Goal: Information Seeking & Learning: Learn about a topic

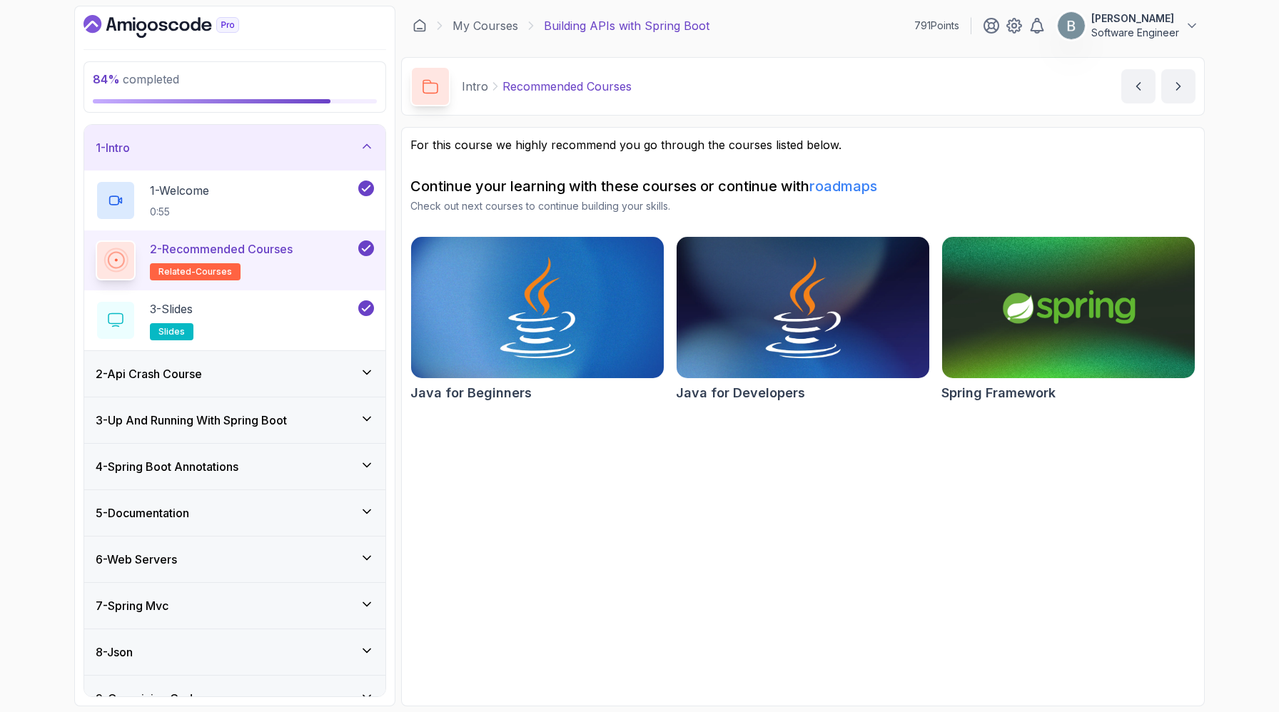
click at [317, 156] on div "1 - Intro" at bounding box center [235, 147] width 278 height 17
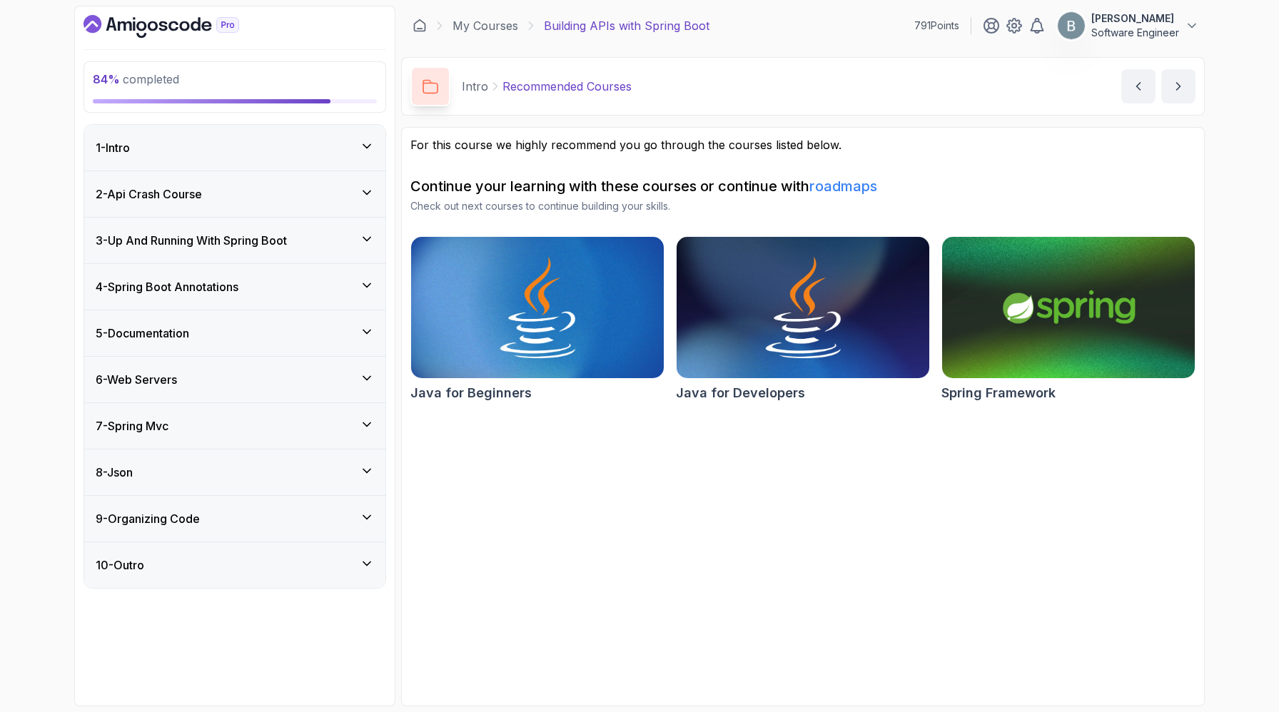
scroll to position [34, 0]
click at [311, 542] on div "9 - Organizing Code" at bounding box center [234, 519] width 301 height 46
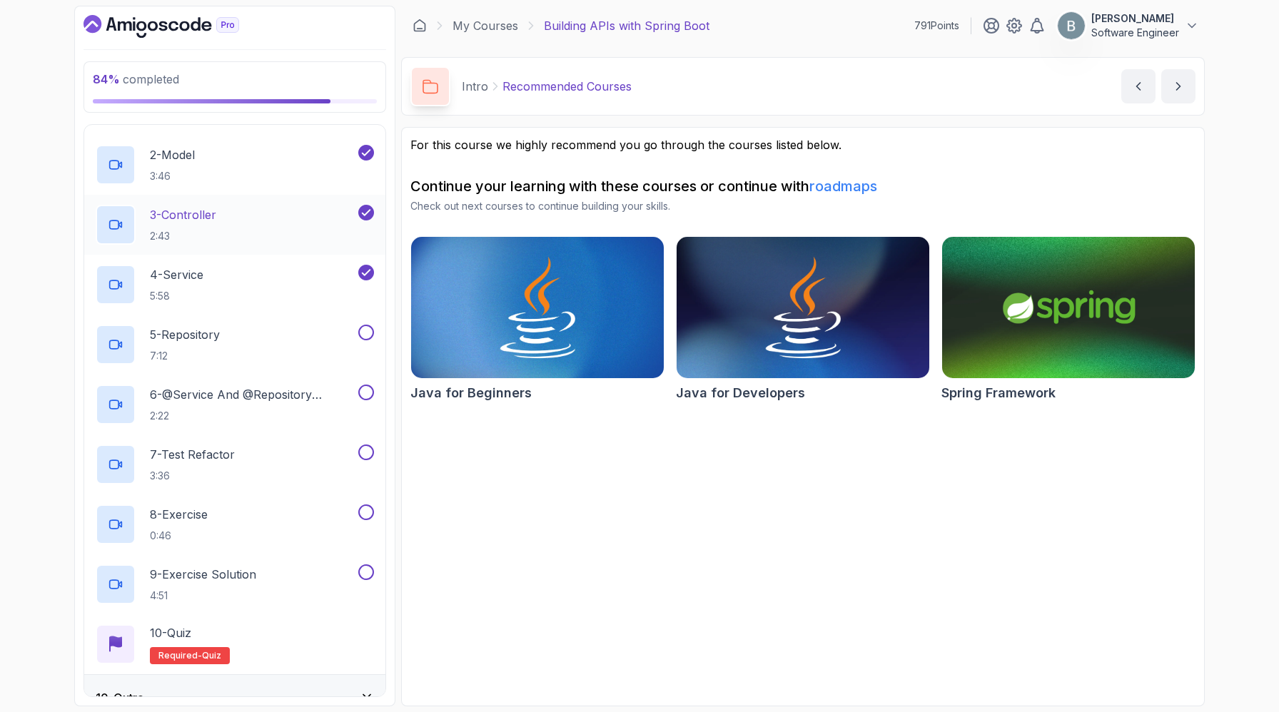
scroll to position [482, 0]
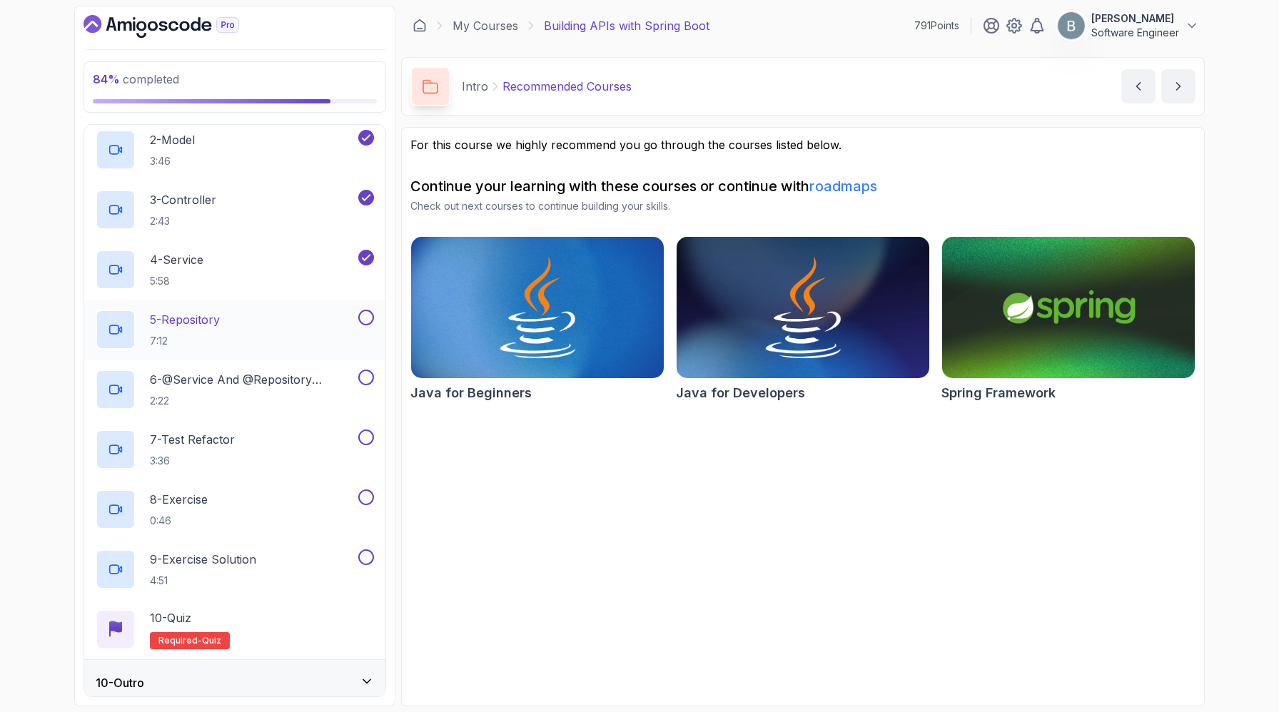
click at [300, 350] on div "5 - Repository 7:12" at bounding box center [226, 330] width 260 height 40
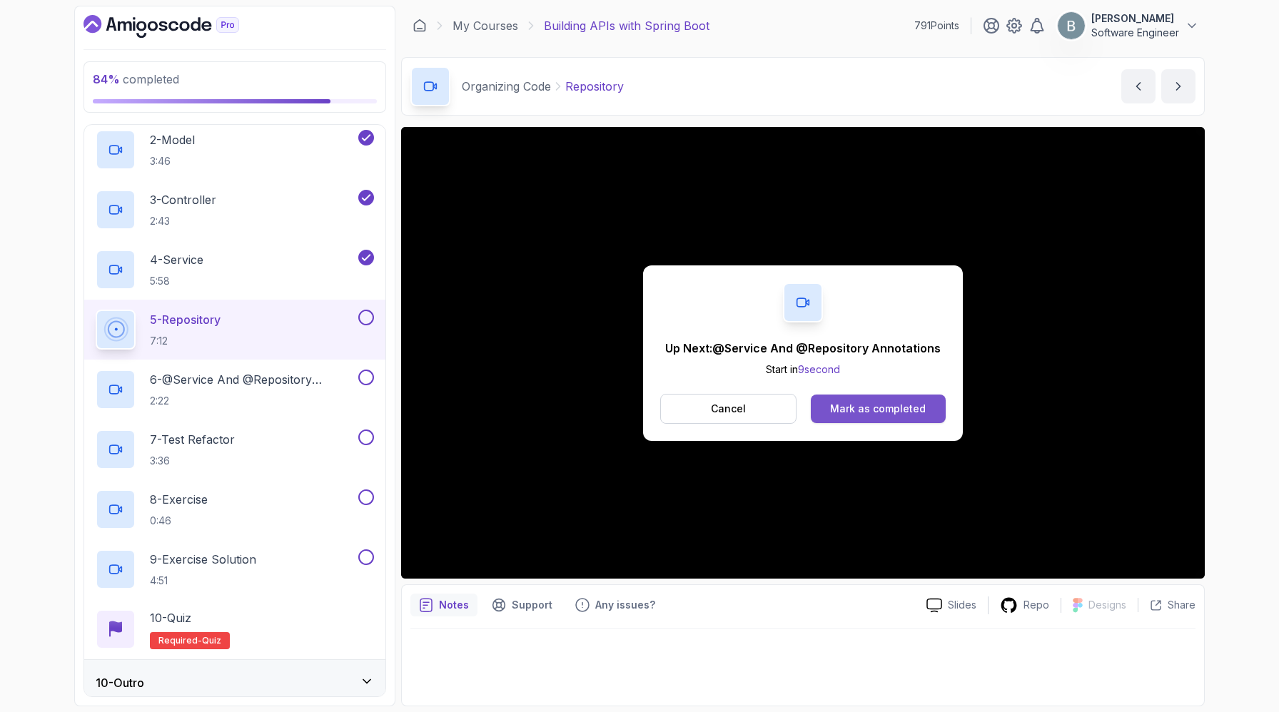
click at [883, 416] on div "Mark as completed" at bounding box center [878, 409] width 96 height 14
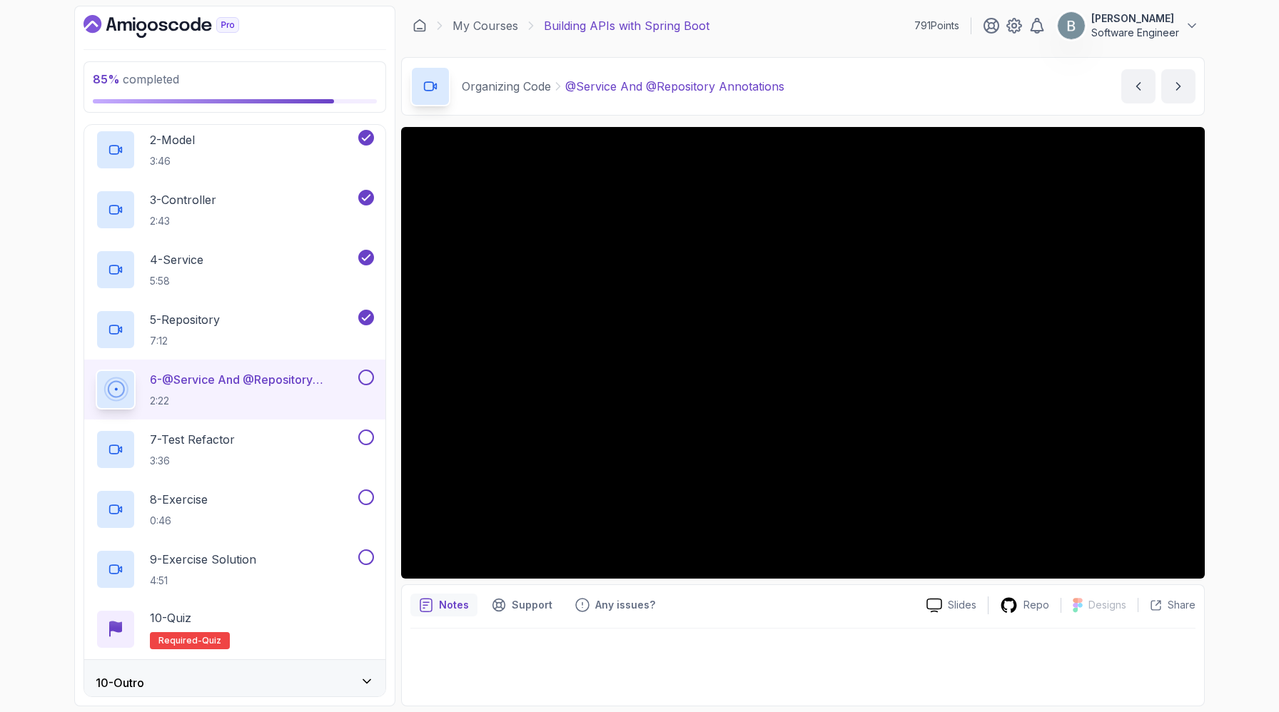
scroll to position [26, 0]
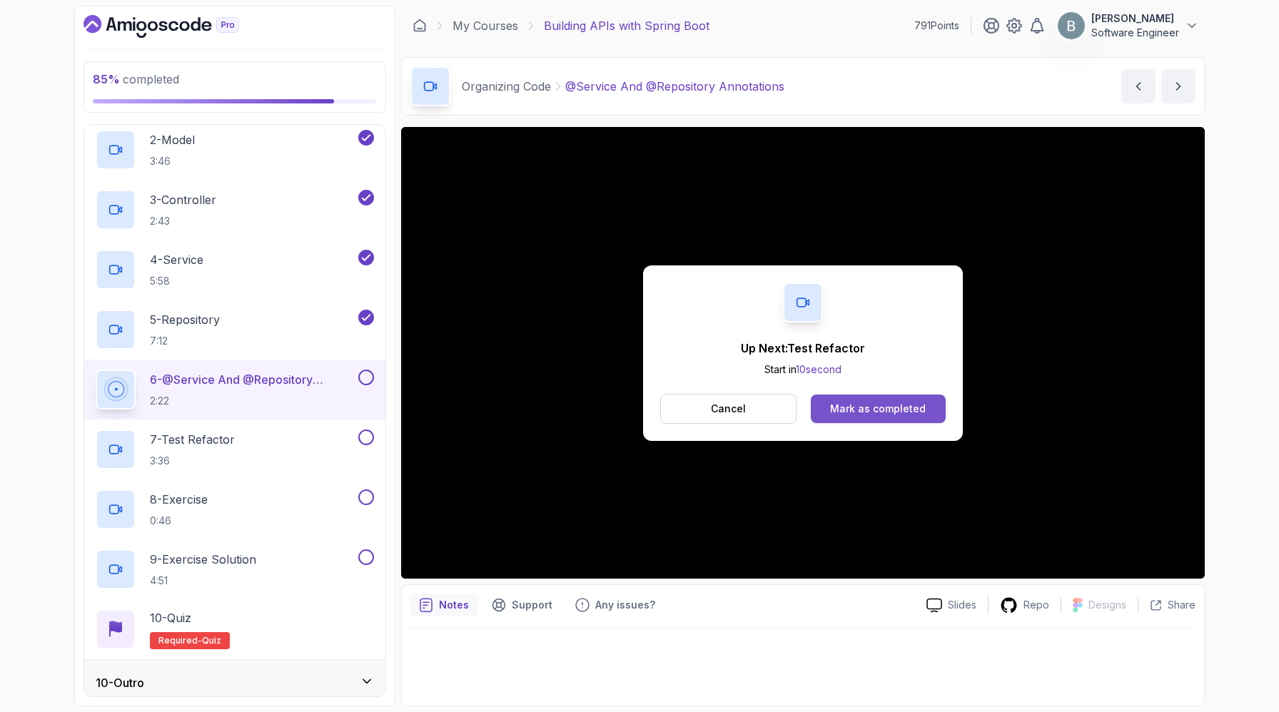
click at [866, 412] on button "Mark as completed" at bounding box center [878, 409] width 135 height 29
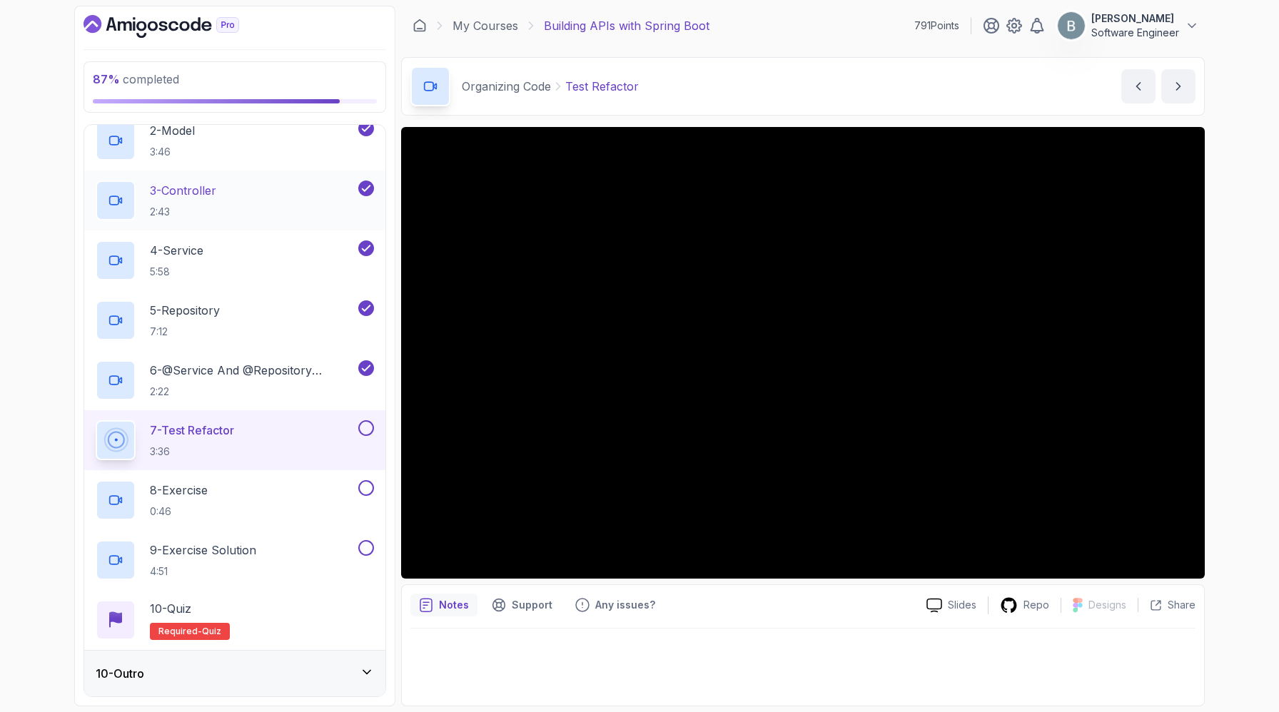
scroll to position [783, 0]
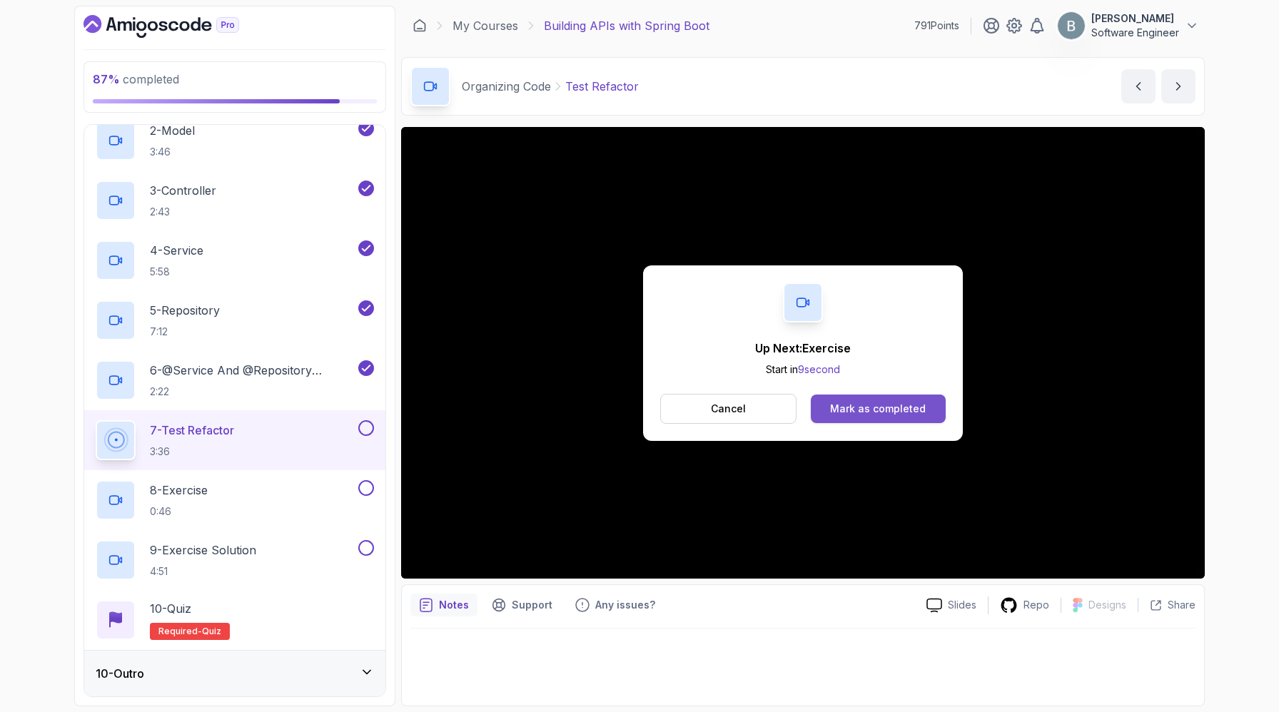
click at [829, 423] on button "Mark as completed" at bounding box center [878, 409] width 135 height 29
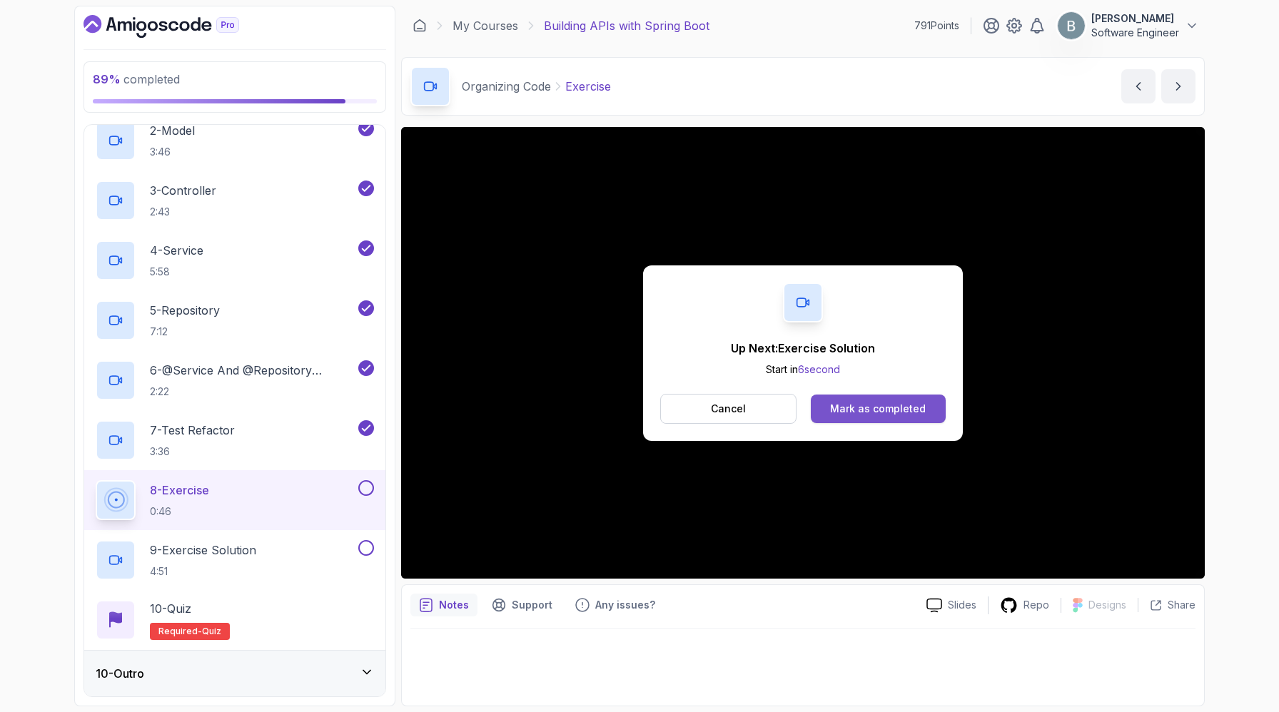
click at [823, 415] on button "Mark as completed" at bounding box center [878, 409] width 135 height 29
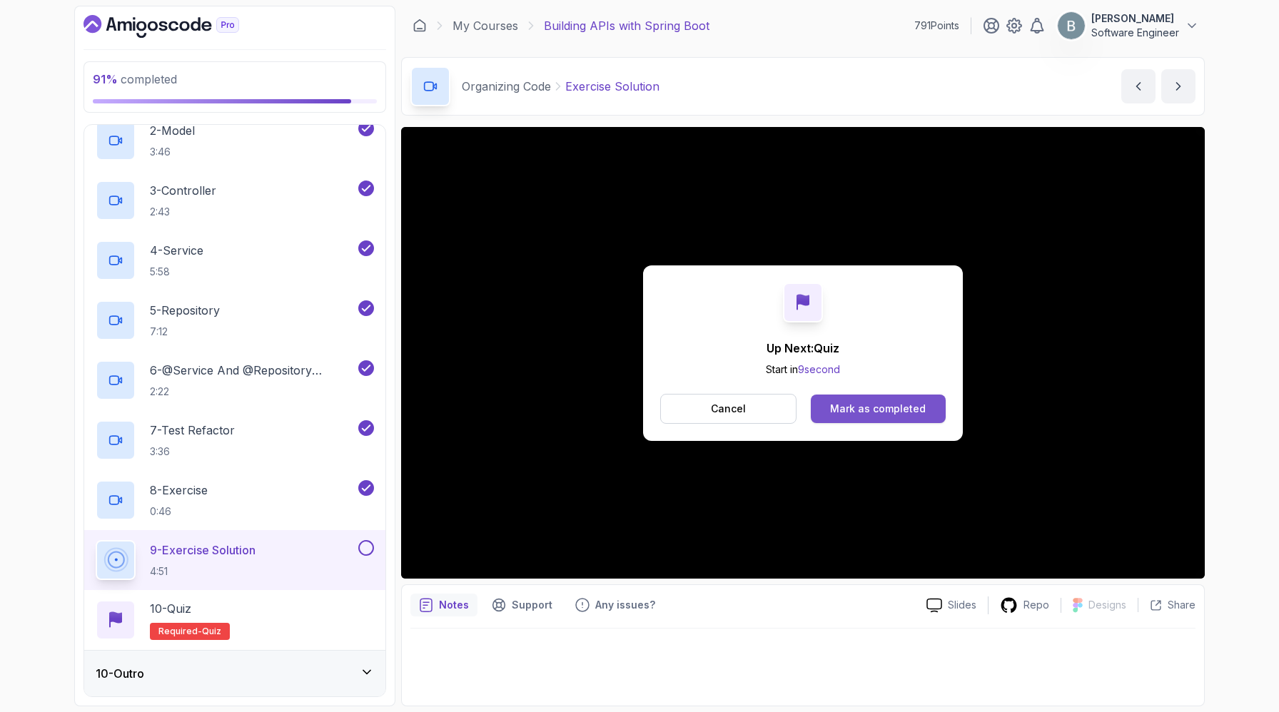
click at [921, 416] on div "Mark as completed" at bounding box center [878, 409] width 96 height 14
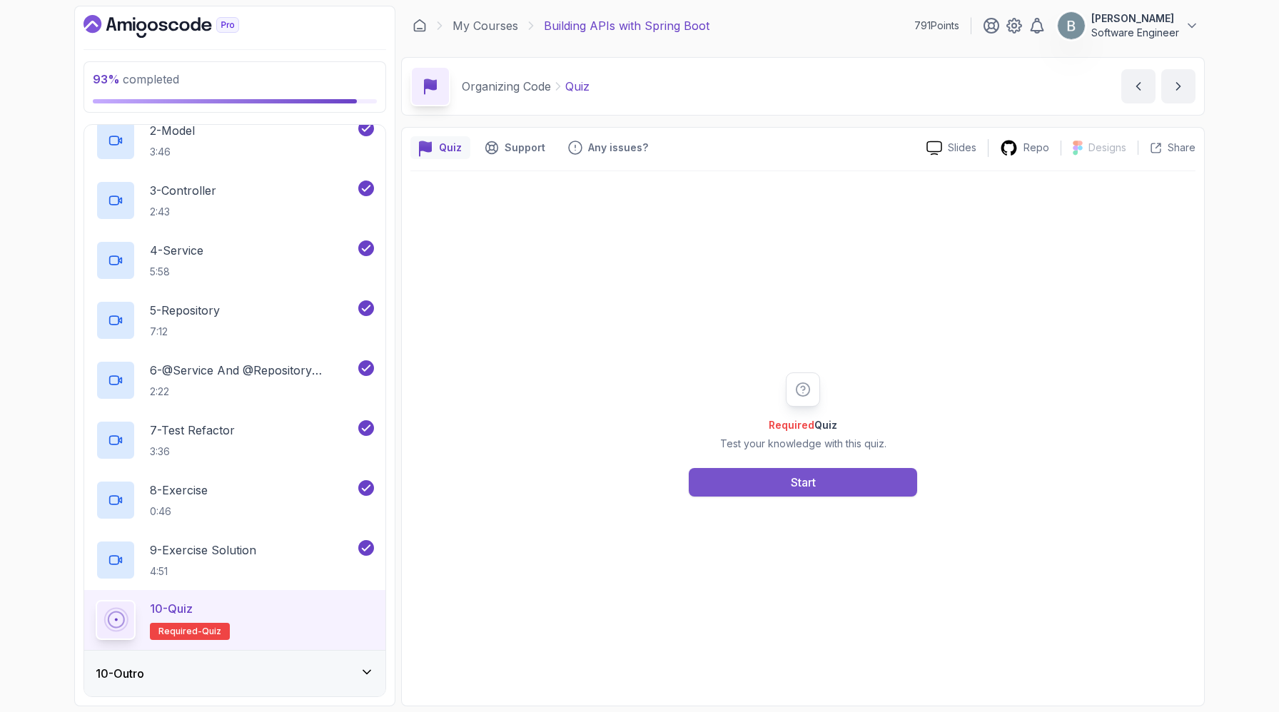
click at [805, 491] on div "Start" at bounding box center [803, 482] width 25 height 17
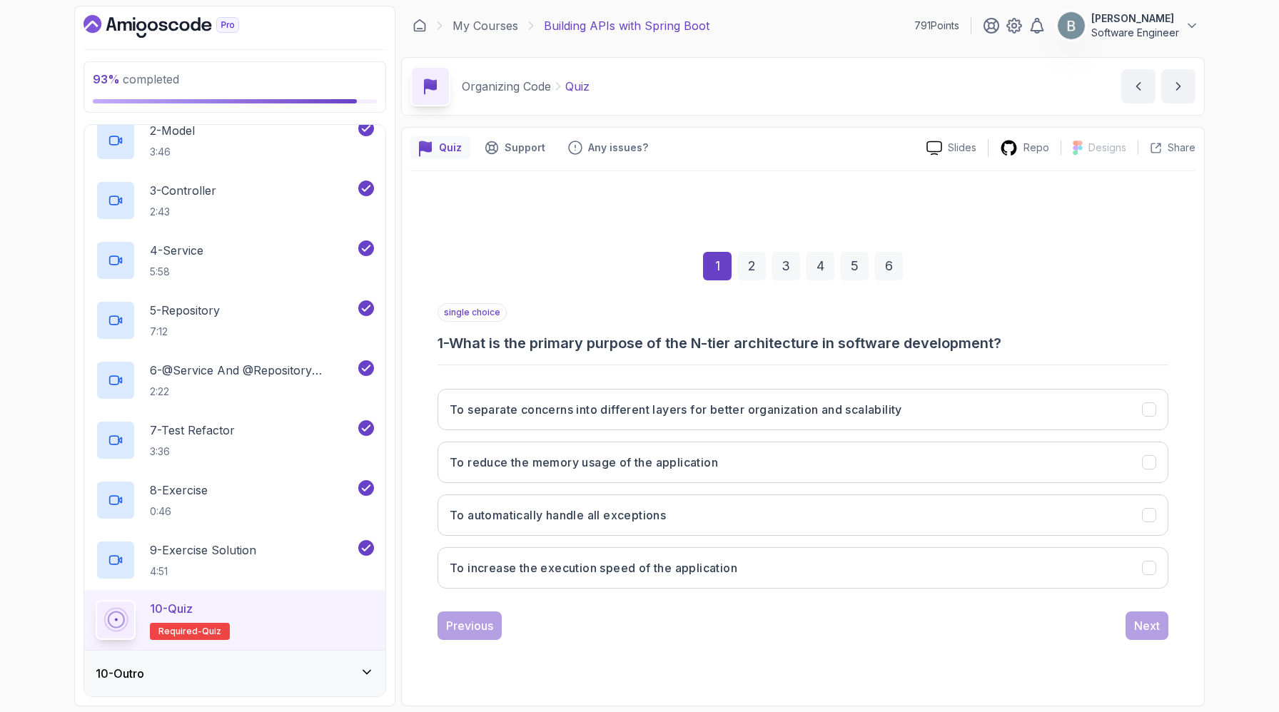
scroll to position [110, 0]
click at [786, 389] on button "To separate concerns into different layers for better organization and scalabil…" at bounding box center [802, 409] width 731 height 41
click at [1141, 626] on div "Next" at bounding box center [1147, 625] width 26 height 17
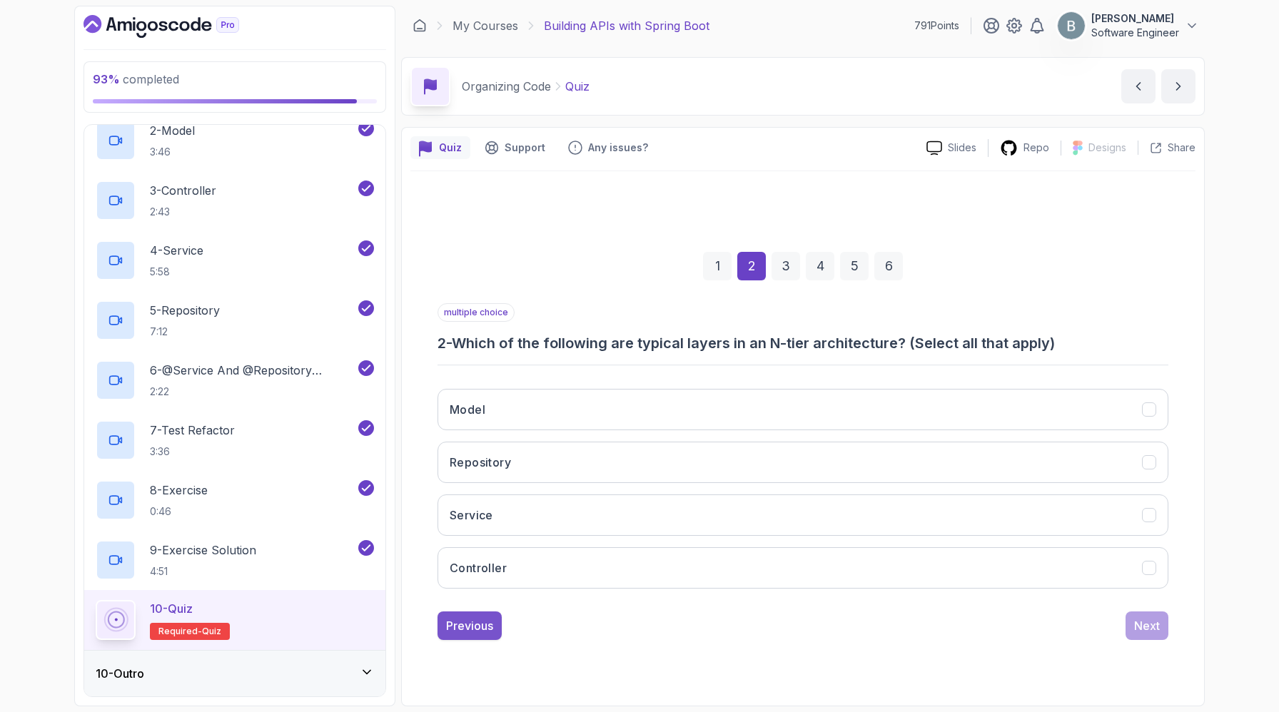
click at [446, 634] on div "Previous" at bounding box center [469, 625] width 47 height 17
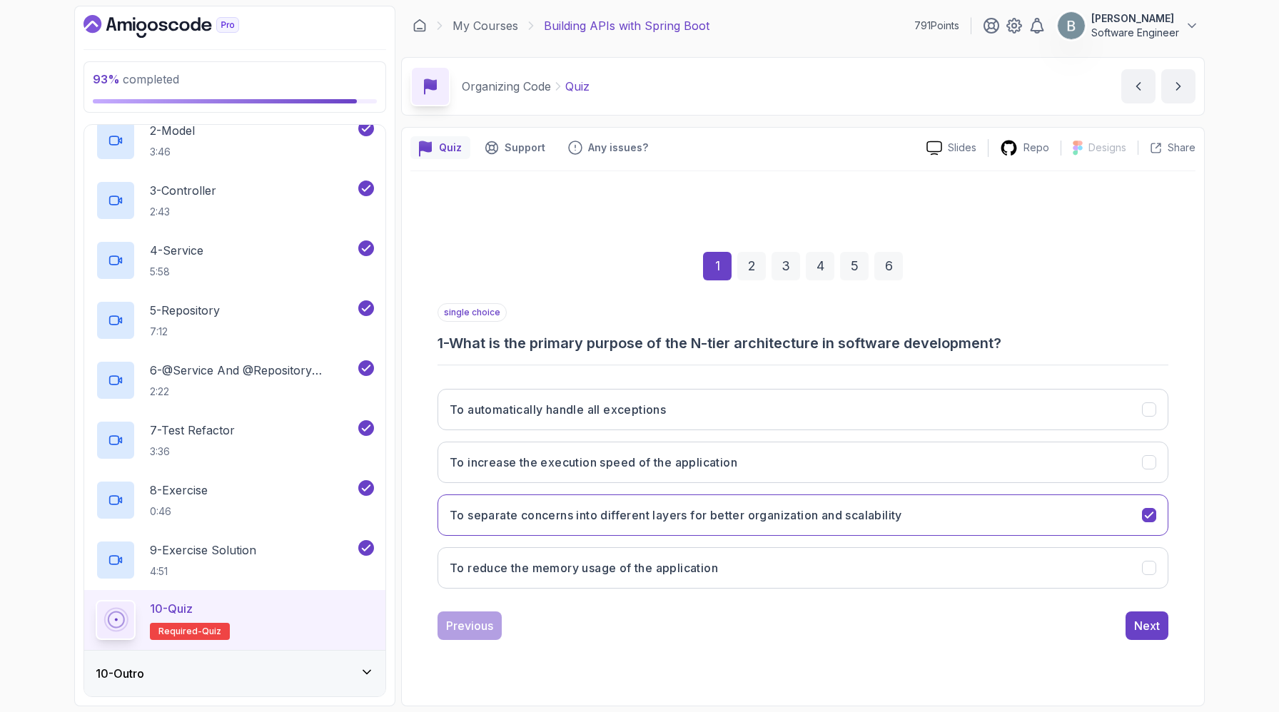
click at [1182, 646] on div "1 2 3 4 5 6 single choice 1 - What is the primary purpose of the N-tier archite…" at bounding box center [802, 435] width 785 height 434
click at [1157, 634] on div "Next" at bounding box center [1147, 625] width 26 height 17
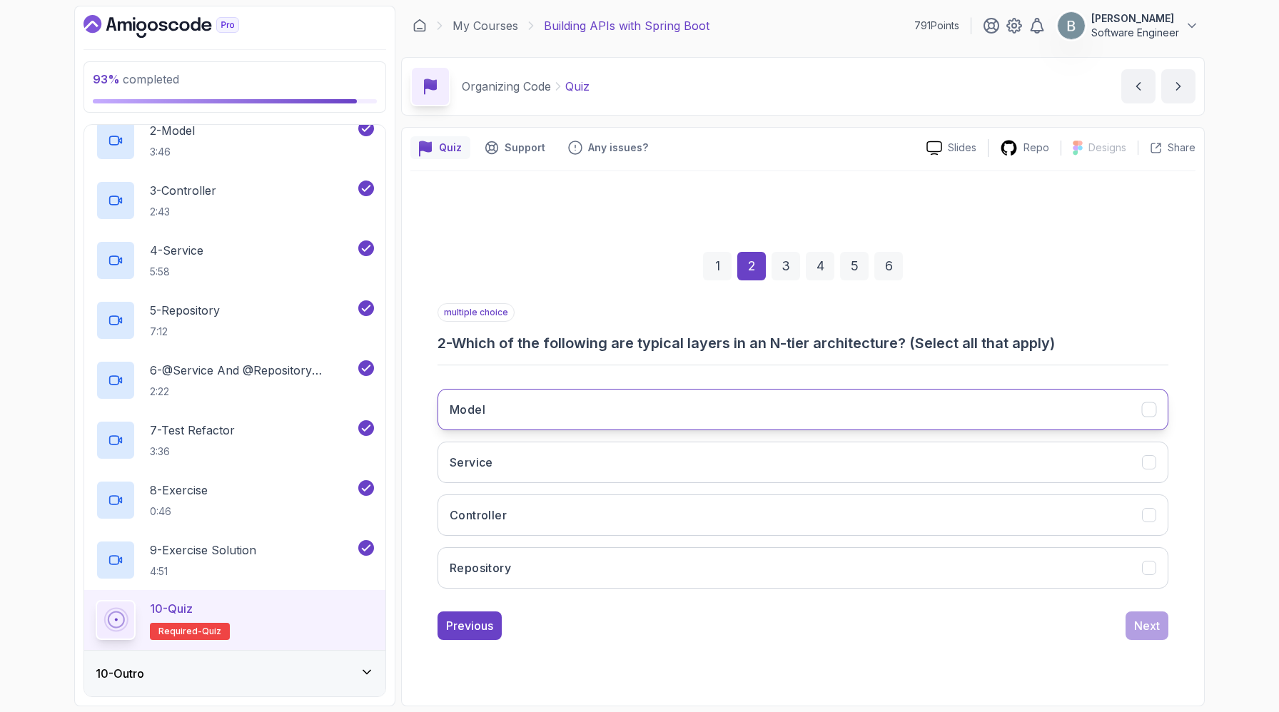
click at [668, 389] on button "Model" at bounding box center [802, 409] width 731 height 41
click at [625, 458] on button "Service" at bounding box center [802, 462] width 731 height 41
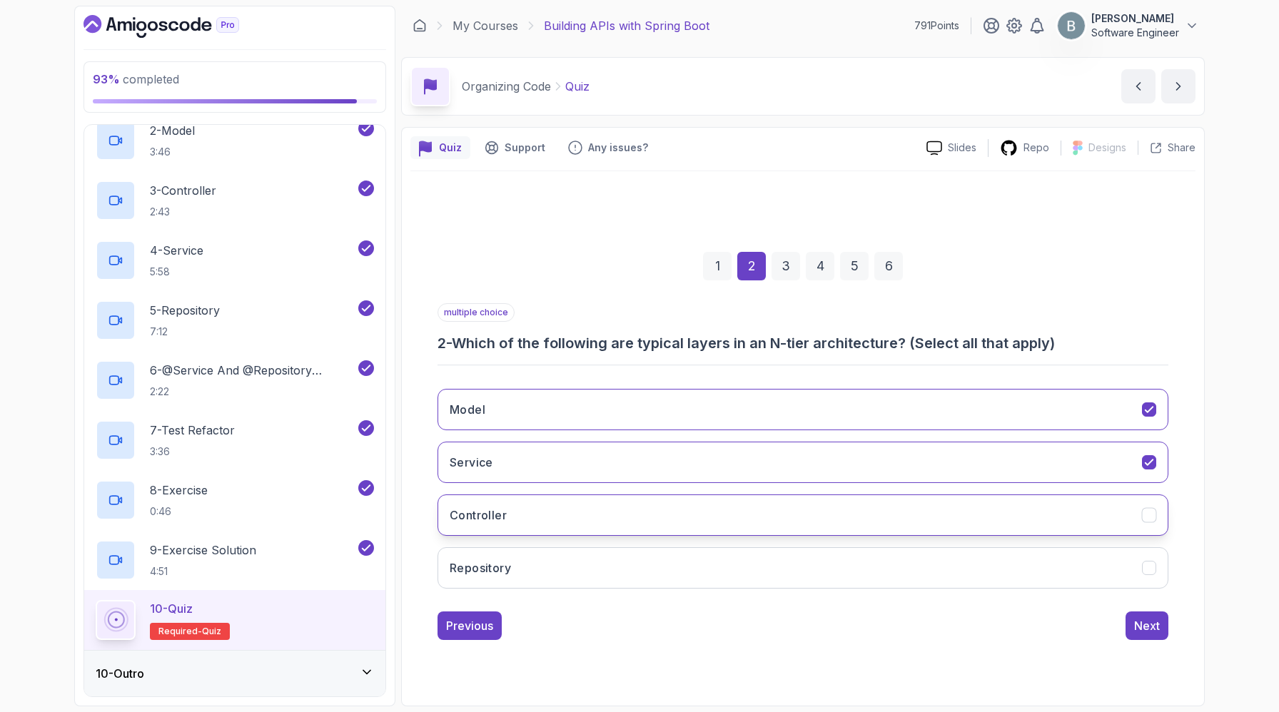
click at [606, 507] on button "Controller" at bounding box center [802, 514] width 731 height 41
click at [593, 584] on button "Repository" at bounding box center [802, 567] width 731 height 41
click at [1153, 634] on div "Next" at bounding box center [1147, 625] width 26 height 17
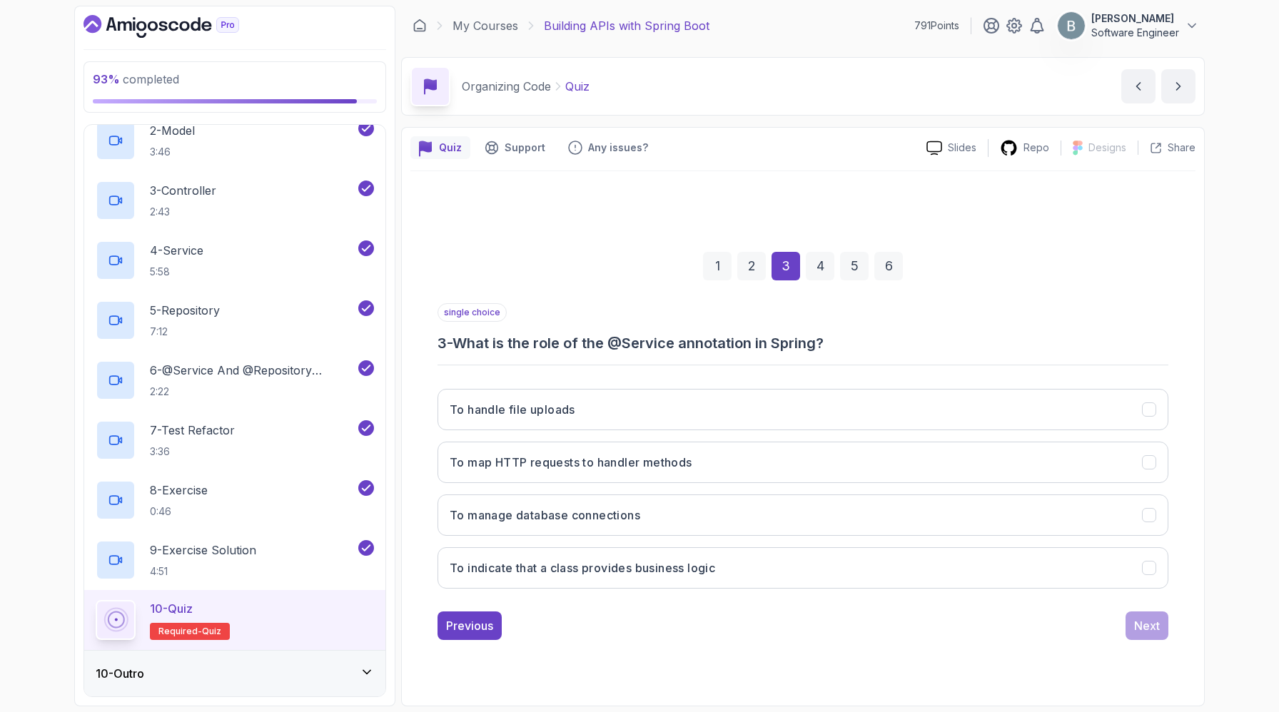
drag, startPoint x: 675, startPoint y: 284, endPoint x: 878, endPoint y: 277, distance: 202.8
click at [878, 333] on h3 "3 - What is the role of the @Service annotation in Spring?" at bounding box center [802, 343] width 731 height 20
click at [696, 560] on h3 "To indicate that a class provides business logic" at bounding box center [581, 567] width 265 height 17
click at [1130, 624] on button "Next" at bounding box center [1146, 625] width 43 height 29
click at [547, 333] on h3 "4 - What is the purpose of the Repository layer in an N-tier architecture?" at bounding box center [802, 343] width 731 height 20
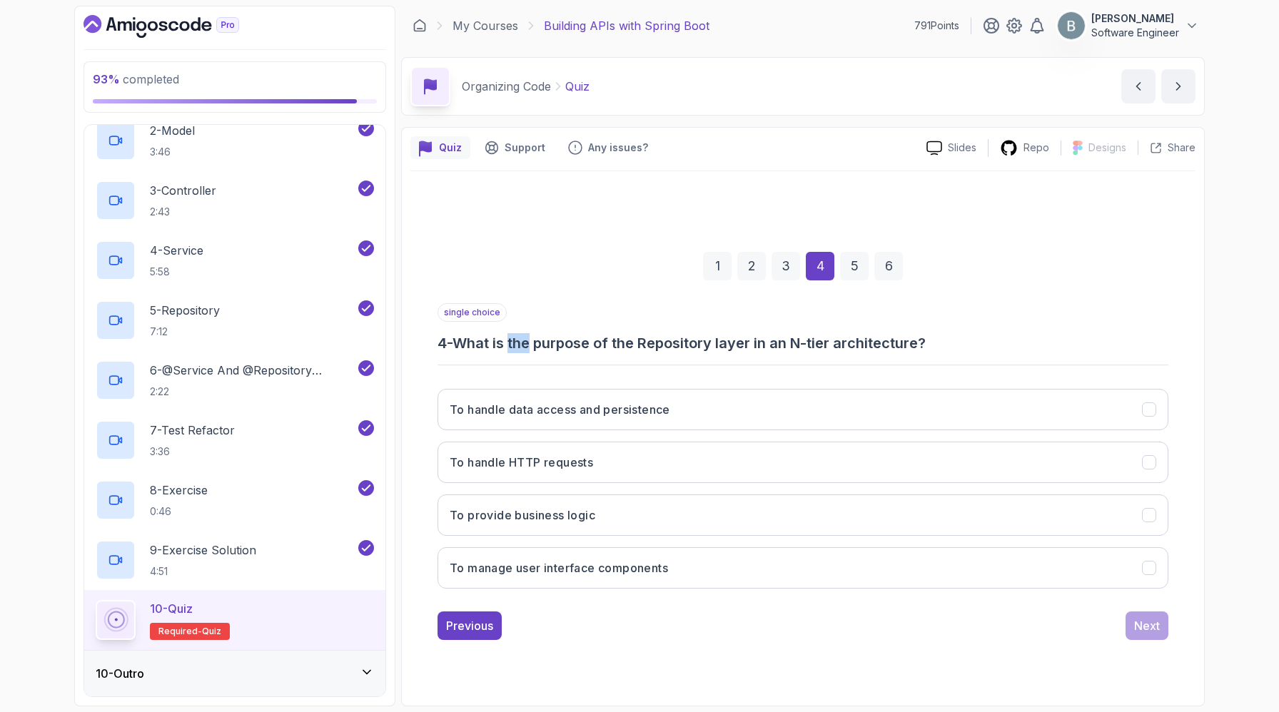
click at [547, 333] on h3 "4 - What is the purpose of the Repository layer in an N-tier architecture?" at bounding box center [802, 343] width 731 height 20
click at [574, 333] on h3 "4 - What is the purpose of the Repository layer in an N-tier architecture?" at bounding box center [802, 343] width 731 height 20
drag, startPoint x: 455, startPoint y: 285, endPoint x: 1094, endPoint y: 287, distance: 639.3
click at [1094, 333] on h3 "4 - What is the purpose of the Repository layer in an N-tier architecture?" at bounding box center [802, 343] width 731 height 20
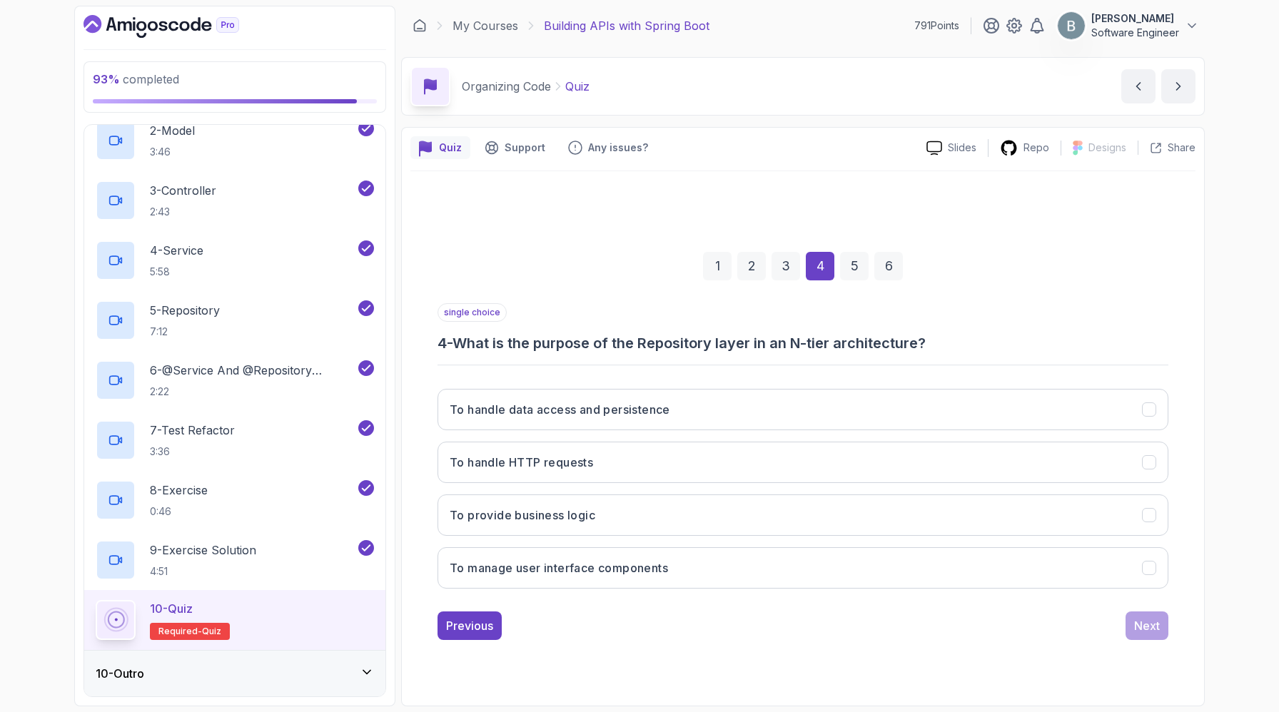
click at [1094, 333] on h3 "4 - What is the purpose of the Repository layer in an N-tier architecture?" at bounding box center [802, 343] width 731 height 20
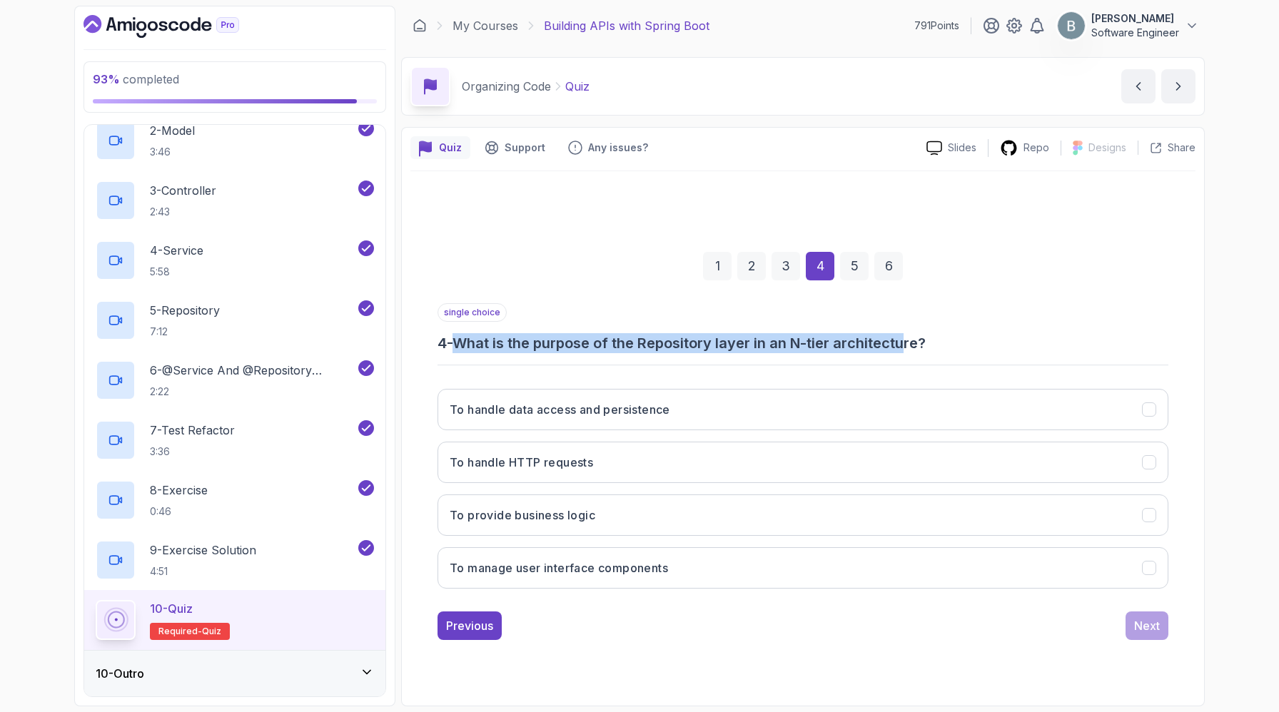
drag, startPoint x: 457, startPoint y: 283, endPoint x: 1026, endPoint y: 293, distance: 568.7
click at [1026, 333] on h3 "4 - What is the purpose of the Repository layer in an N-tier architecture?" at bounding box center [802, 343] width 731 height 20
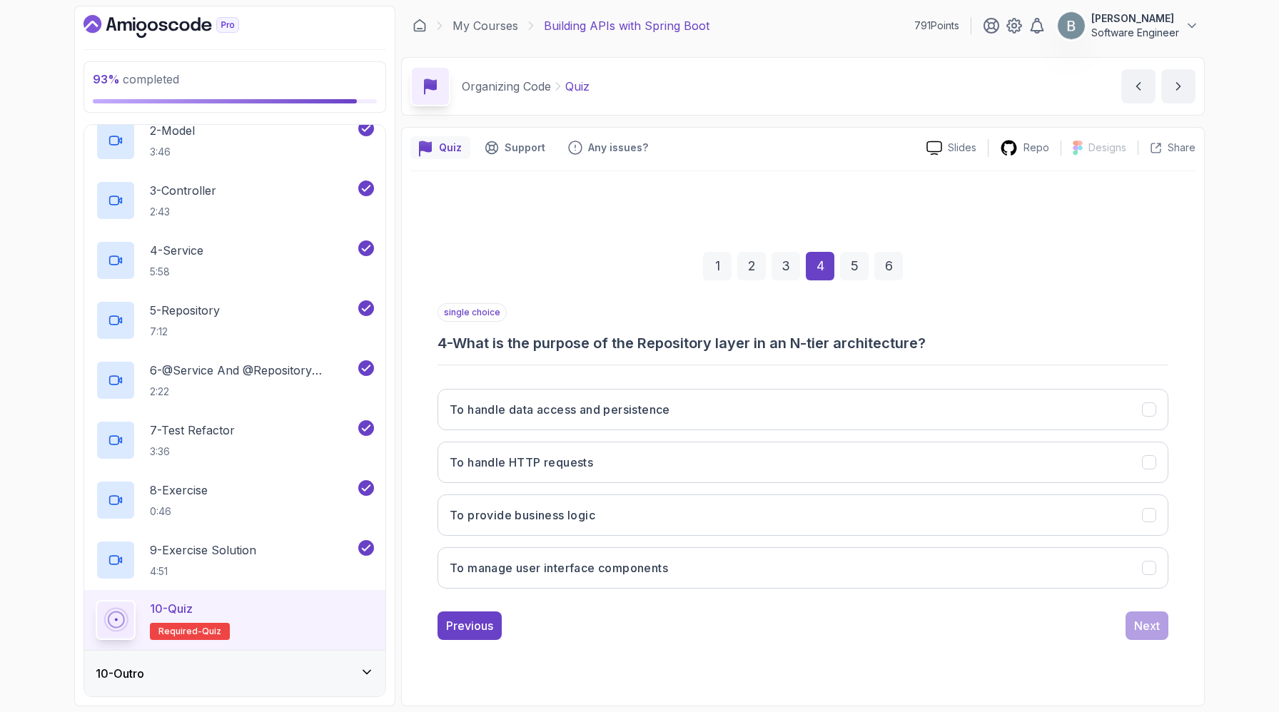
click at [1057, 333] on h3 "4 - What is the purpose of the Repository layer in an N-tier architecture?" at bounding box center [802, 343] width 731 height 20
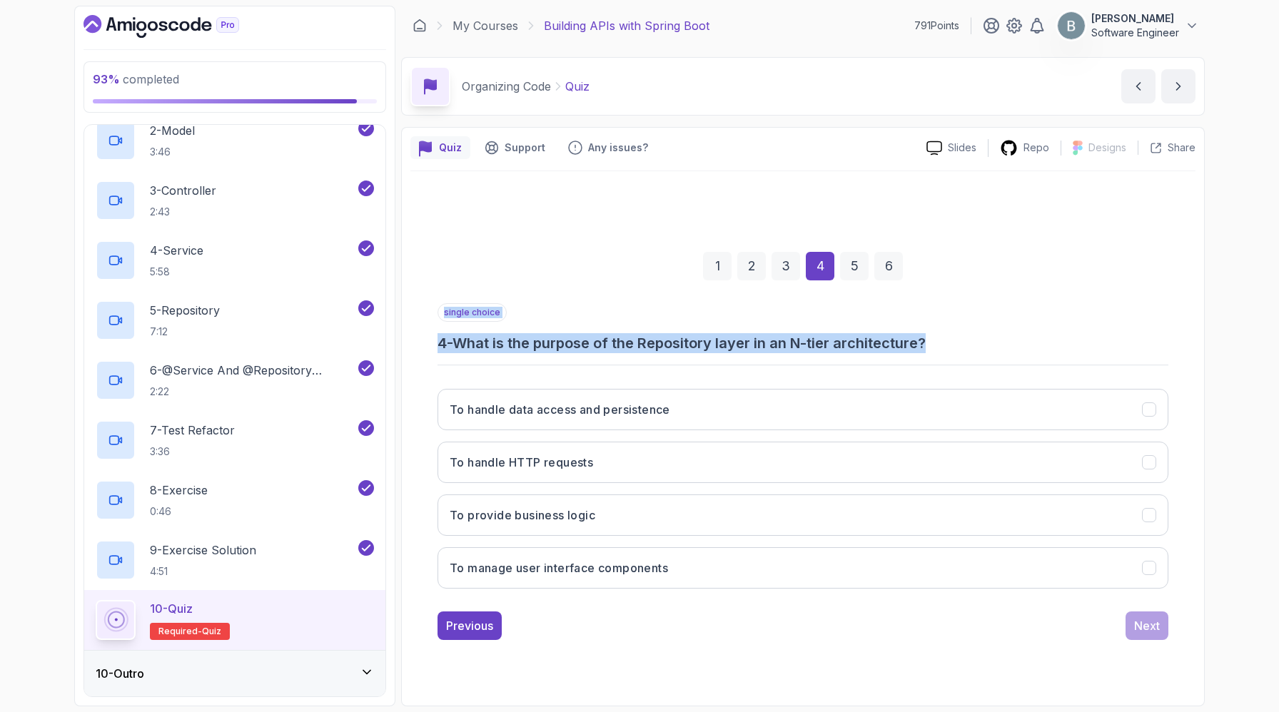
click at [1057, 333] on h3 "4 - What is the purpose of the Repository layer in an N-tier architecture?" at bounding box center [802, 343] width 731 height 20
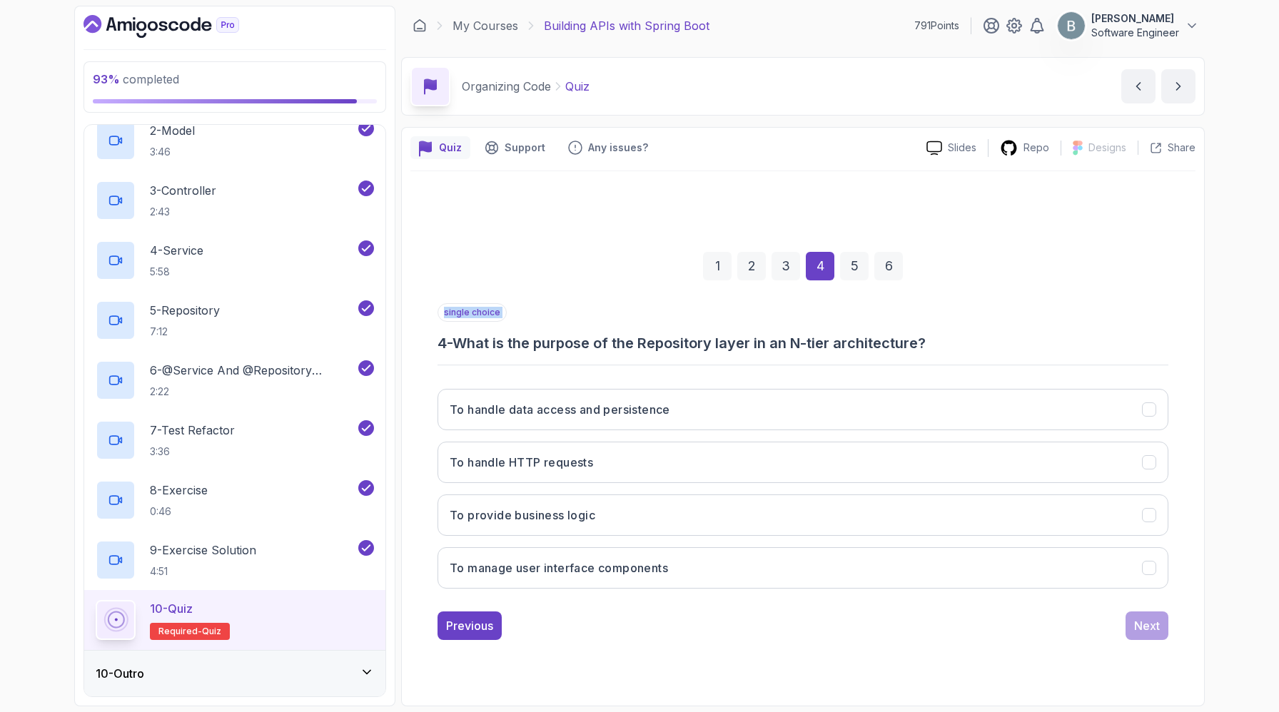
click at [1057, 333] on h3 "4 - What is the purpose of the Repository layer in an N-tier architecture?" at bounding box center [802, 343] width 731 height 20
click at [1021, 333] on h3 "4 - What is the purpose of the Repository layer in an N-tier architecture?" at bounding box center [802, 343] width 731 height 20
click at [1050, 333] on h3 "4 - What is the purpose of the Repository layer in an N-tier architecture?" at bounding box center [802, 343] width 731 height 20
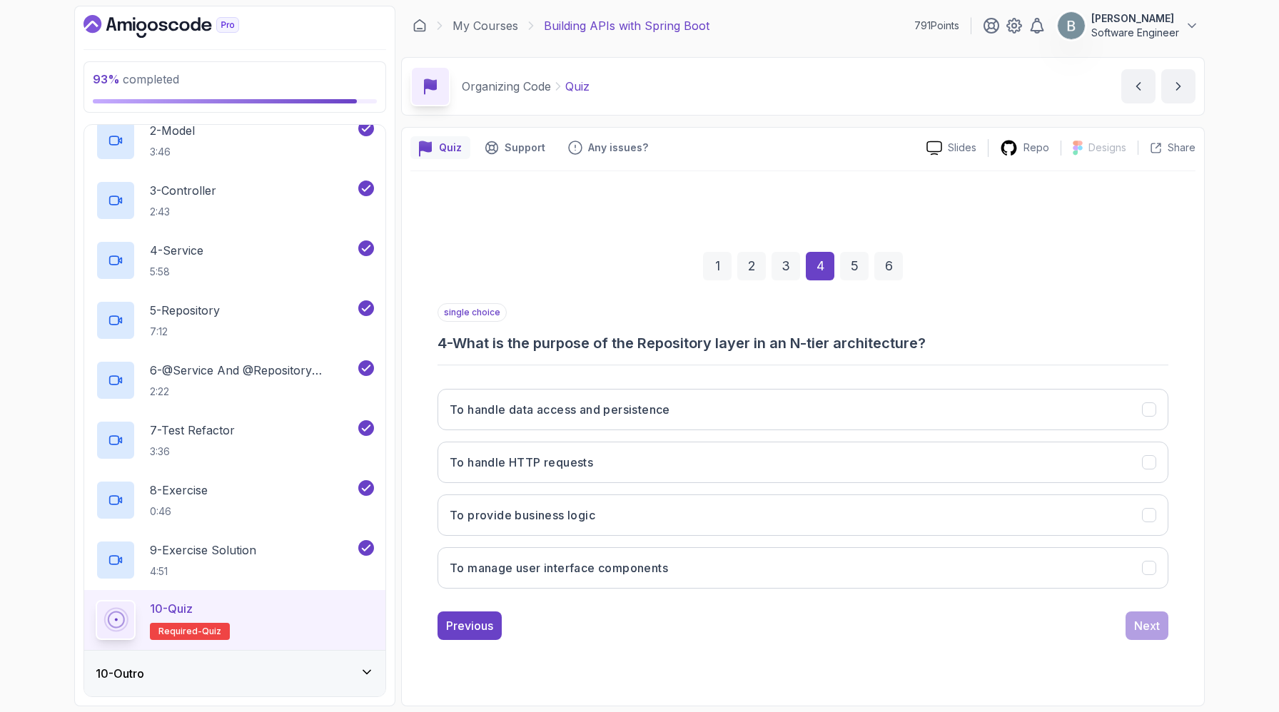
click at [532, 333] on h3 "4 - What is the purpose of the Repository layer in an N-tier architecture?" at bounding box center [802, 343] width 731 height 20
click at [524, 303] on div "single choice 4 - What is the purpose of the Repository layer in an N-tier arch…" at bounding box center [802, 451] width 731 height 297
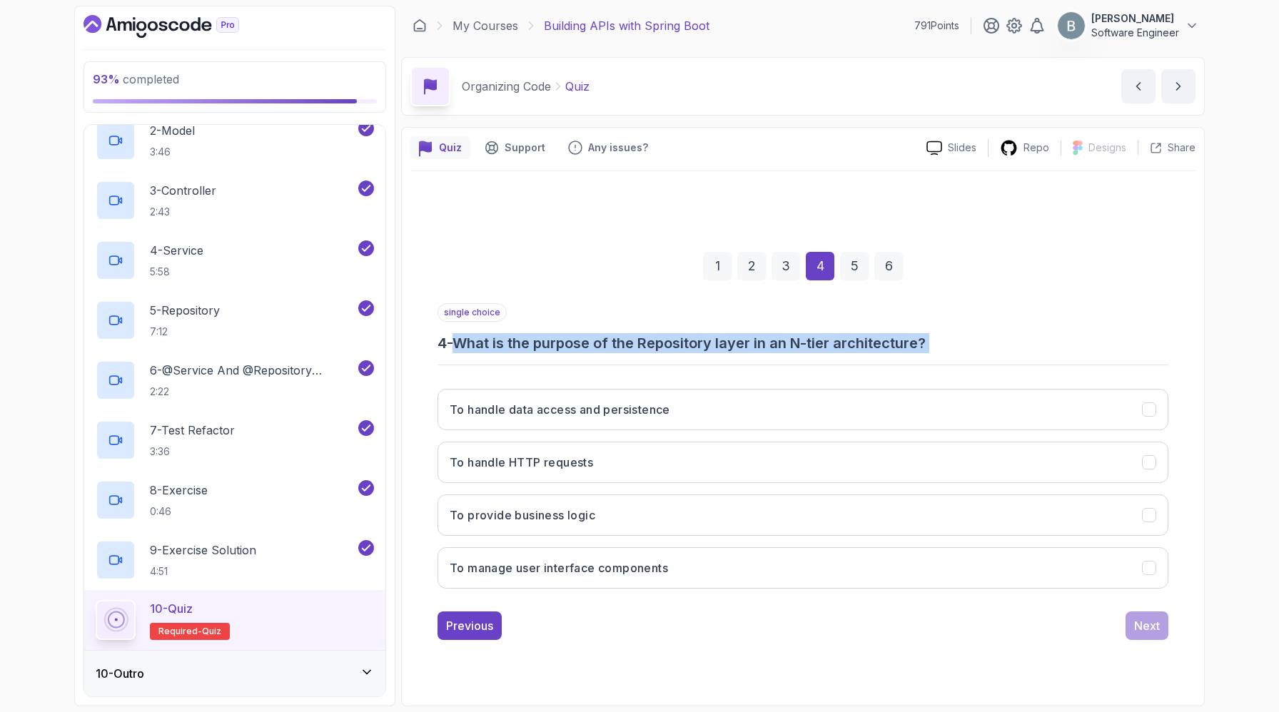
drag, startPoint x: 460, startPoint y: 282, endPoint x: 737, endPoint y: 317, distance: 279.1
click at [737, 317] on div "single choice 4 - What is the purpose of the Repository layer in an N-tier arch…" at bounding box center [802, 451] width 731 height 297
click at [743, 333] on h3 "4 - What is the purpose of the Repository layer in an N-tier architecture?" at bounding box center [802, 343] width 731 height 20
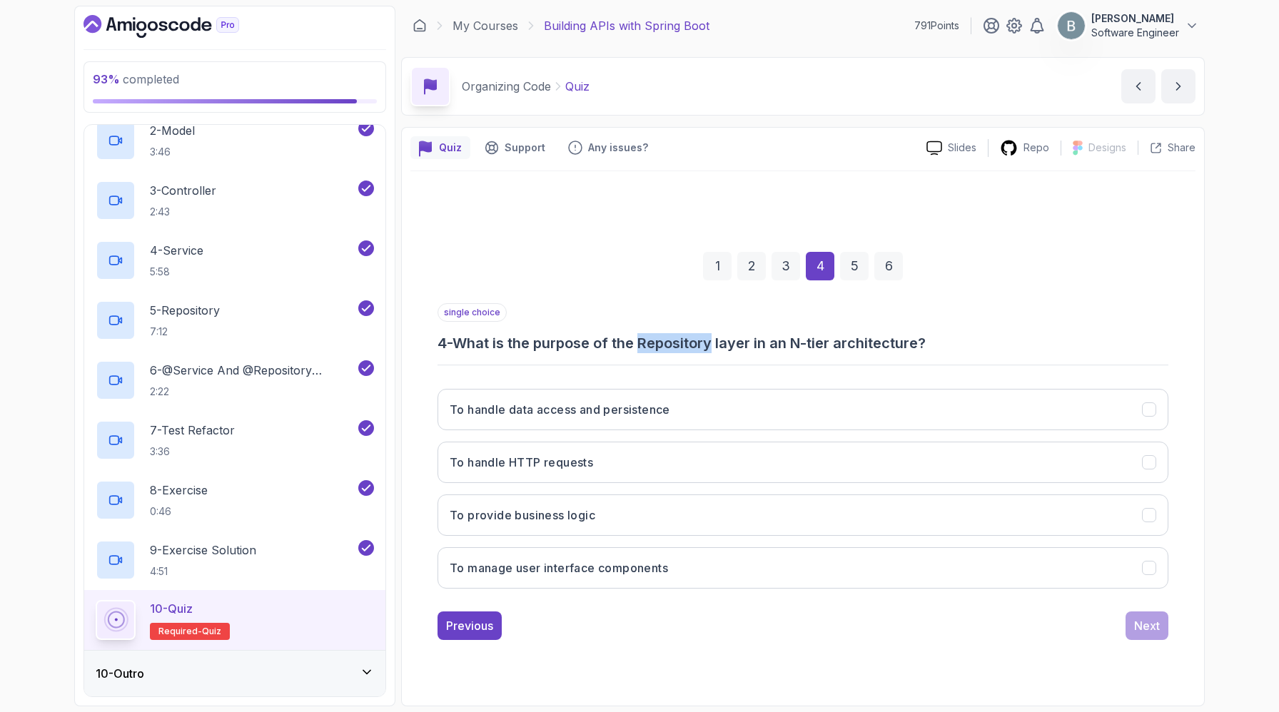
click at [743, 333] on h3 "4 - What is the purpose of the Repository layer in an N-tier architecture?" at bounding box center [802, 343] width 731 height 20
click at [641, 333] on h3 "4 - What is the purpose of the Repository layer in an N-tier architecture?" at bounding box center [802, 343] width 731 height 20
click at [461, 333] on h3 "4 - What is the purpose of the Repository layer in an N-tier architecture?" at bounding box center [802, 343] width 731 height 20
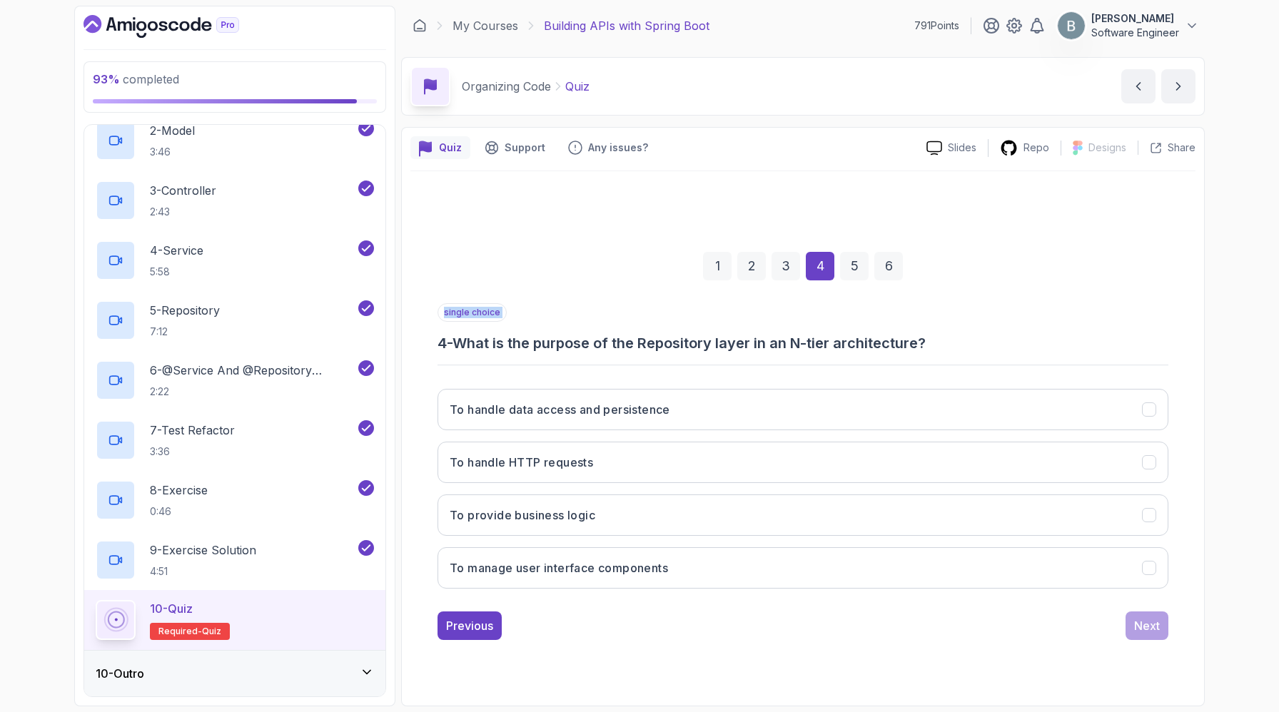
click at [461, 333] on h3 "4 - What is the purpose of the Repository layer in an N-tier architecture?" at bounding box center [802, 343] width 731 height 20
click at [491, 333] on h3 "4 - What is the purpose of the Repository layer in an N-tier architecture?" at bounding box center [802, 343] width 731 height 20
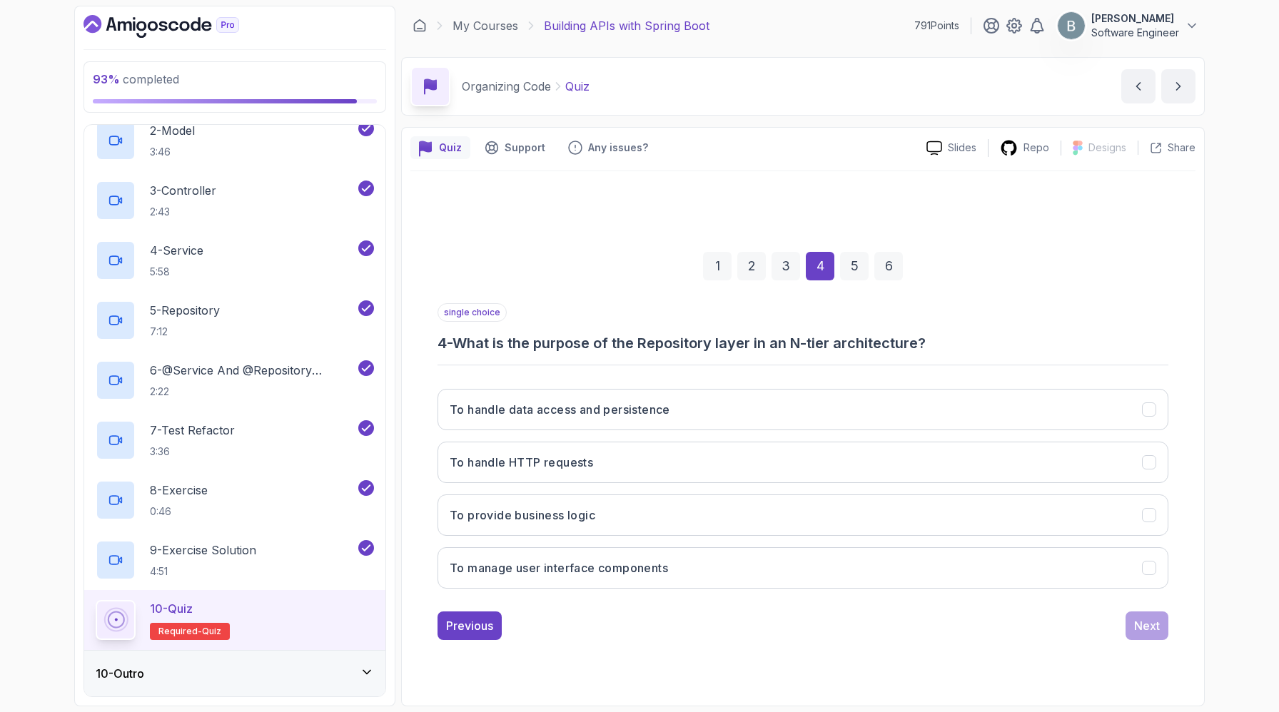
click at [467, 333] on h3 "4 - What is the purpose of the Repository layer in an N-tier architecture?" at bounding box center [802, 343] width 731 height 20
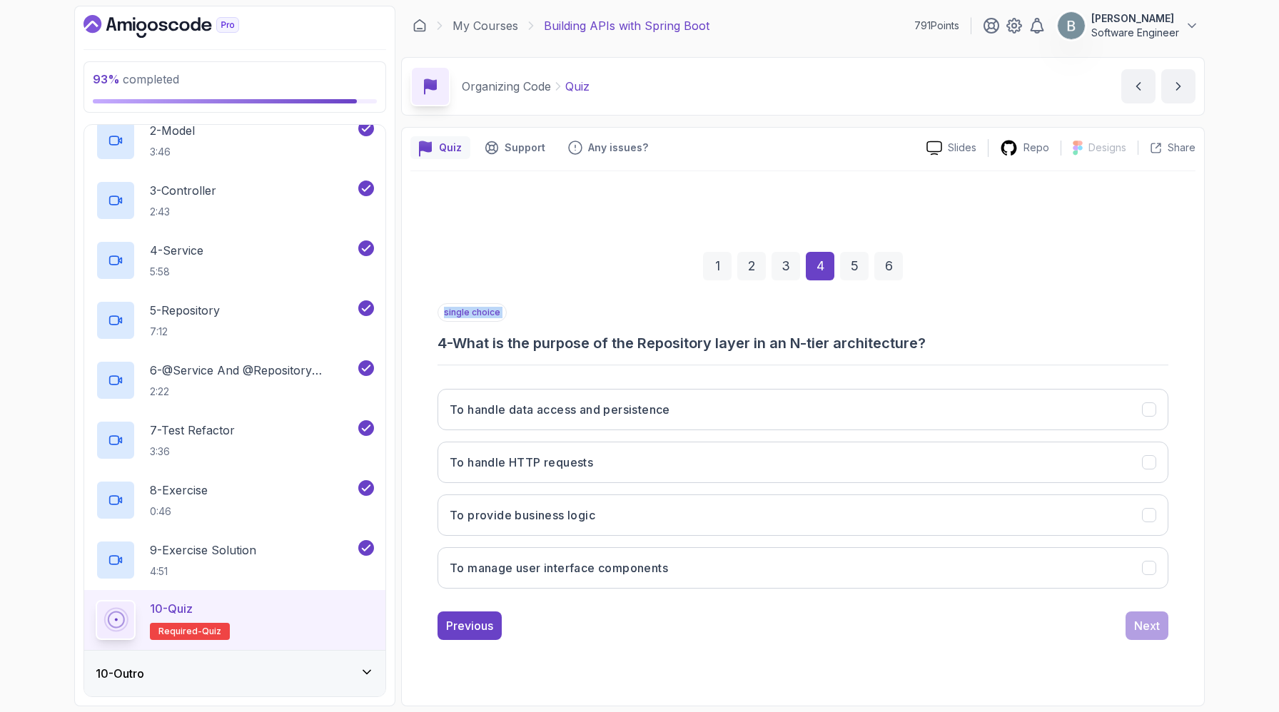
click at [467, 333] on h3 "4 - What is the purpose of the Repository layer in an N-tier architecture?" at bounding box center [802, 343] width 731 height 20
click at [460, 333] on h3 "4 - What is the purpose of the Repository layer in an N-tier architecture?" at bounding box center [802, 343] width 731 height 20
click at [457, 333] on h3 "4 - What is the purpose of the Repository layer in an N-tier architecture?" at bounding box center [802, 343] width 731 height 20
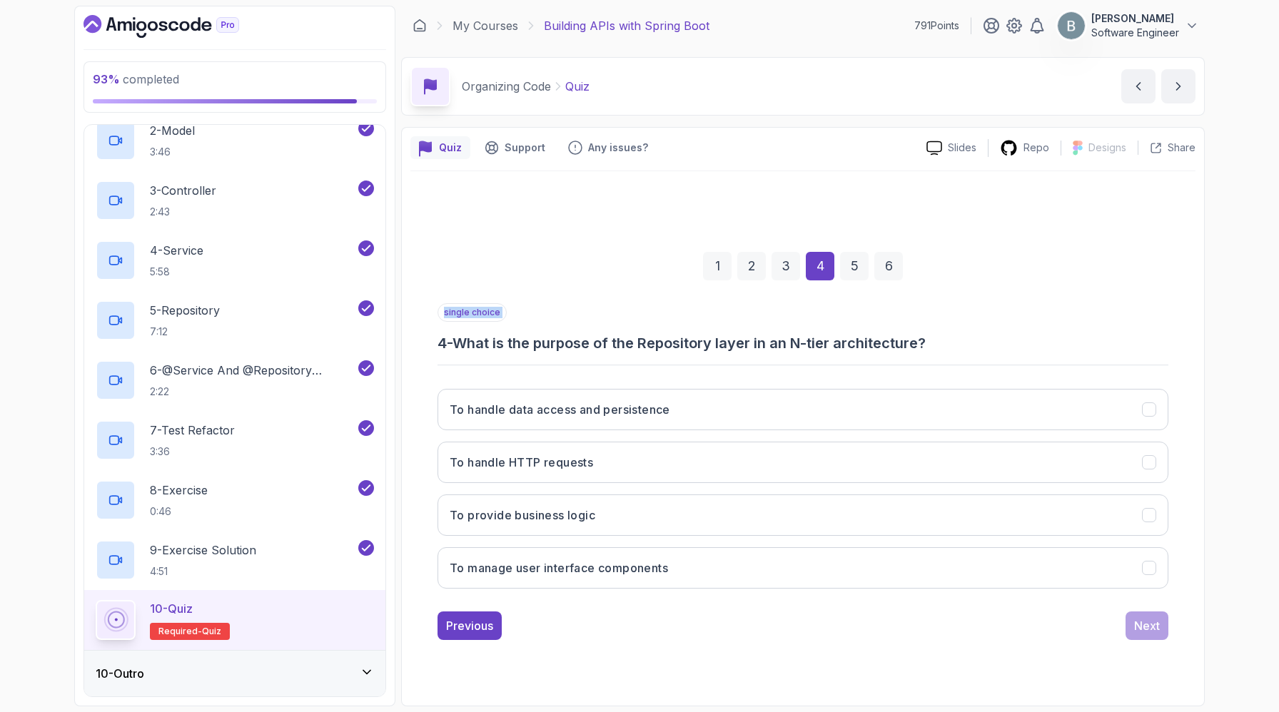
click at [457, 333] on h3 "4 - What is the purpose of the Repository layer in an N-tier architecture?" at bounding box center [802, 343] width 731 height 20
click at [477, 333] on h3 "4 - What is the purpose of the Repository layer in an N-tier architecture?" at bounding box center [802, 343] width 731 height 20
click at [461, 333] on h3 "4 - What is the purpose of the Repository layer in an N-tier architecture?" at bounding box center [802, 343] width 731 height 20
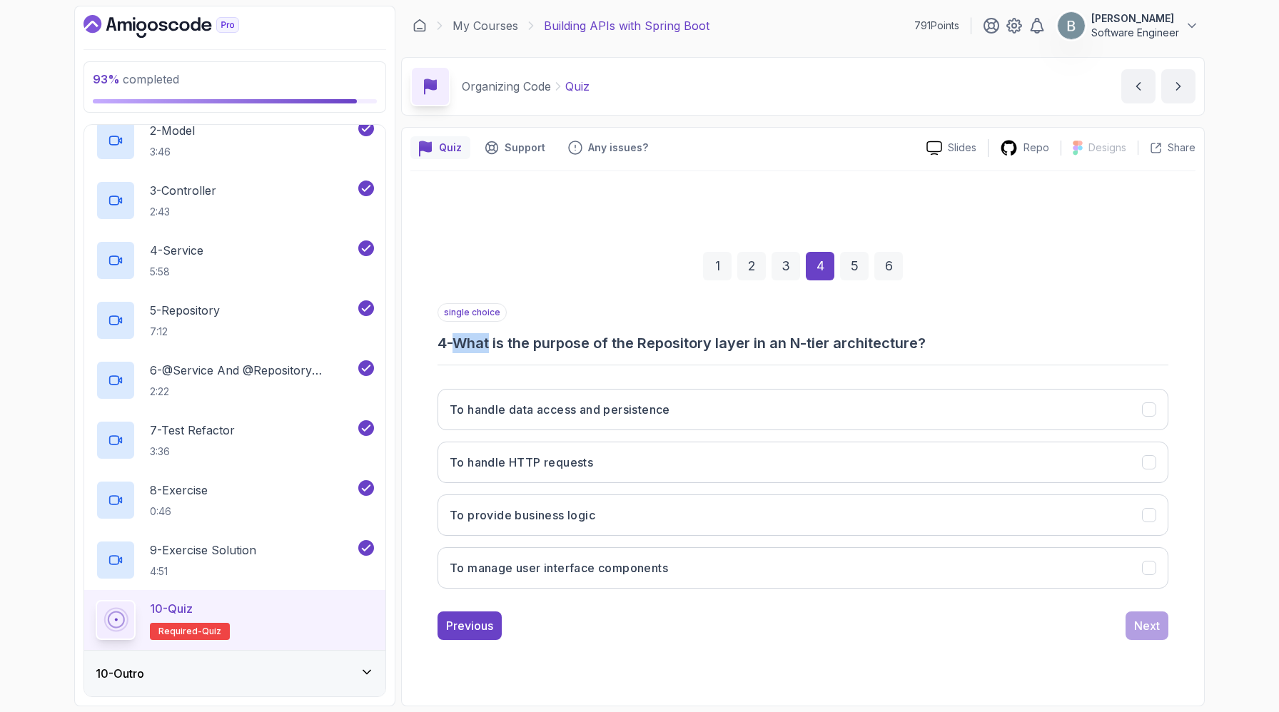
click at [461, 333] on h3 "4 - What is the purpose of the Repository layer in an N-tier architecture?" at bounding box center [802, 343] width 731 height 20
click at [513, 333] on h3 "4 - What is the purpose of the Repository layer in an N-tier architecture?" at bounding box center [802, 343] width 731 height 20
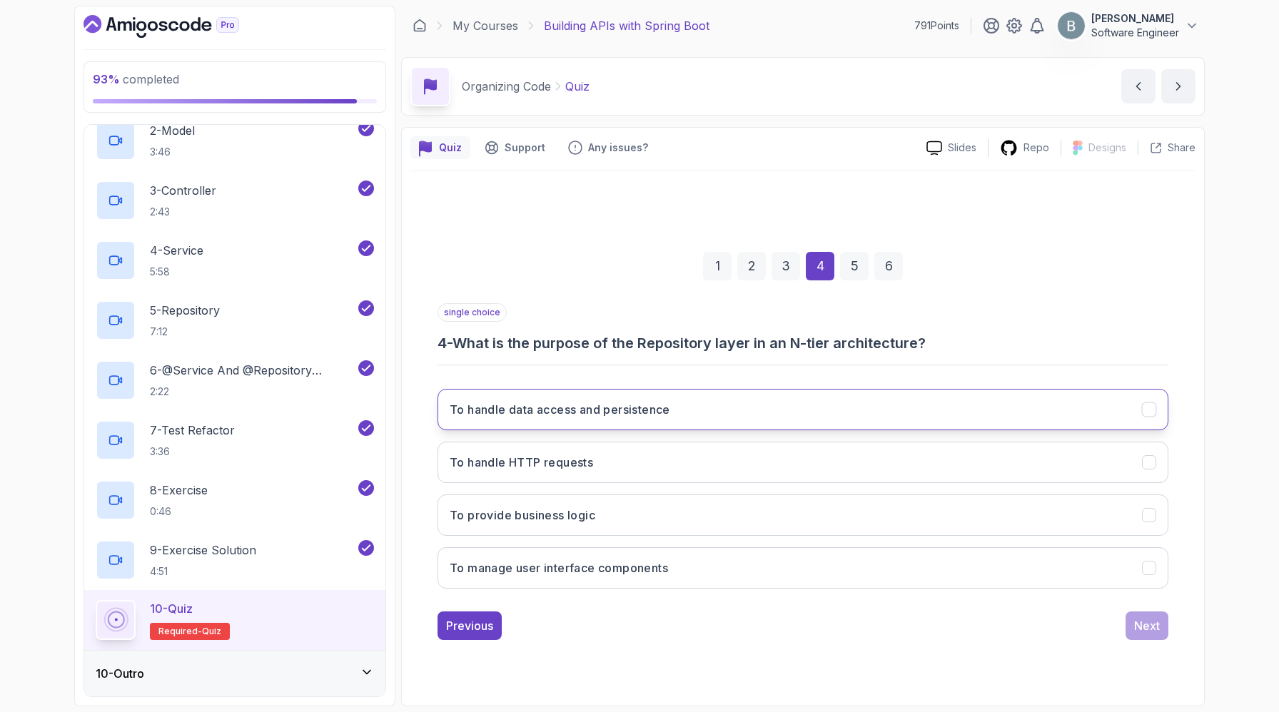
click at [631, 401] on h3 "To handle data access and persistence" at bounding box center [559, 409] width 220 height 17
click at [1149, 640] on button "Next" at bounding box center [1146, 625] width 43 height 29
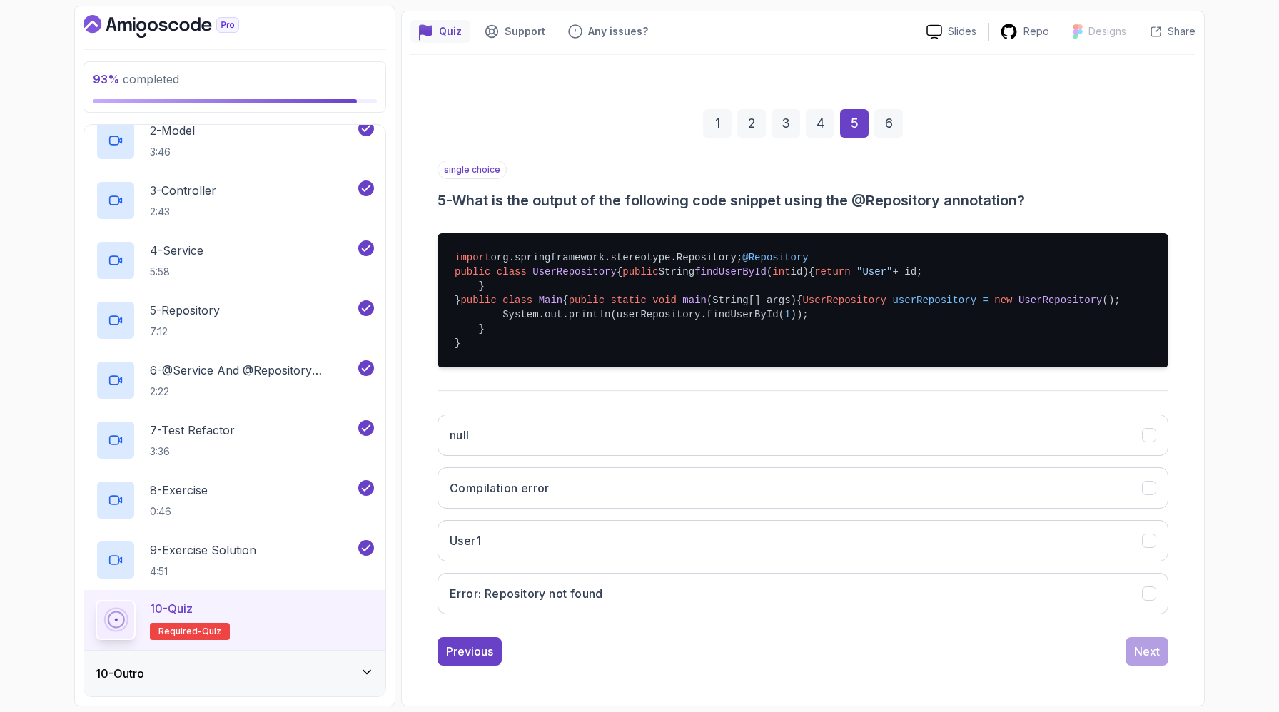
scroll to position [463, 0]
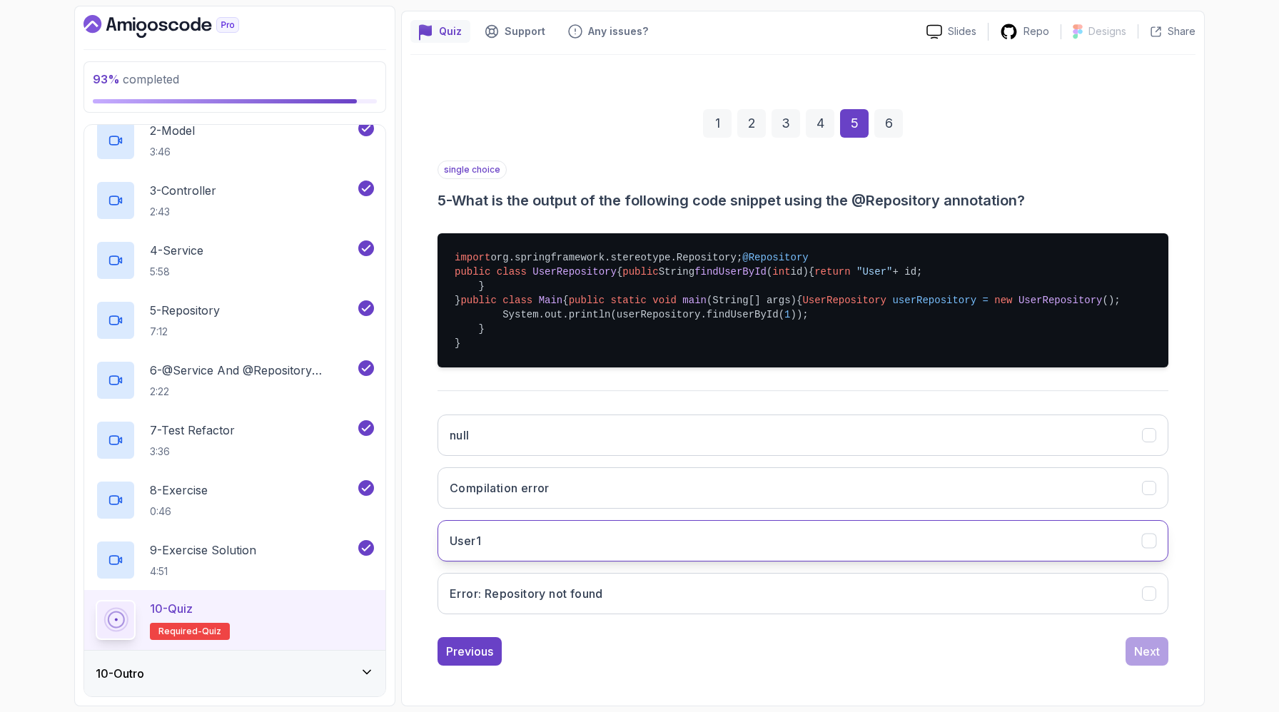
click at [672, 520] on button "User1" at bounding box center [802, 540] width 731 height 41
click at [1147, 643] on div "Next" at bounding box center [1147, 651] width 26 height 17
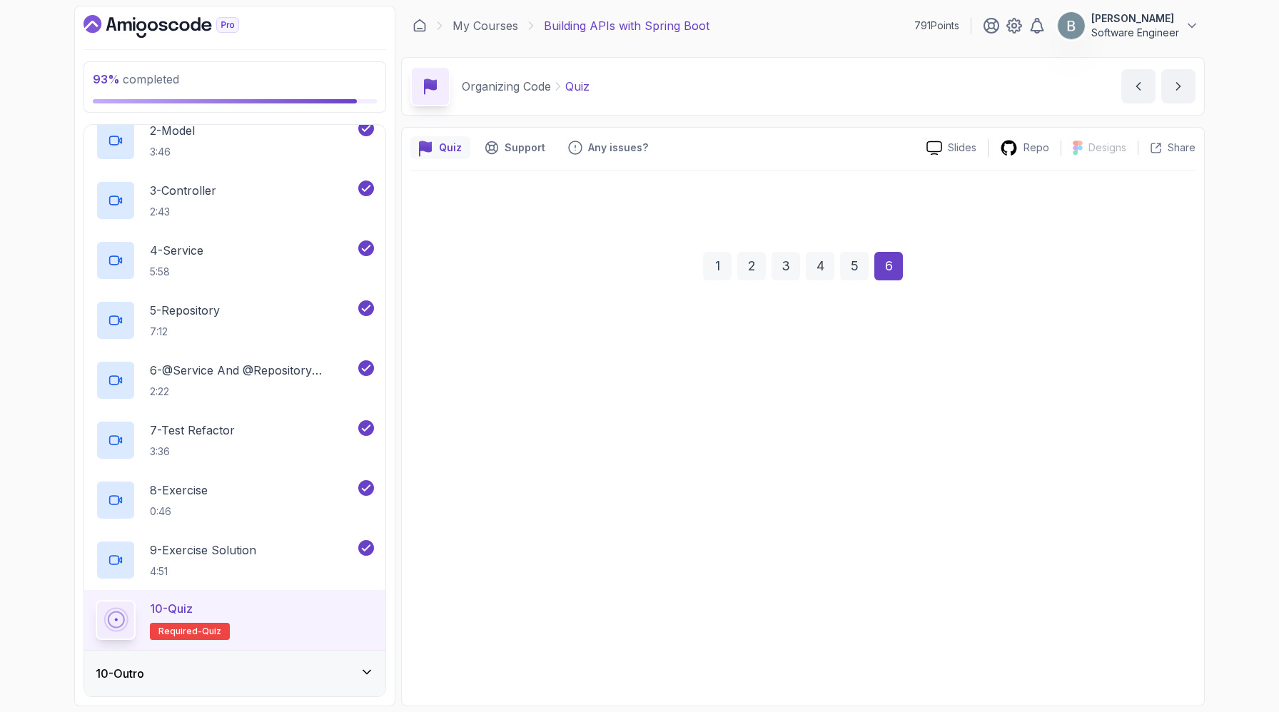
scroll to position [135, 0]
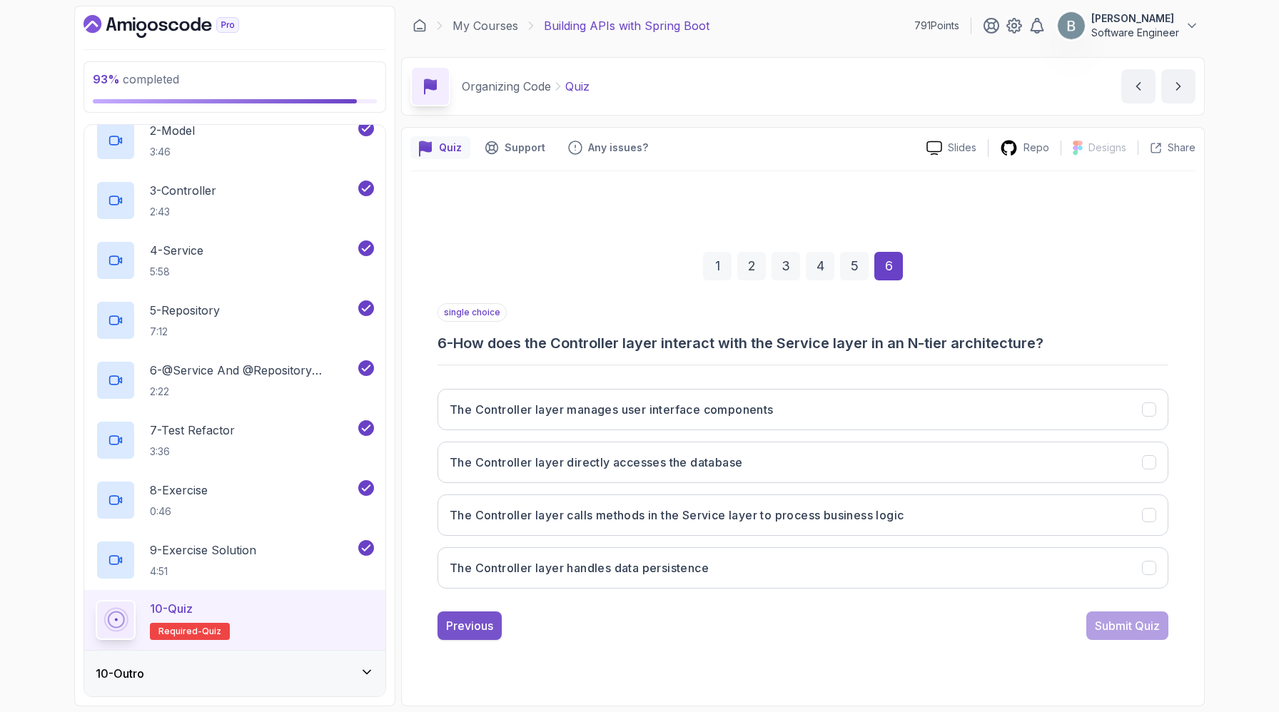
click at [471, 634] on div "Previous" at bounding box center [469, 625] width 47 height 17
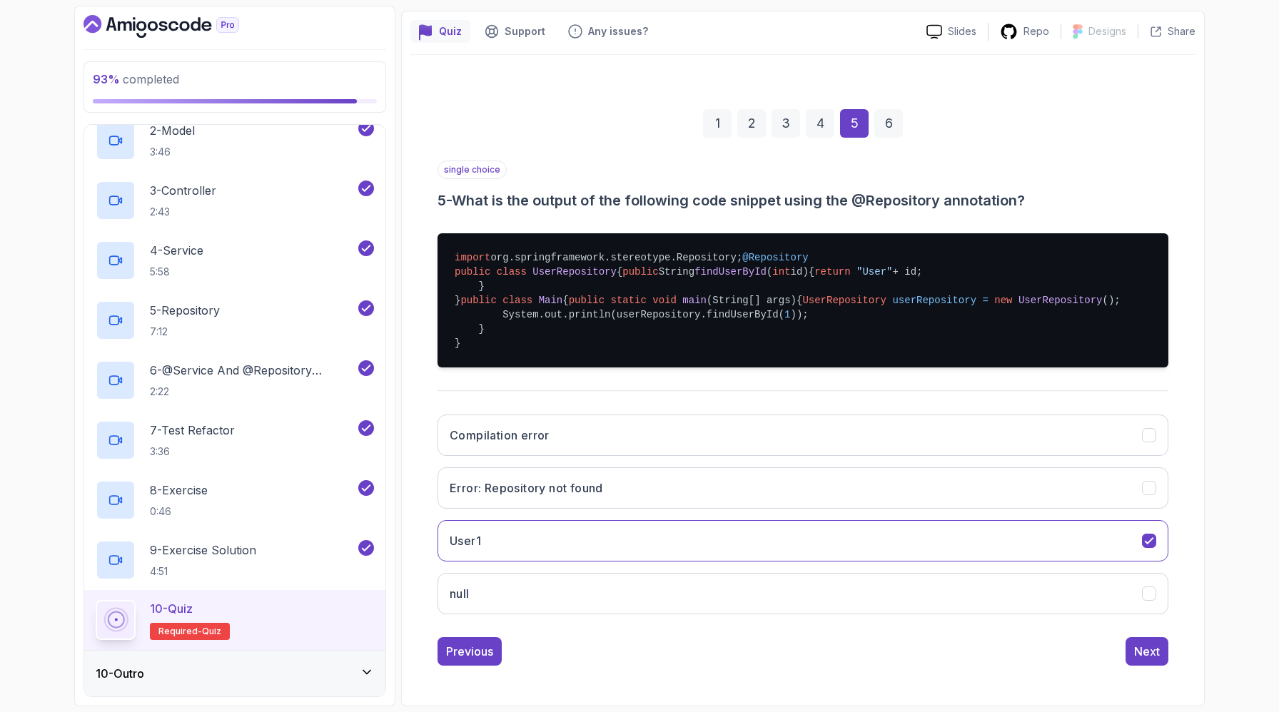
scroll to position [393, 0]
click at [691, 298] on pre "import org.springframework.stereotype.Repository; @Repository public class User…" at bounding box center [802, 300] width 731 height 134
click at [703, 288] on pre "import org.springframework.stereotype.Repository; @Repository public class User…" at bounding box center [802, 300] width 731 height 134
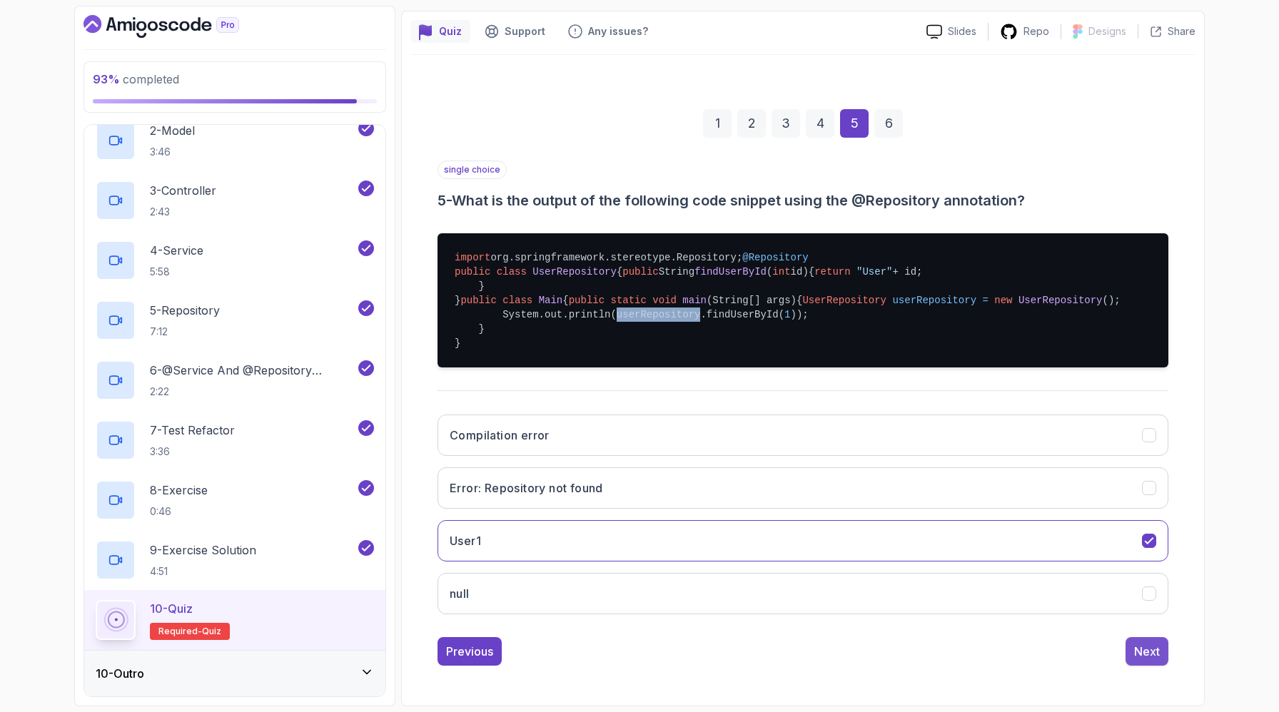
click at [1148, 643] on div "Next" at bounding box center [1147, 651] width 26 height 17
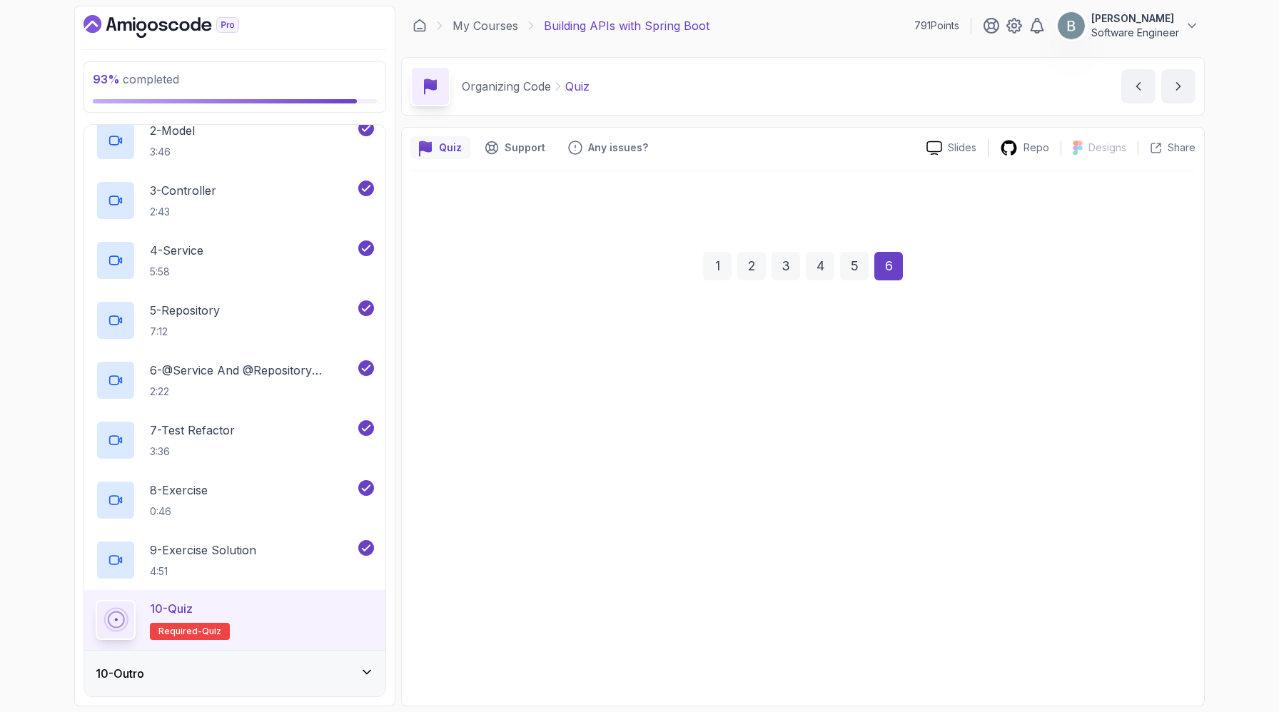
scroll to position [135, 0]
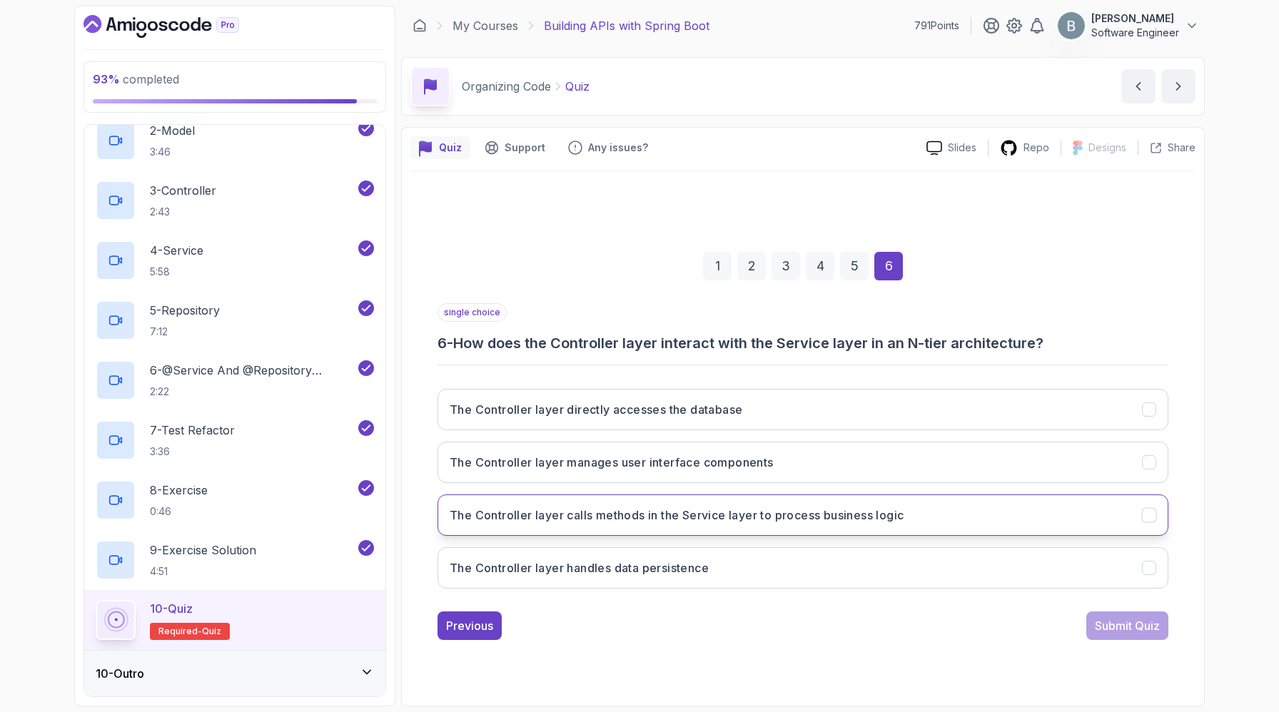
click at [651, 507] on h3 "The Controller layer calls methods in the Service layer to process business log…" at bounding box center [676, 515] width 454 height 17
click at [1114, 631] on div "Submit Quiz" at bounding box center [1126, 625] width 65 height 17
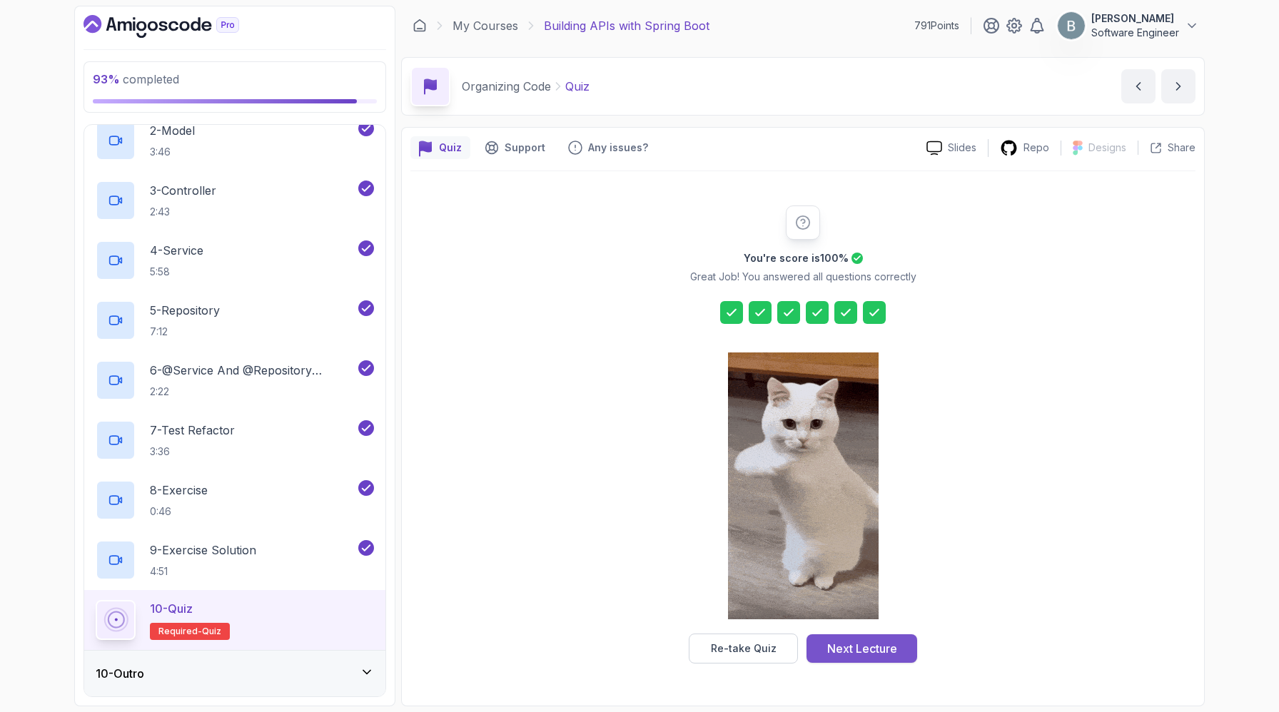
click at [891, 640] on div "Next Lecture" at bounding box center [862, 648] width 70 height 17
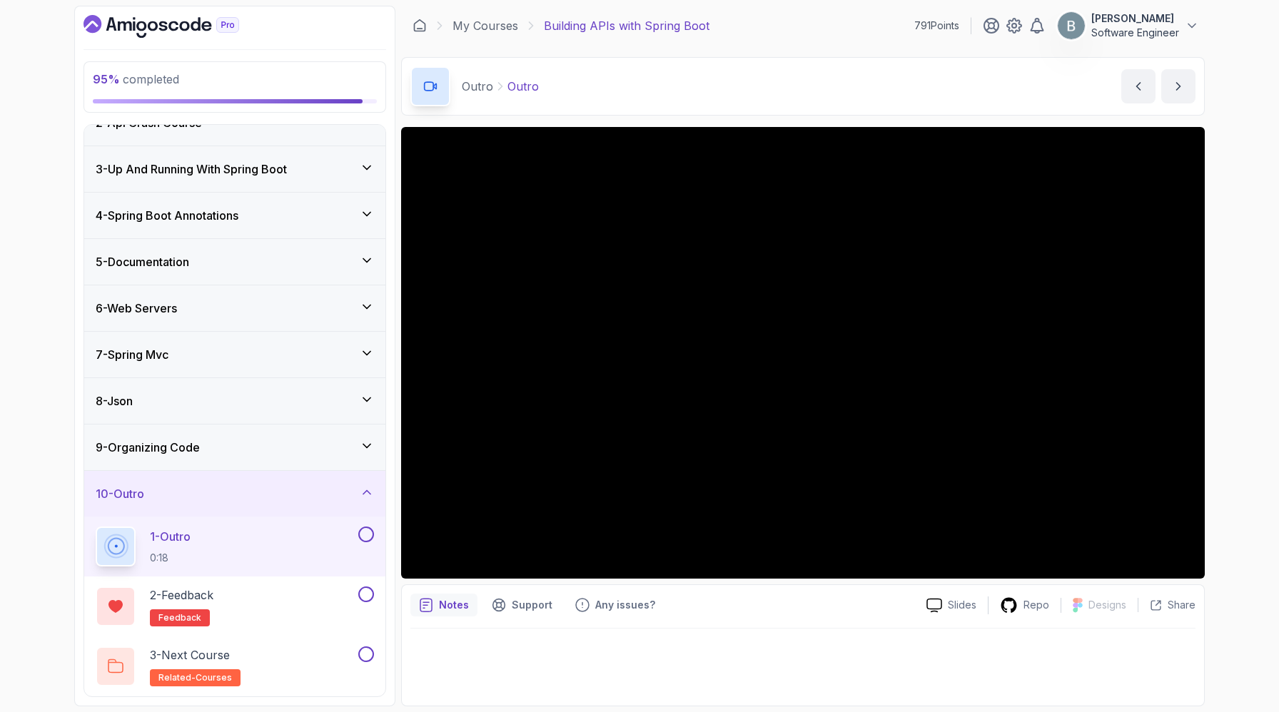
scroll to position [258, 0]
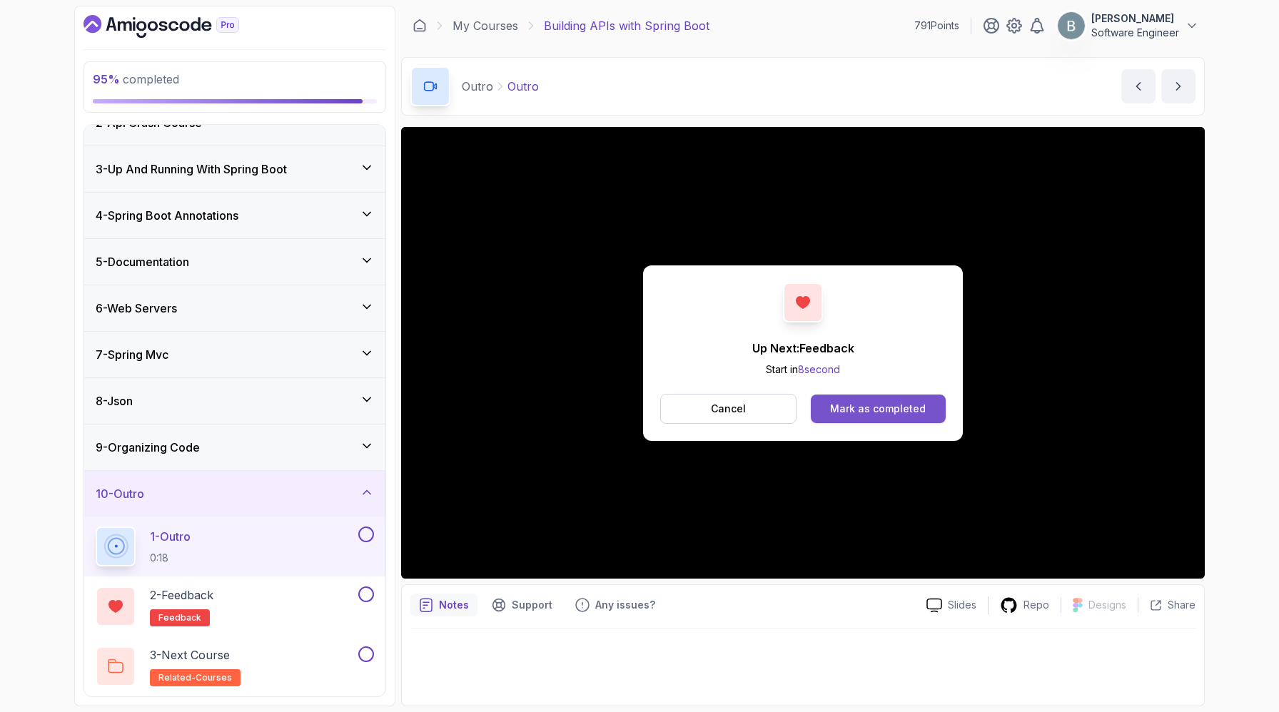
click at [945, 423] on button "Mark as completed" at bounding box center [878, 409] width 135 height 29
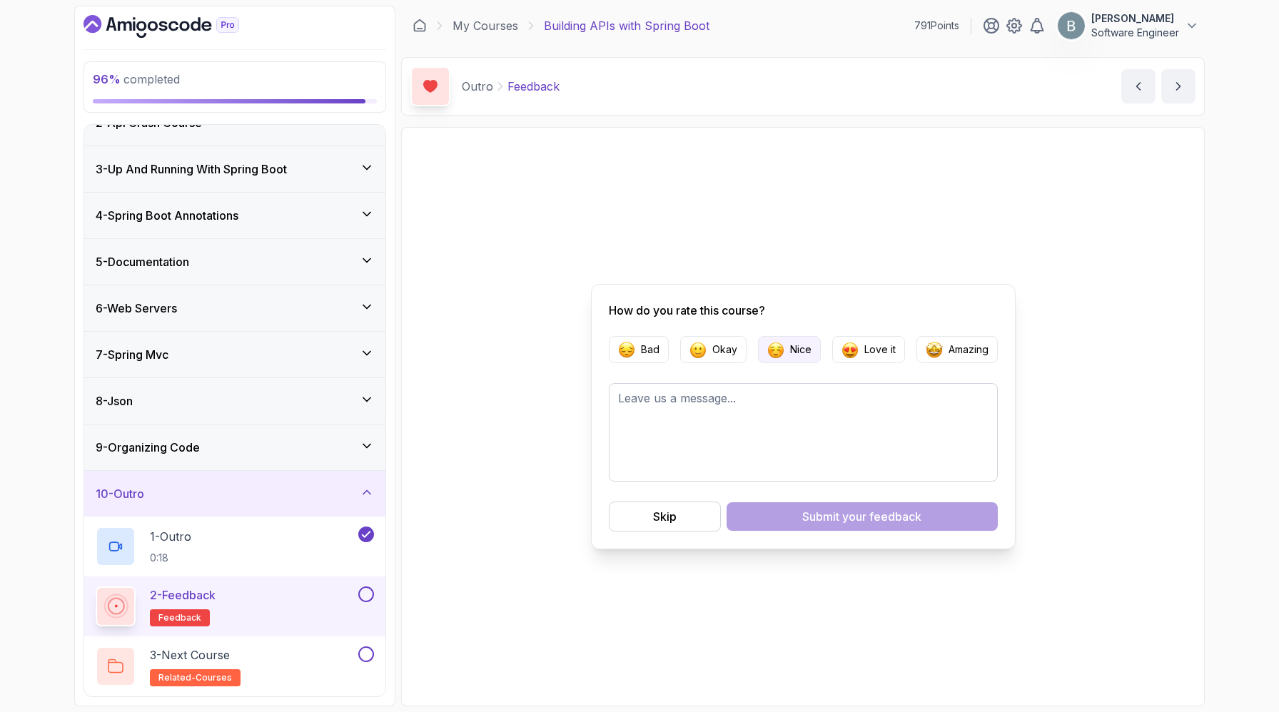
click at [808, 357] on p "Nice" at bounding box center [800, 349] width 21 height 14
click at [828, 525] on div "Submit your feedback" at bounding box center [861, 516] width 119 height 17
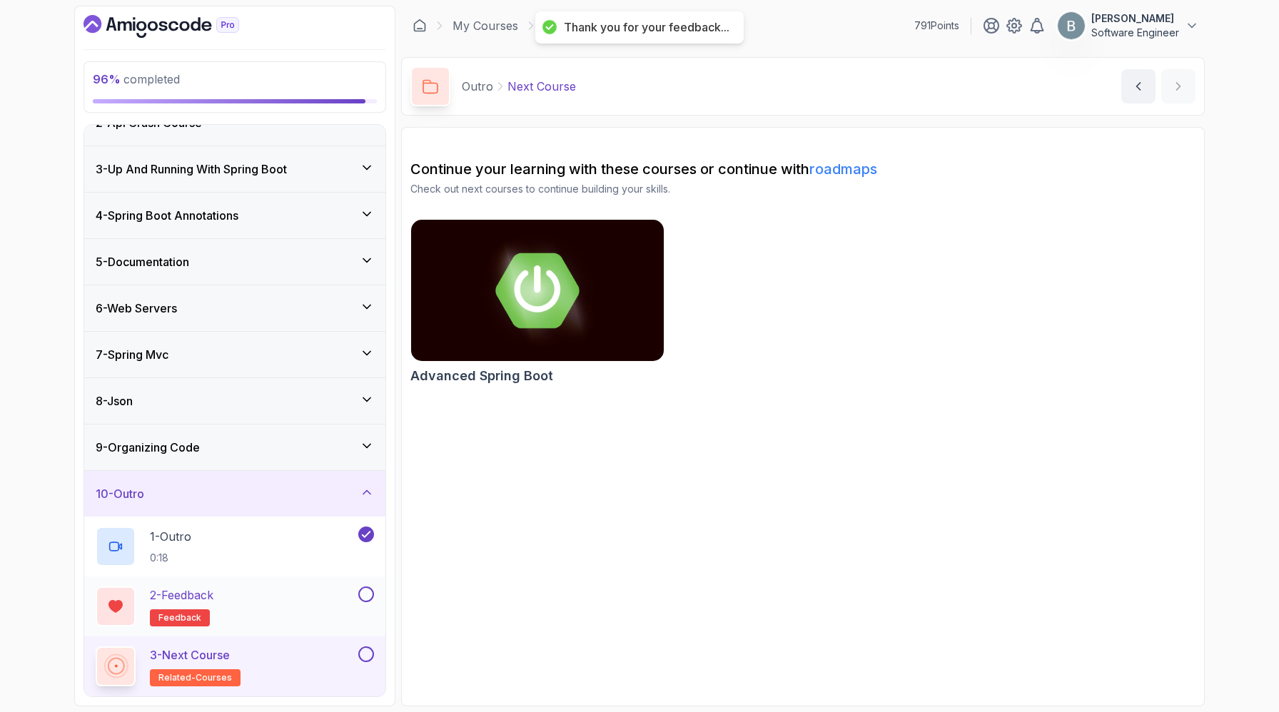
click at [365, 586] on button at bounding box center [366, 594] width 16 height 16
click at [365, 646] on button at bounding box center [366, 654] width 16 height 16
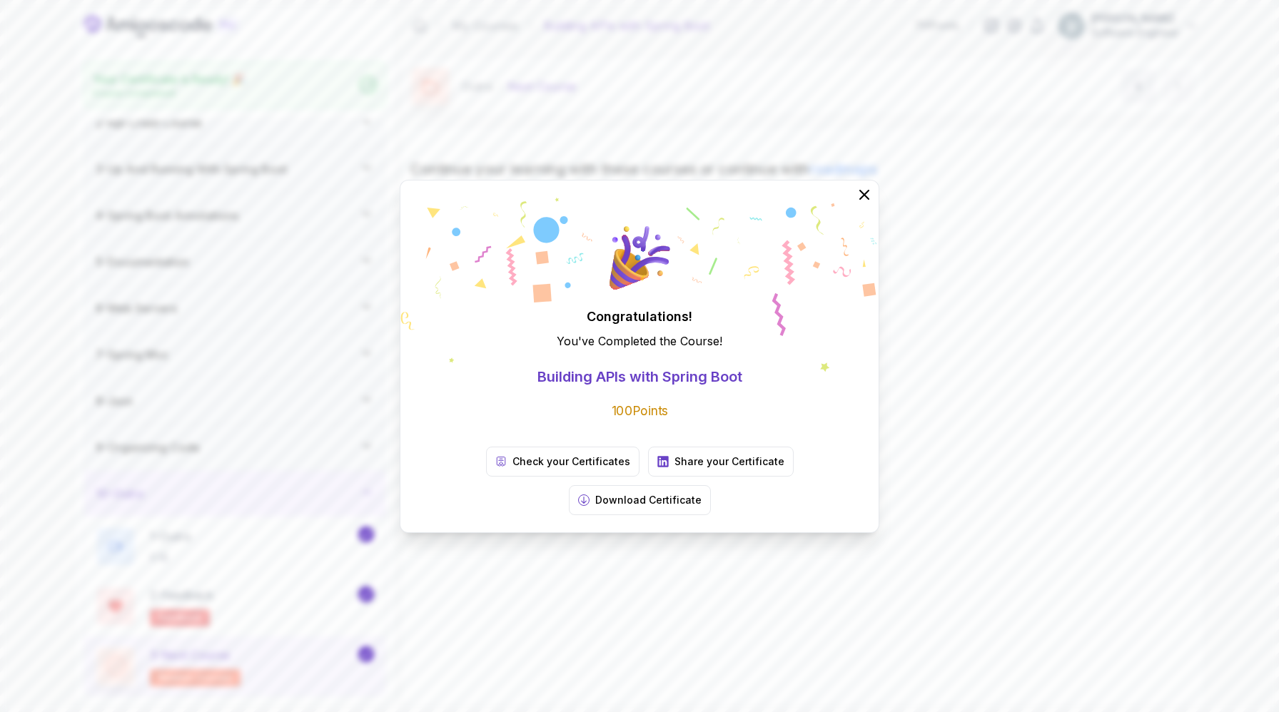
scroll to position [253, 0]
click at [701, 507] on p "Download Certificate" at bounding box center [648, 500] width 106 height 14
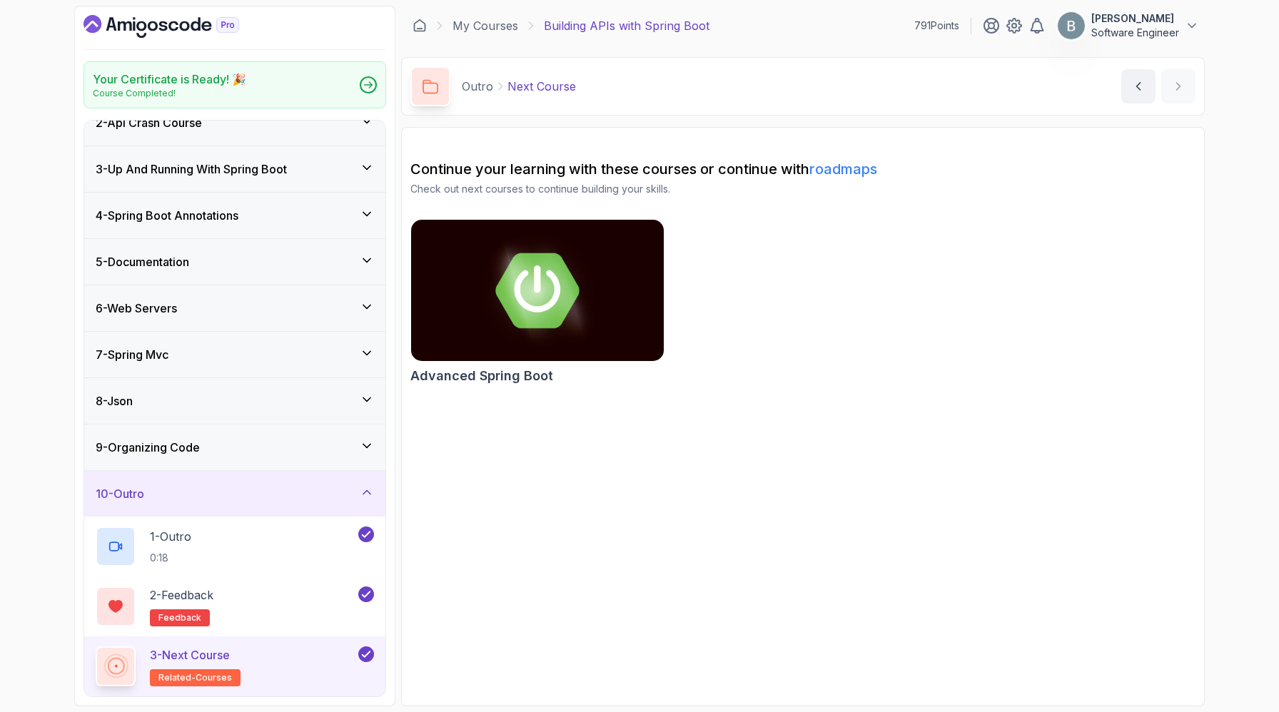
click at [293, 485] on div "10 - Outro" at bounding box center [235, 493] width 278 height 17
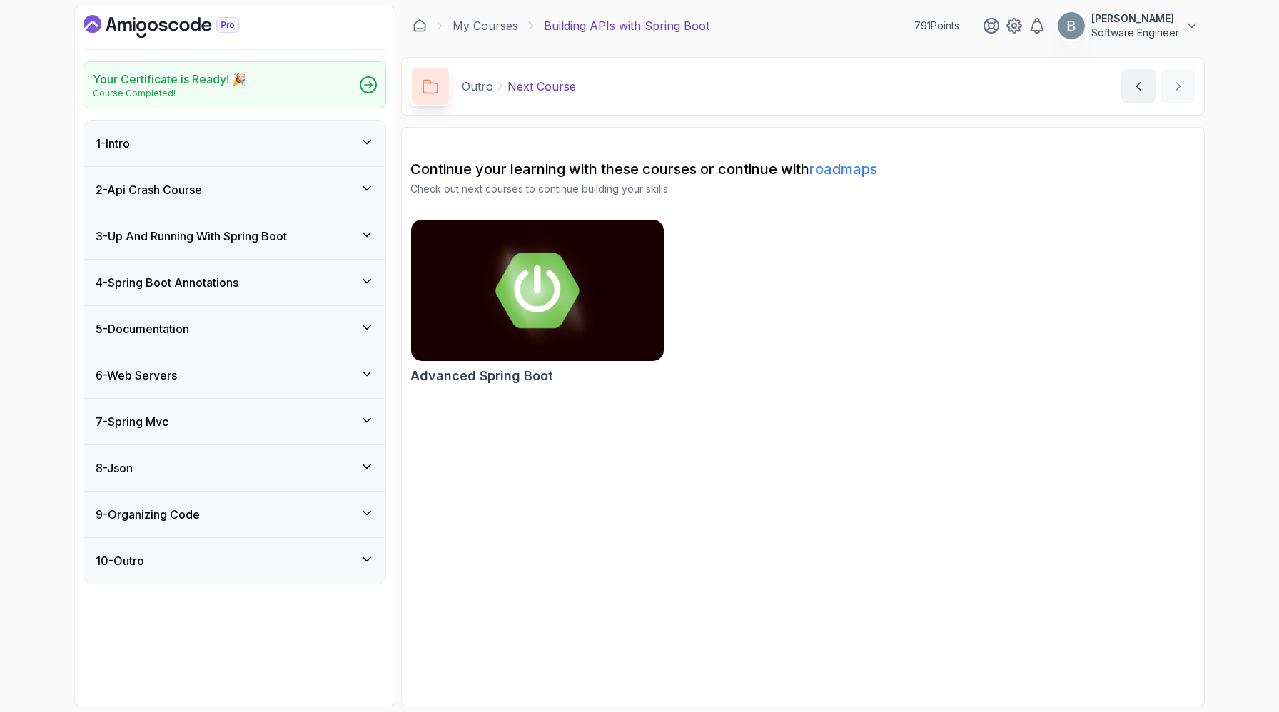
scroll to position [0, 0]
click at [877, 178] on link "roadmaps" at bounding box center [843, 169] width 68 height 17
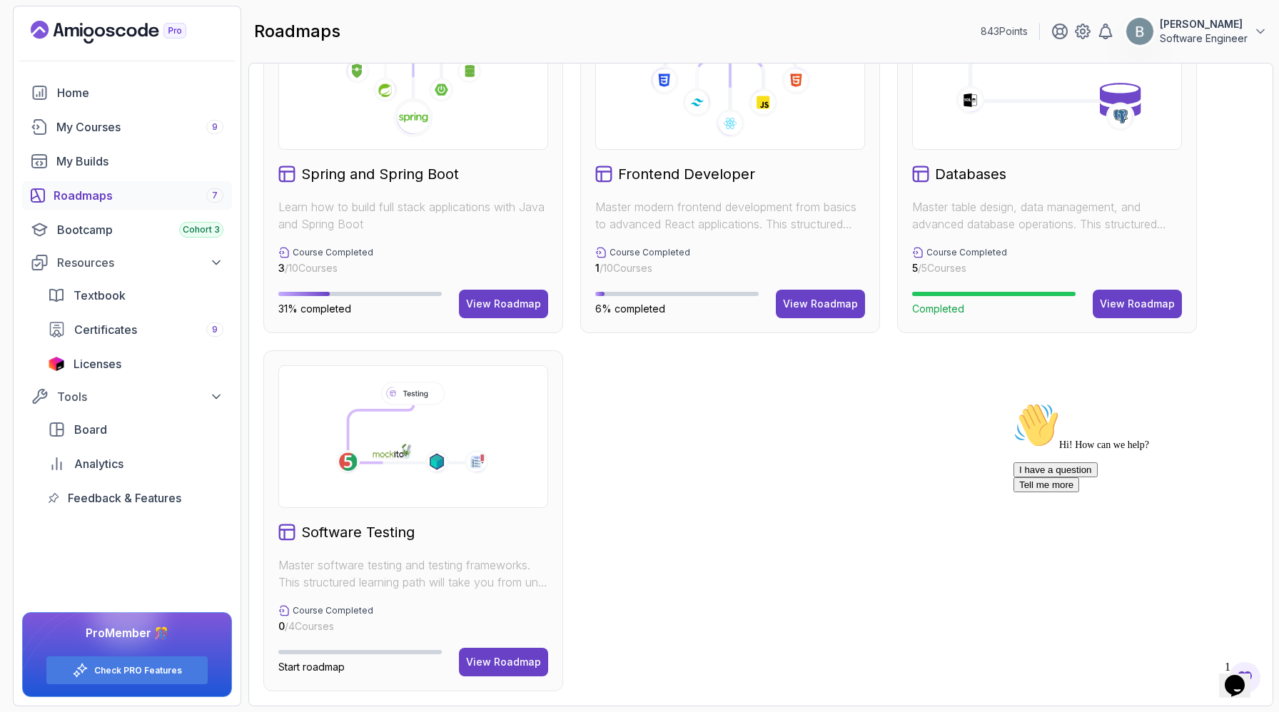
scroll to position [449, 0]
click at [504, 311] on div "View Roadmap" at bounding box center [503, 304] width 75 height 14
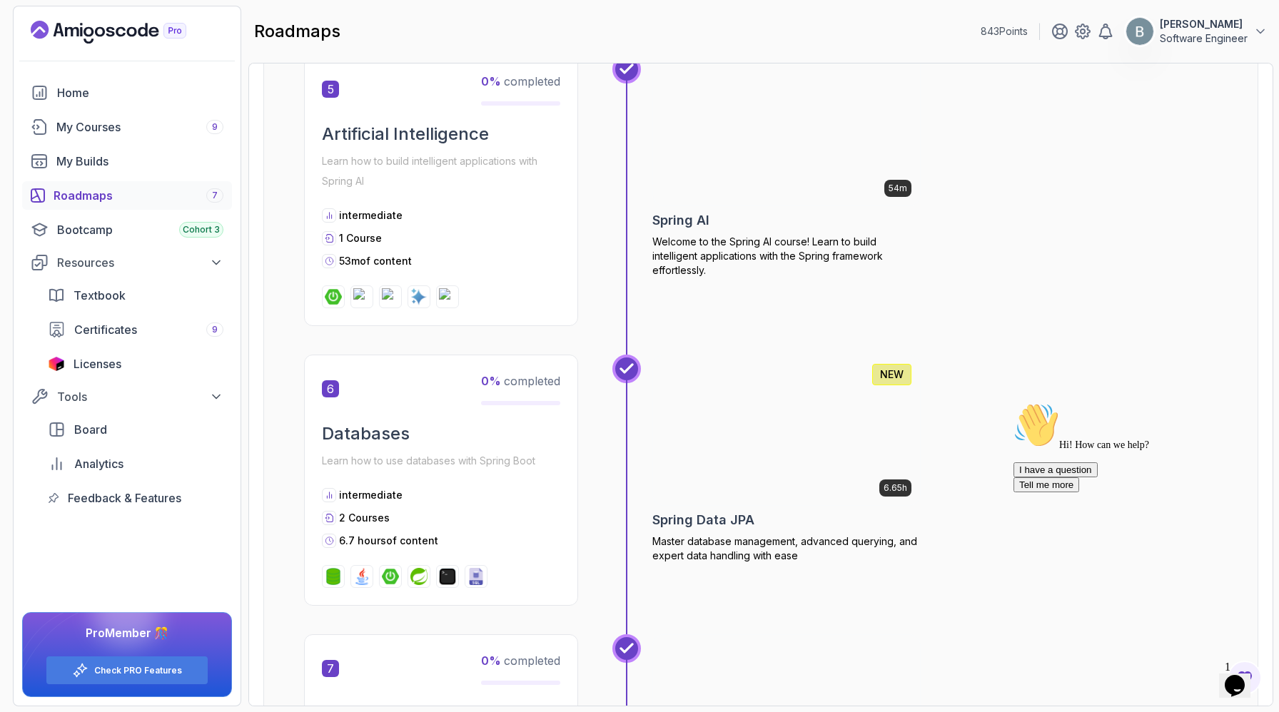
scroll to position [1540, 0]
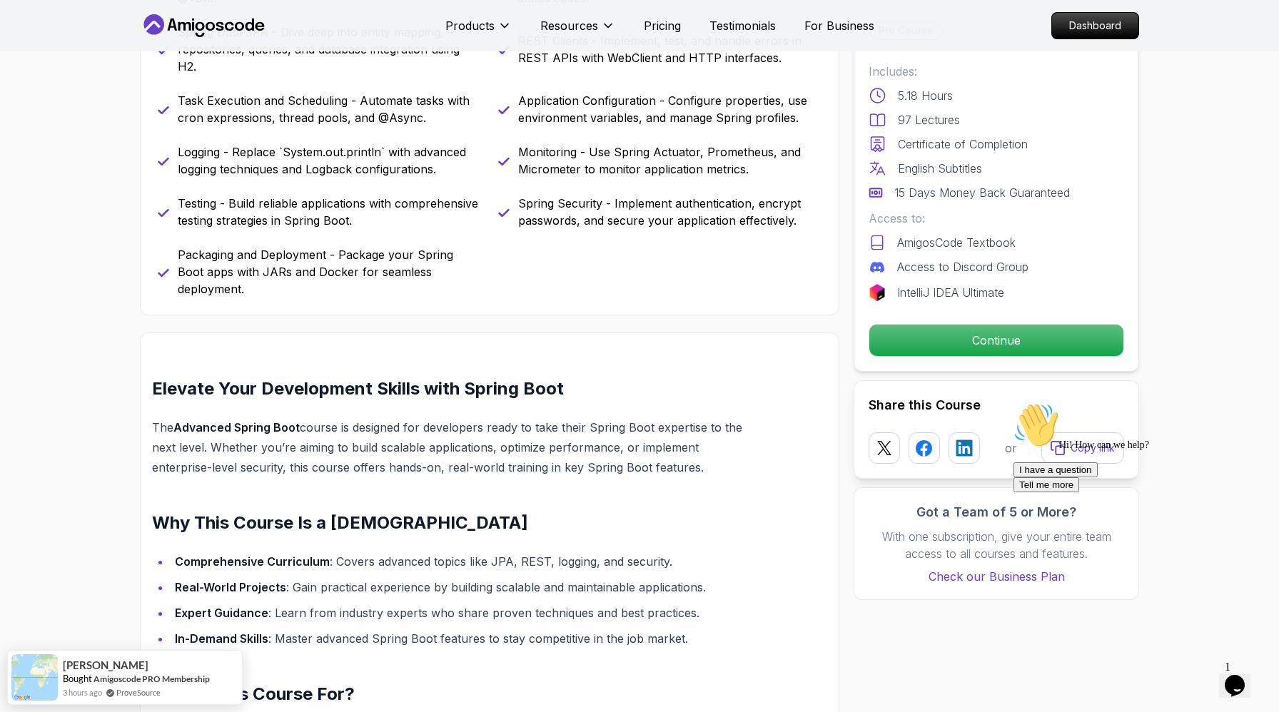
scroll to position [775, 0]
click at [295, 74] on p "Spring Data JPA - Dive deep into entity mapping, repositories, queries, and dat…" at bounding box center [329, 48] width 303 height 51
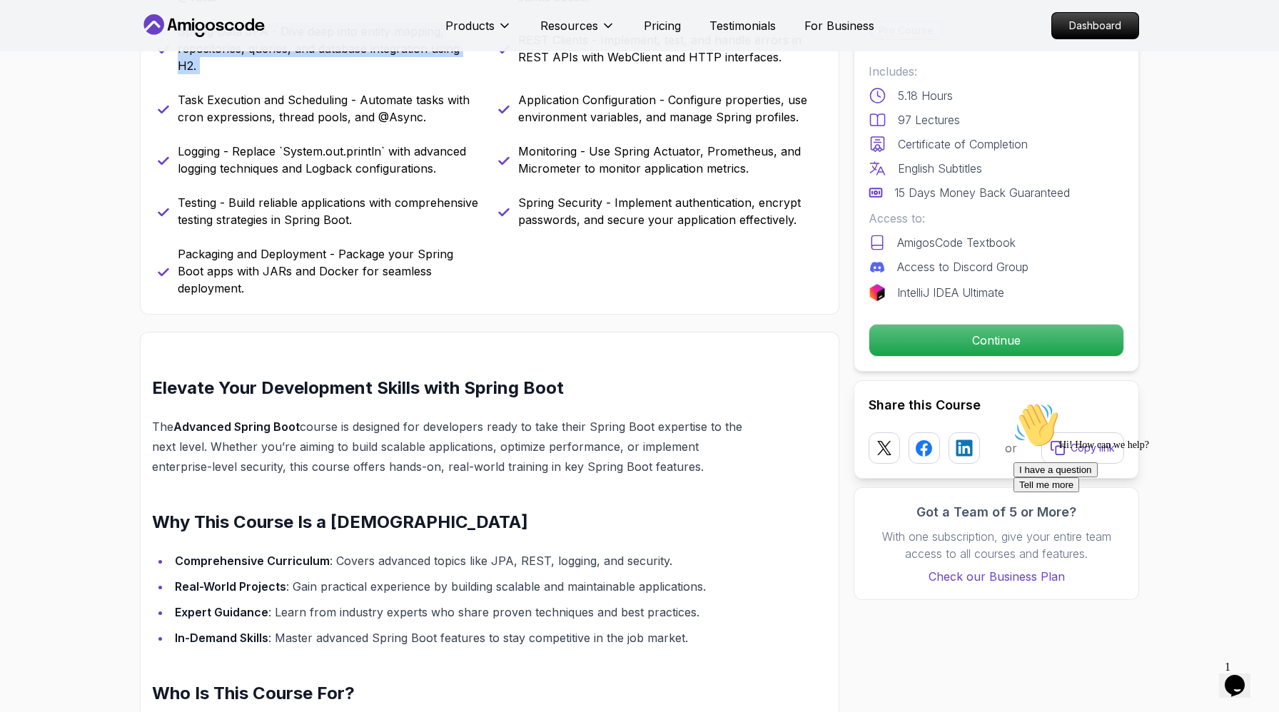
click at [295, 74] on p "Spring Data JPA - Dive deep into entity mapping, repositories, queries, and dat…" at bounding box center [329, 48] width 303 height 51
click at [314, 74] on p "Spring Data JPA - Dive deep into entity mapping, repositories, queries, and dat…" at bounding box center [329, 48] width 303 height 51
drag, startPoint x: 407, startPoint y: 221, endPoint x: 159, endPoint y: 155, distance: 257.0
click at [153, 146] on div "What you will learn java spring spring-boot spring-data-jpa spring-security doc…" at bounding box center [489, 81] width 699 height 467
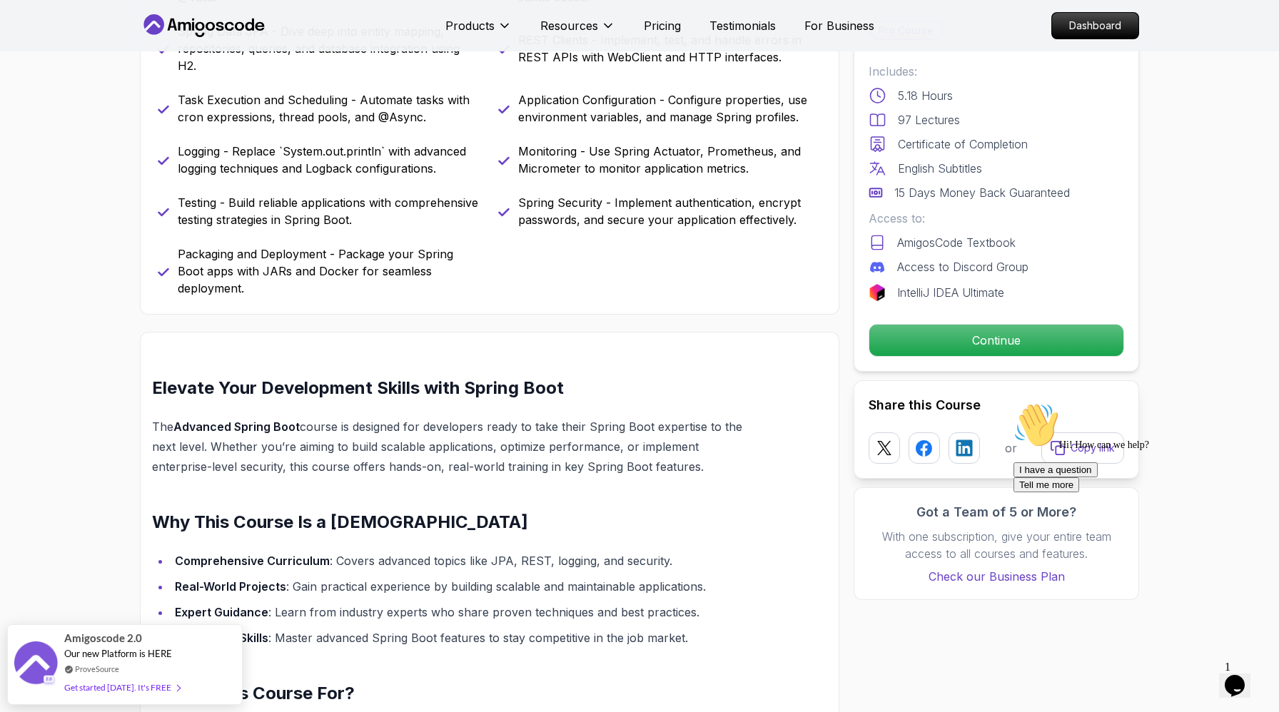
click at [205, 74] on p "Spring Data JPA - Dive deep into entity mapping, repositories, queries, and dat…" at bounding box center [329, 48] width 303 height 51
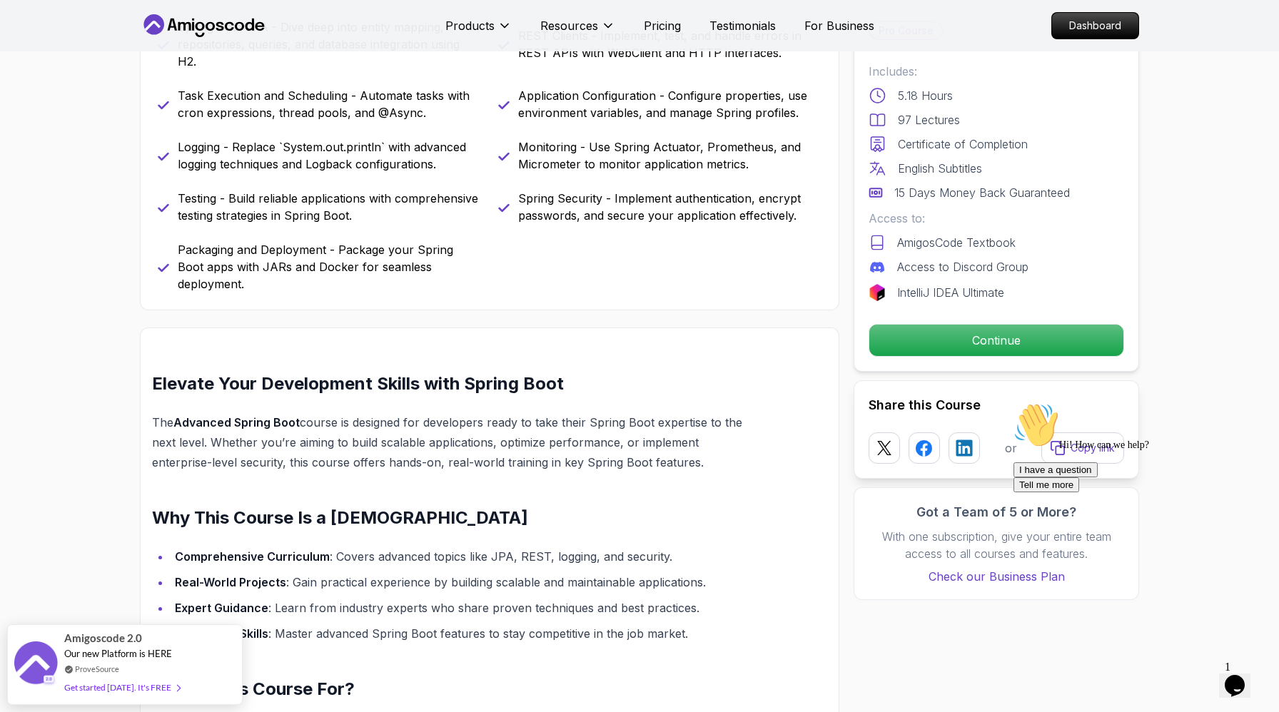
scroll to position [780, 0]
drag, startPoint x: 185, startPoint y: 245, endPoint x: 320, endPoint y: 305, distance: 147.9
click at [320, 121] on div "Task Execution and Scheduling - Automate tasks with cron expressions, thread po…" at bounding box center [319, 103] width 323 height 34
click at [293, 172] on p "Logging - Replace `System.out.println` with advanced logging techniques and Log…" at bounding box center [329, 155] width 303 height 34
drag, startPoint x: 178, startPoint y: 338, endPoint x: 348, endPoint y: 395, distance: 179.1
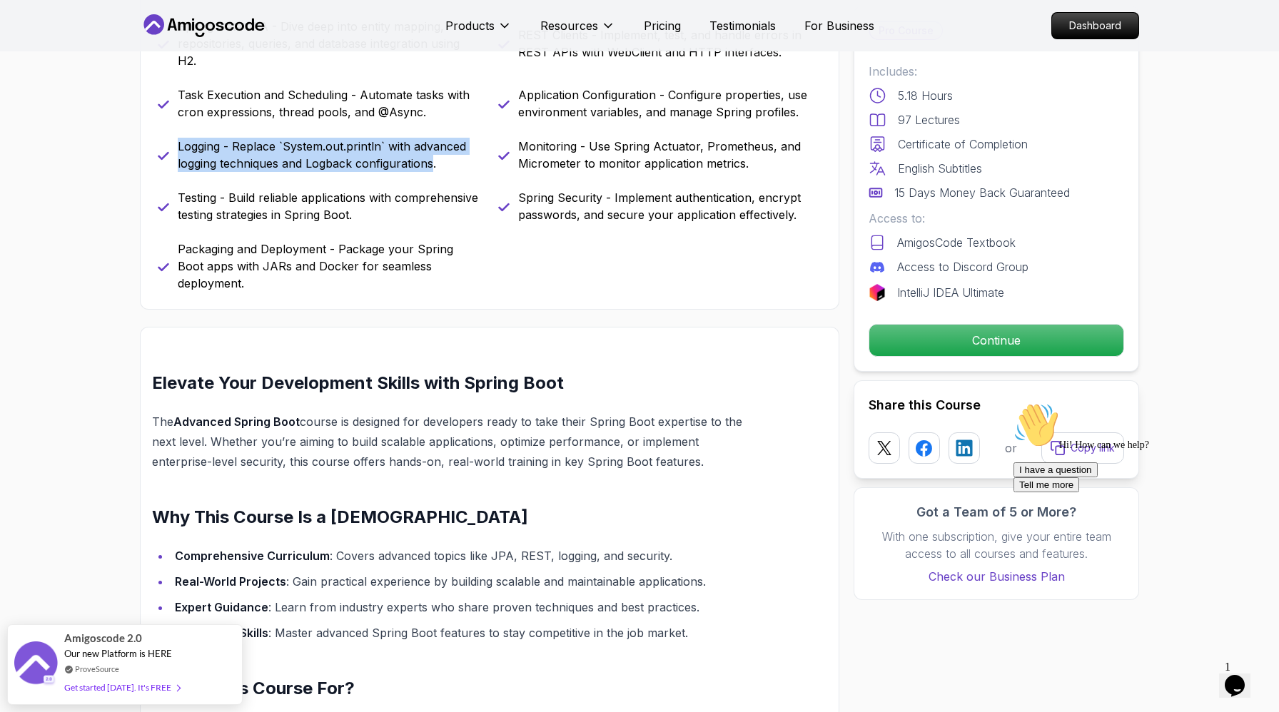
click at [348, 292] on div "Java Bean Validation - Master efficient validation techniques with annotations,…" at bounding box center [490, 120] width 664 height 342
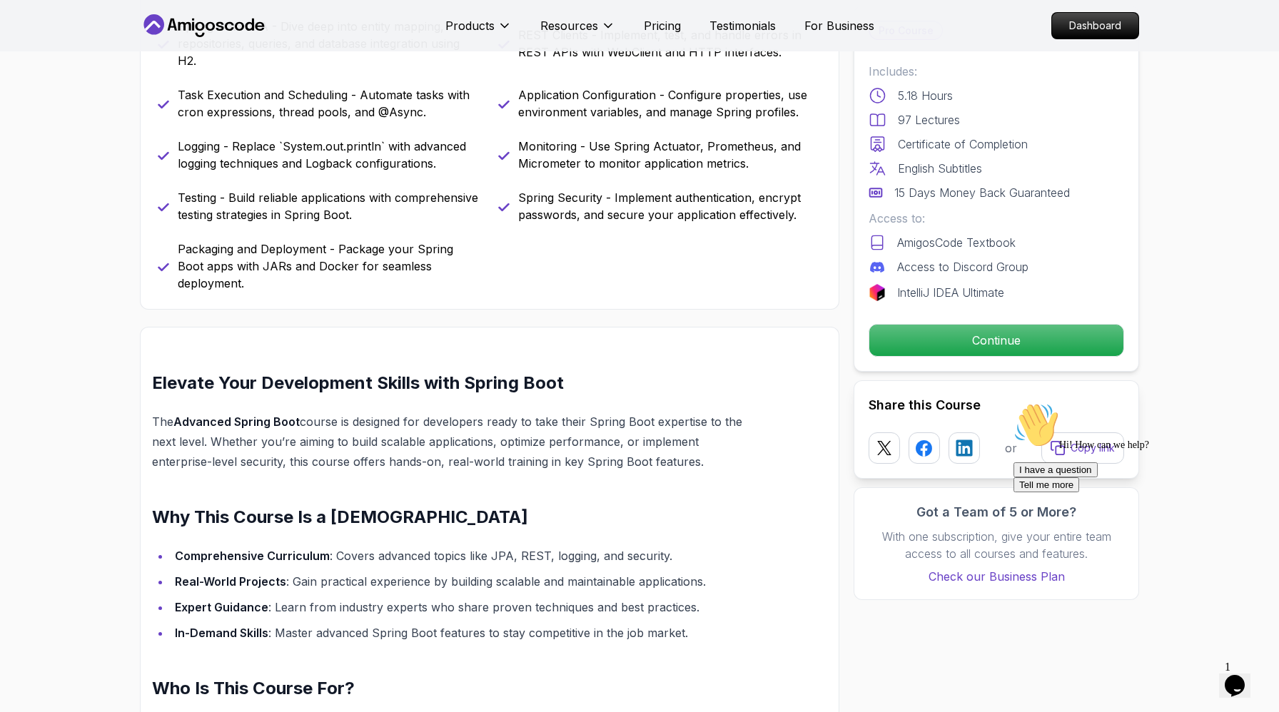
drag, startPoint x: 193, startPoint y: 369, endPoint x: 396, endPoint y: 388, distance: 204.3
click at [396, 172] on p "Logging - Replace `System.out.println` with advanced logging techniques and Log…" at bounding box center [329, 155] width 303 height 34
click at [371, 292] on div "Java Bean Validation - Master efficient validation techniques with annotations,…" at bounding box center [490, 120] width 664 height 342
drag, startPoint x: 186, startPoint y: 432, endPoint x: 296, endPoint y: 479, distance: 119.5
click at [296, 223] on p "Testing - Build reliable applications with comprehensive testing strategies in …" at bounding box center [329, 206] width 303 height 34
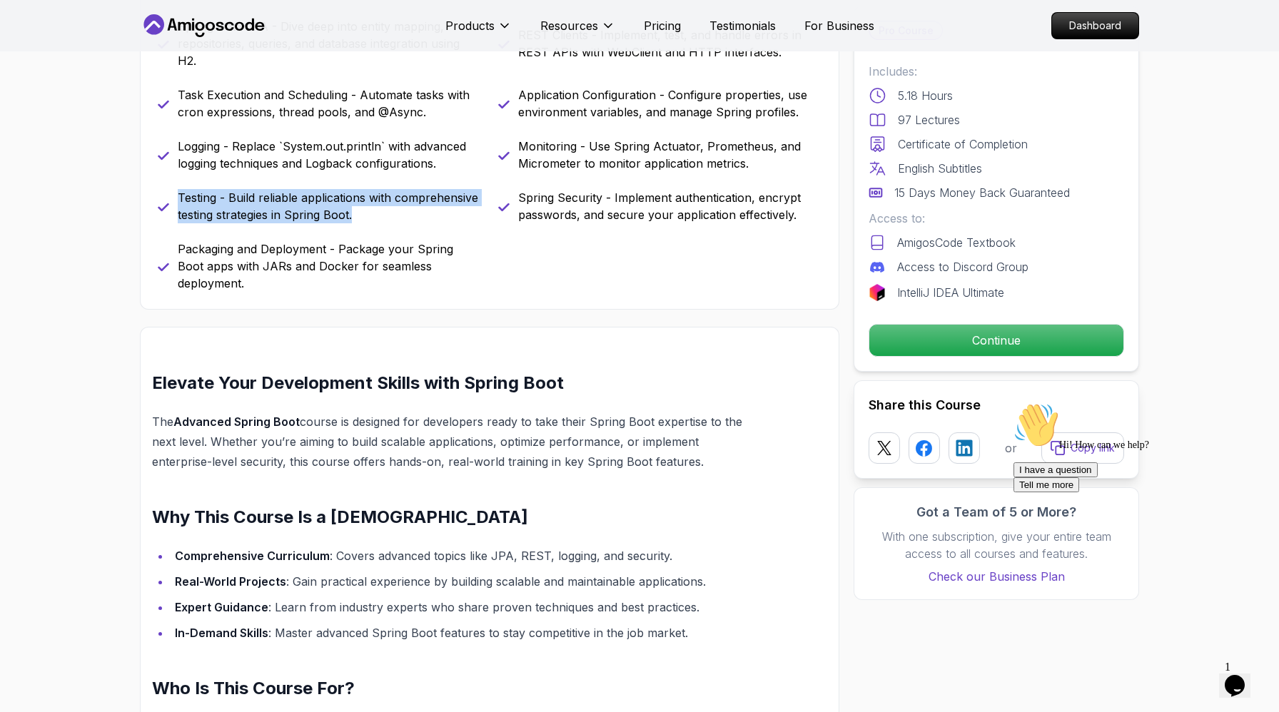
click at [296, 223] on p "Testing - Build reliable applications with comprehensive testing strategies in …" at bounding box center [329, 206] width 303 height 34
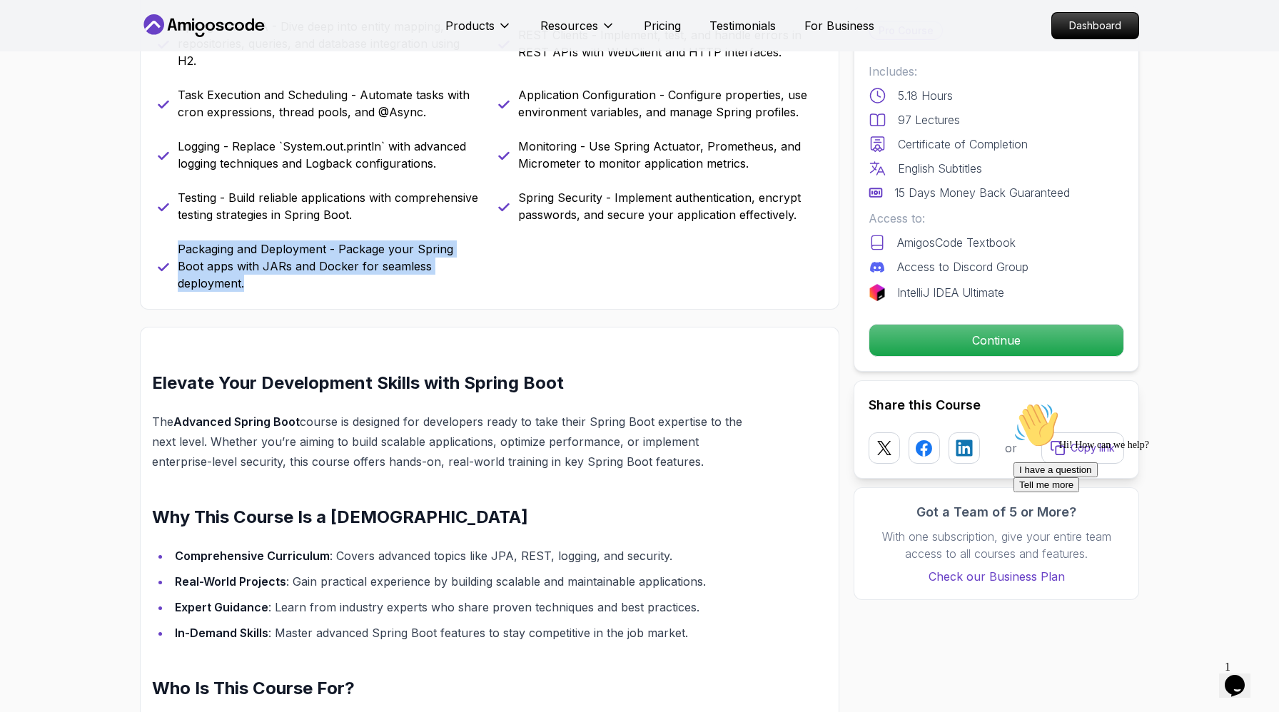
drag, startPoint x: 182, startPoint y: 510, endPoint x: 446, endPoint y: 553, distance: 267.4
click at [446, 292] on div "Packaging and Deployment - Package your Spring Boot apps with JARs and Docker f…" at bounding box center [319, 265] width 323 height 51
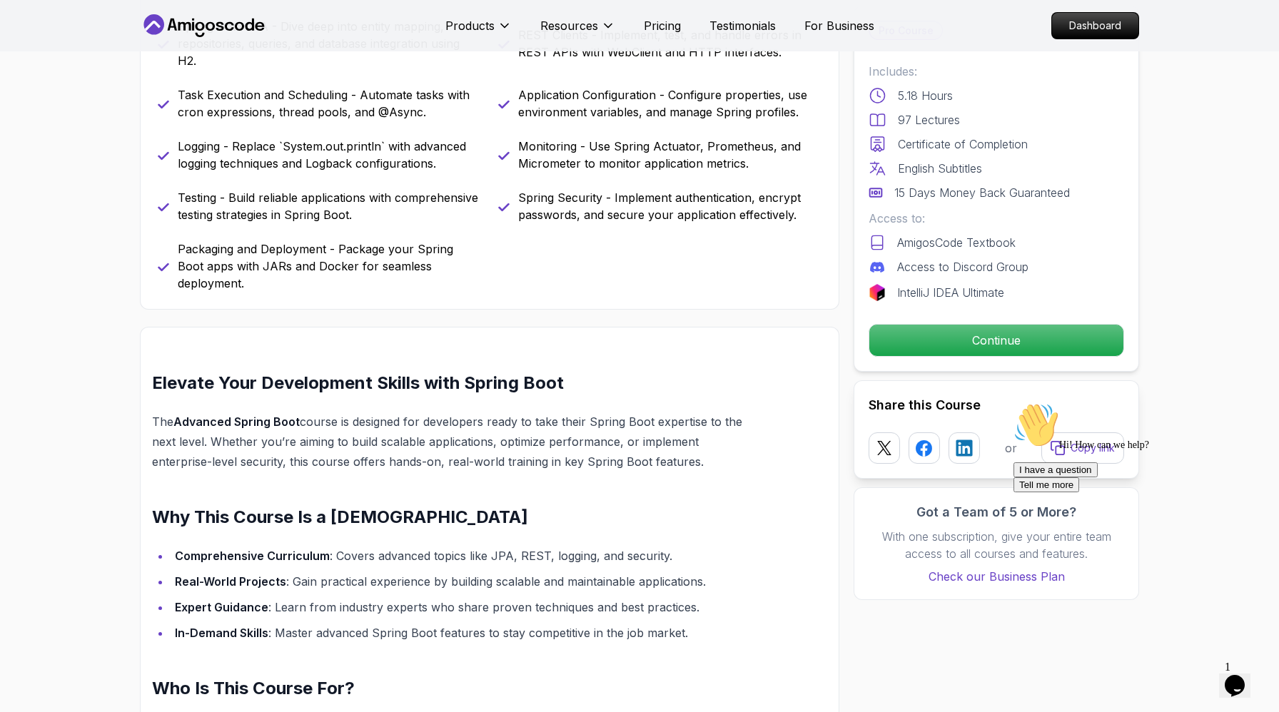
click at [480, 292] on div "Java Bean Validation - Master efficient validation techniques with annotations,…" at bounding box center [490, 120] width 664 height 342
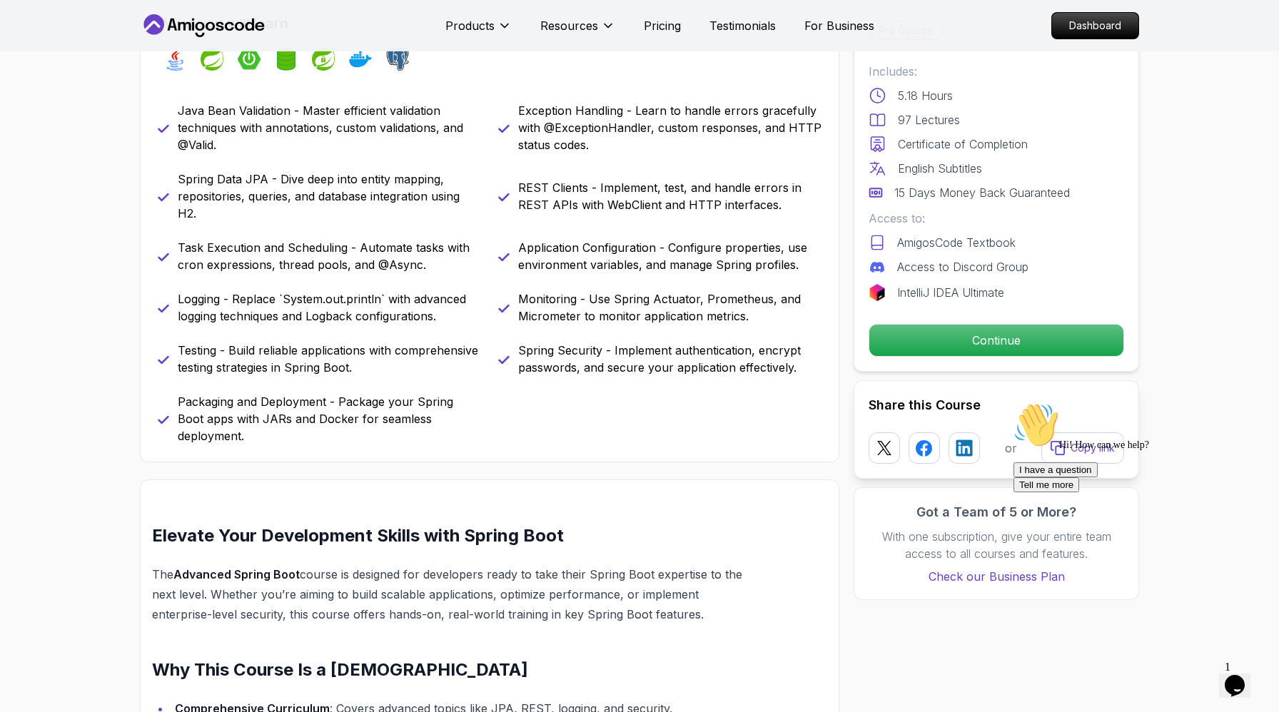
scroll to position [626, 0]
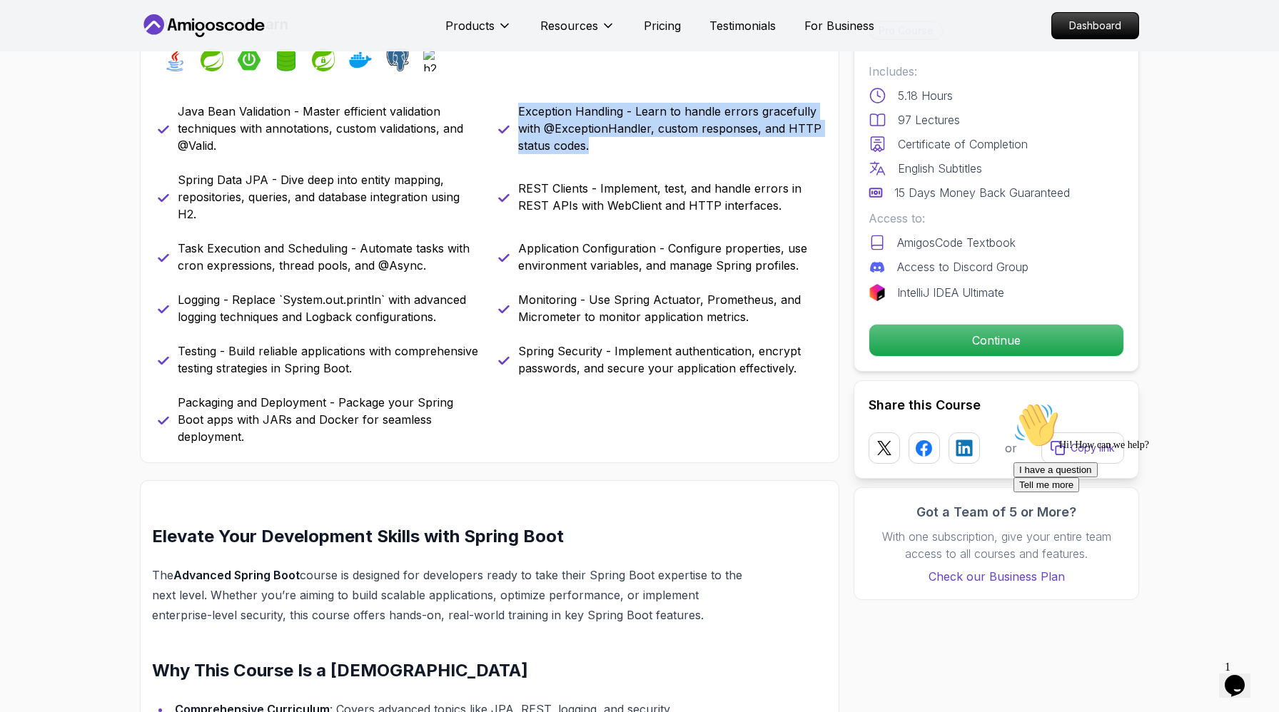
drag, startPoint x: 506, startPoint y: 219, endPoint x: 625, endPoint y: 283, distance: 135.0
click at [625, 154] on div "Exception Handling - Learn to handle errors gracefully with @ExceptionHandler, …" at bounding box center [659, 128] width 323 height 51
click at [629, 154] on p "Exception Handling - Learn to handle errors gracefully with @ExceptionHandler, …" at bounding box center [669, 128] width 303 height 51
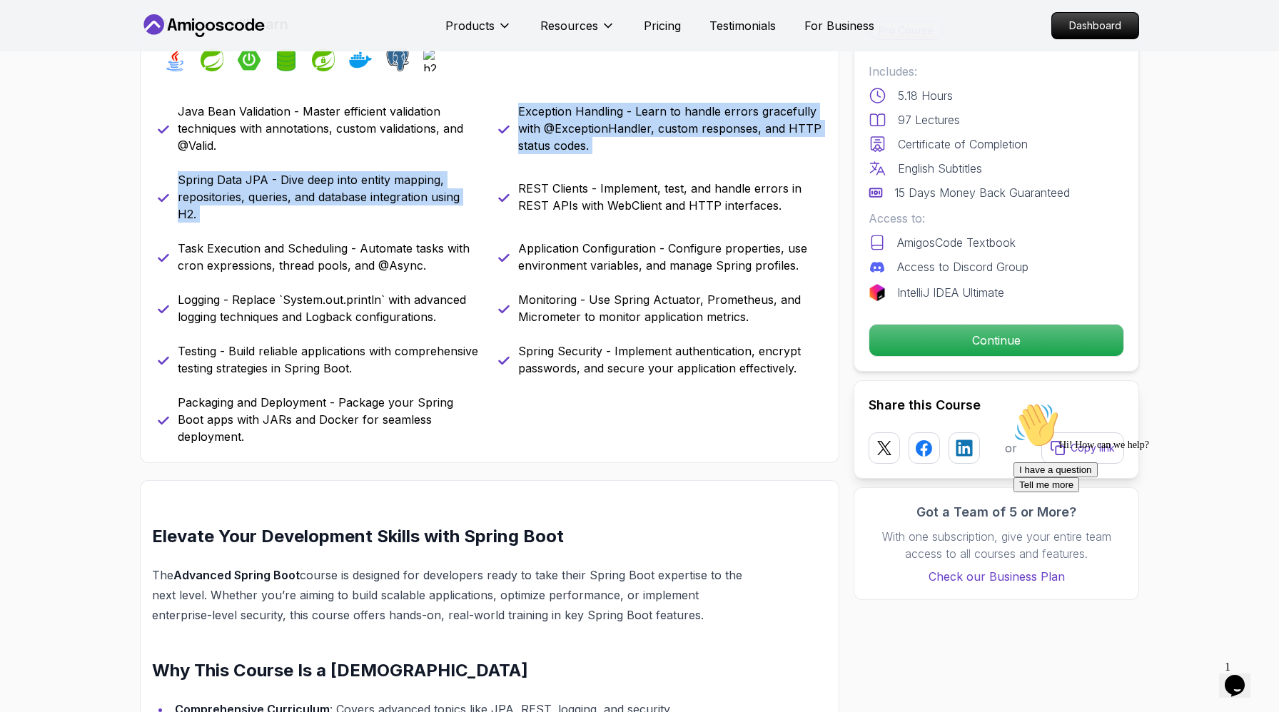
drag, startPoint x: 515, startPoint y: 218, endPoint x: 701, endPoint y: 311, distance: 208.4
click at [701, 311] on div "Java Bean Validation - Master efficient validation techniques with annotations,…" at bounding box center [490, 274] width 664 height 342
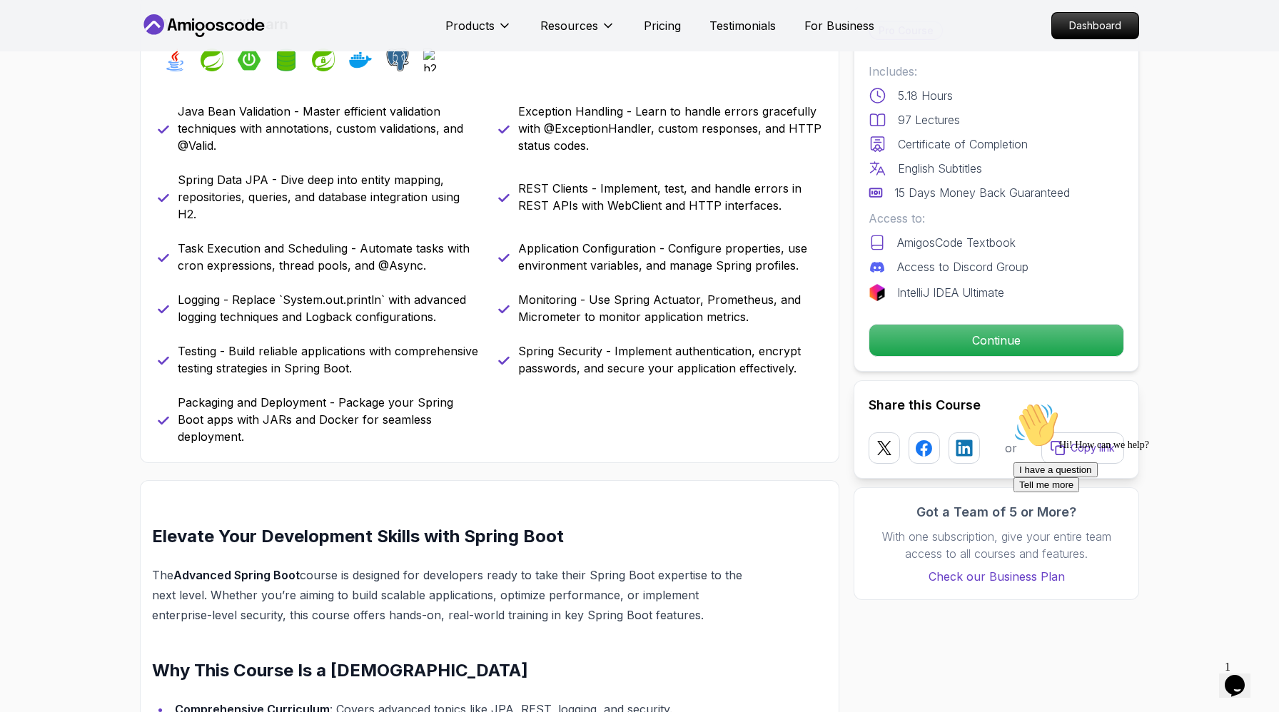
click at [687, 214] on p "REST Clients - Implement, test, and handle errors in REST APIs with WebClient a…" at bounding box center [669, 197] width 303 height 34
drag, startPoint x: 519, startPoint y: 318, endPoint x: 741, endPoint y: 370, distance: 227.9
click at [741, 223] on div "REST Clients - Implement, test, and handle errors in REST APIs with WebClient a…" at bounding box center [659, 196] width 323 height 51
click at [728, 378] on div "Java Bean Validation - Master efficient validation techniques with annotations,…" at bounding box center [490, 274] width 664 height 342
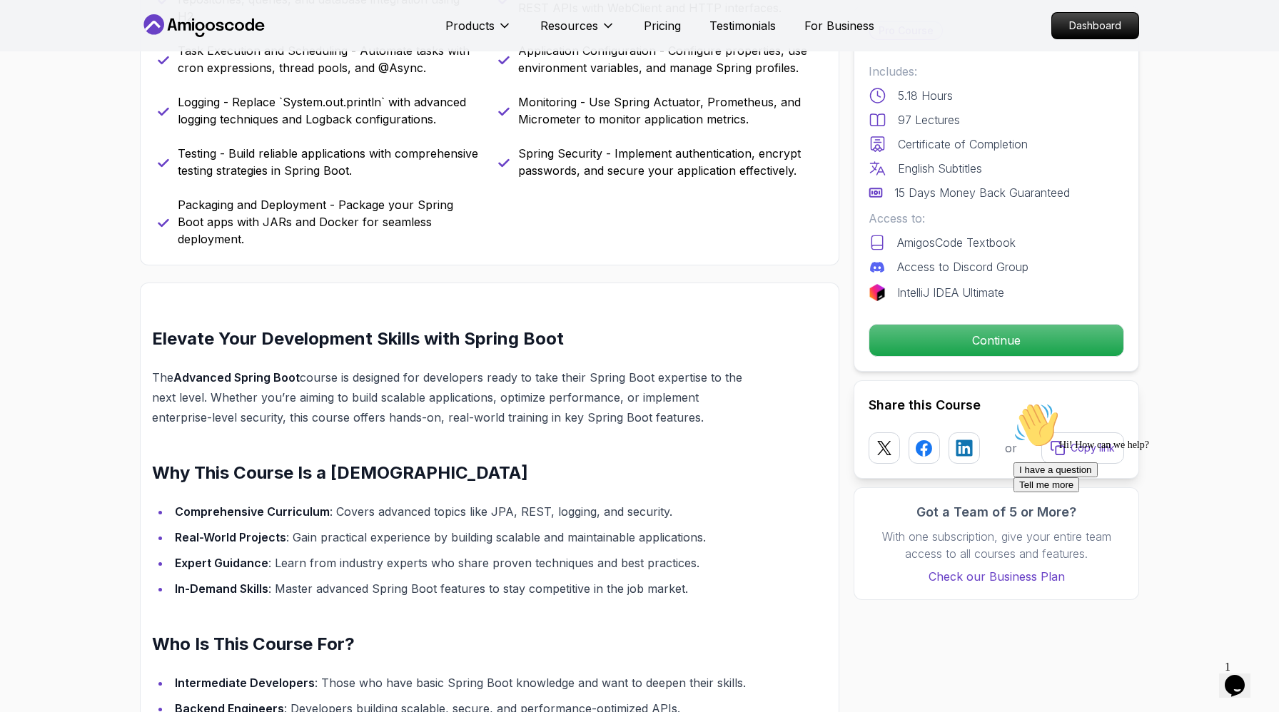
scroll to position [848, 0]
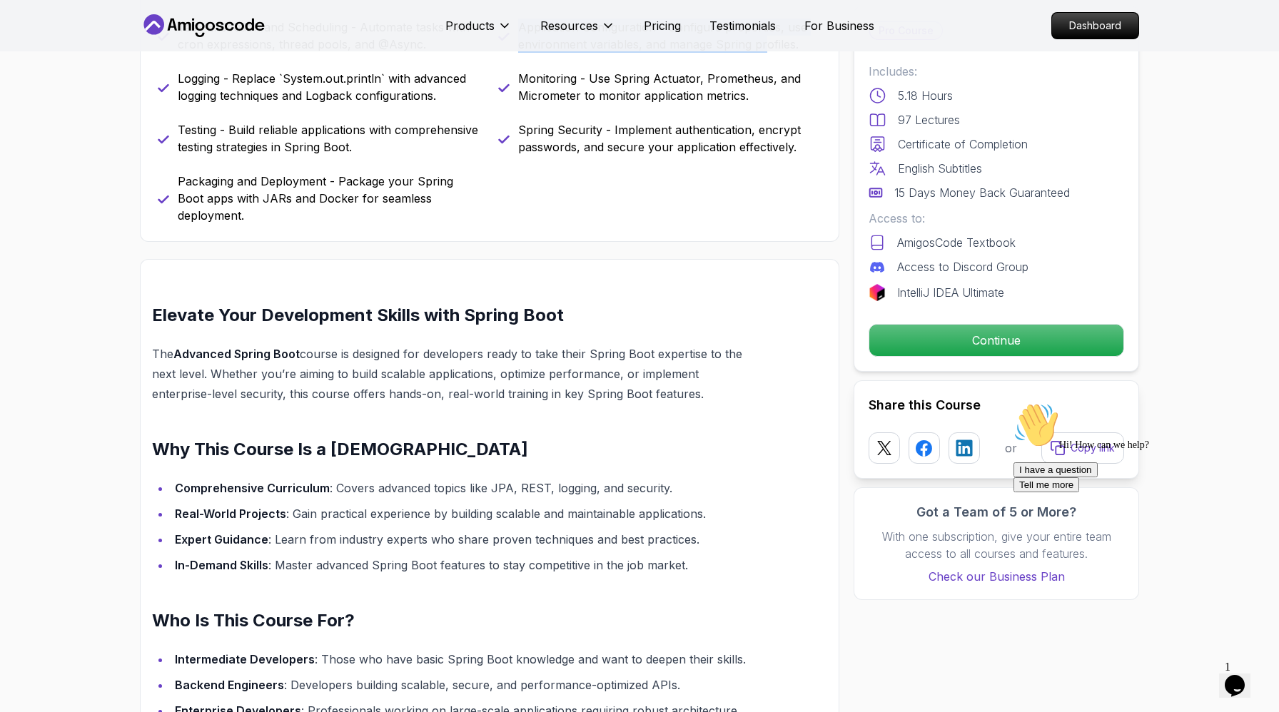
drag, startPoint x: 513, startPoint y: 188, endPoint x: 646, endPoint y: 233, distance: 140.8
click at [646, 53] on div "Application Configuration - Configure properties, use environment variables, an…" at bounding box center [659, 36] width 323 height 34
click at [671, 53] on p "Application Configuration - Configure properties, use environment variables, an…" at bounding box center [669, 36] width 303 height 34
drag, startPoint x: 527, startPoint y: 269, endPoint x: 725, endPoint y: 330, distance: 207.6
click at [725, 224] on div "Java Bean Validation - Master efficient validation techniques with annotations,…" at bounding box center [490, 53] width 664 height 342
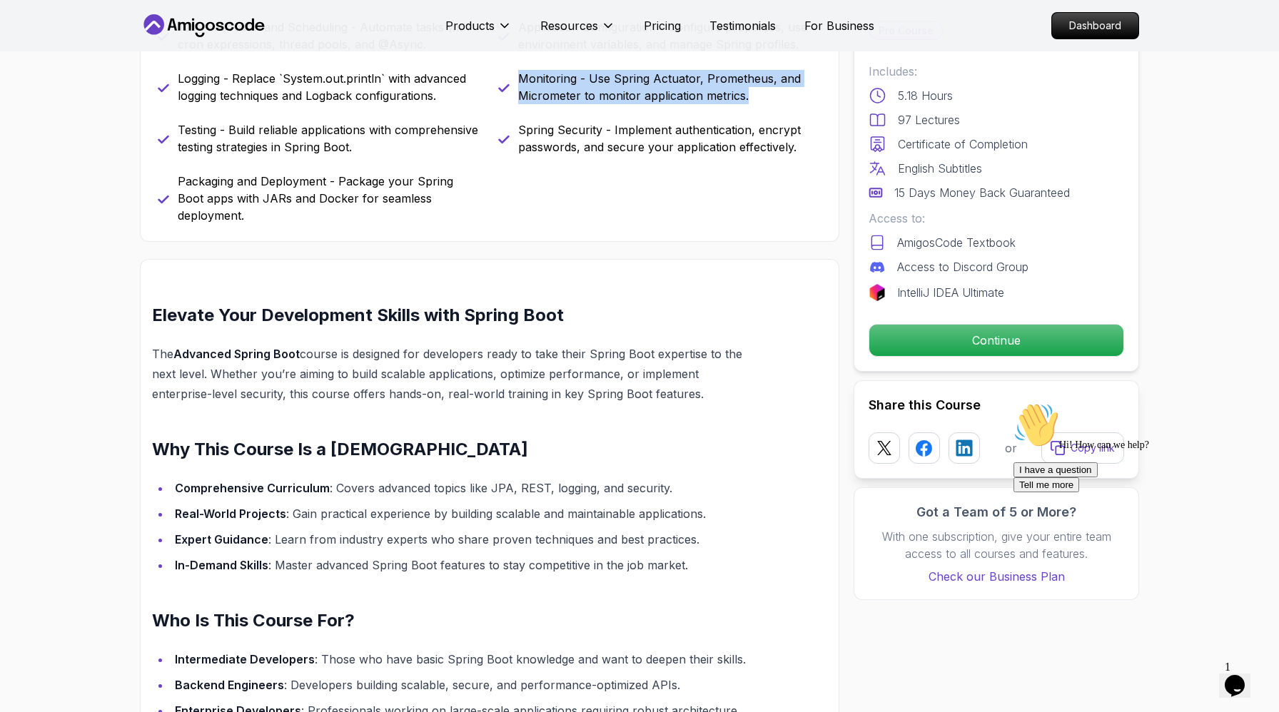
click at [725, 224] on div "Java Bean Validation - Master efficient validation techniques with annotations,…" at bounding box center [490, 53] width 664 height 342
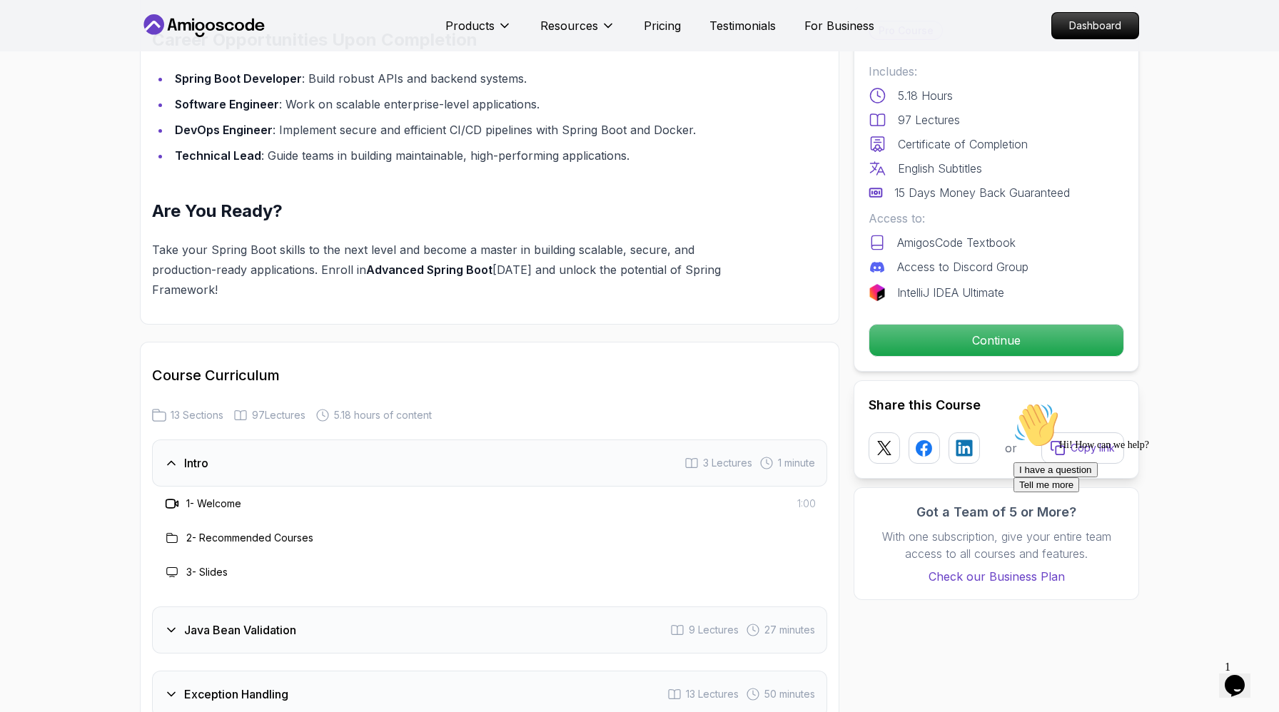
scroll to position [1565, 0]
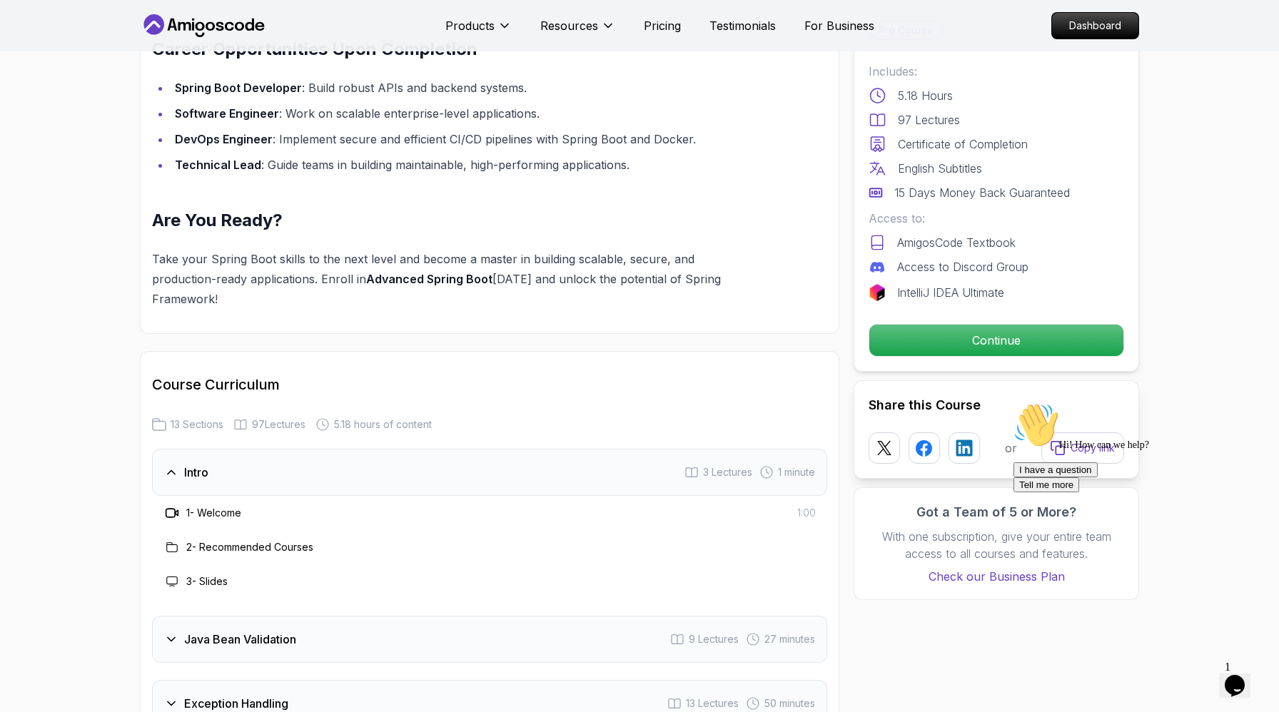
click at [1239, 674] on button "Opens Chat This icon Opens the chat window." at bounding box center [1234, 686] width 31 height 24
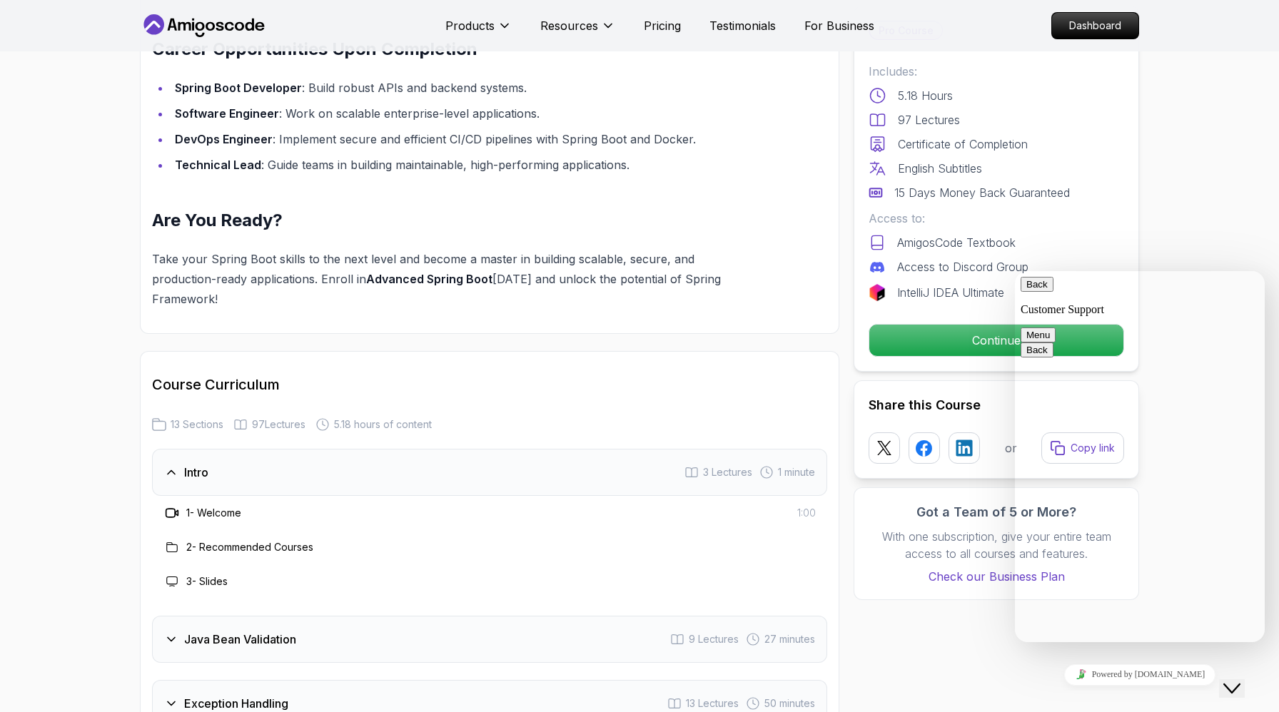
click at [1038, 292] on button "Back" at bounding box center [1036, 284] width 33 height 15
click at [1244, 689] on button "Close Chat This icon closes the chat window." at bounding box center [1232, 688] width 26 height 19
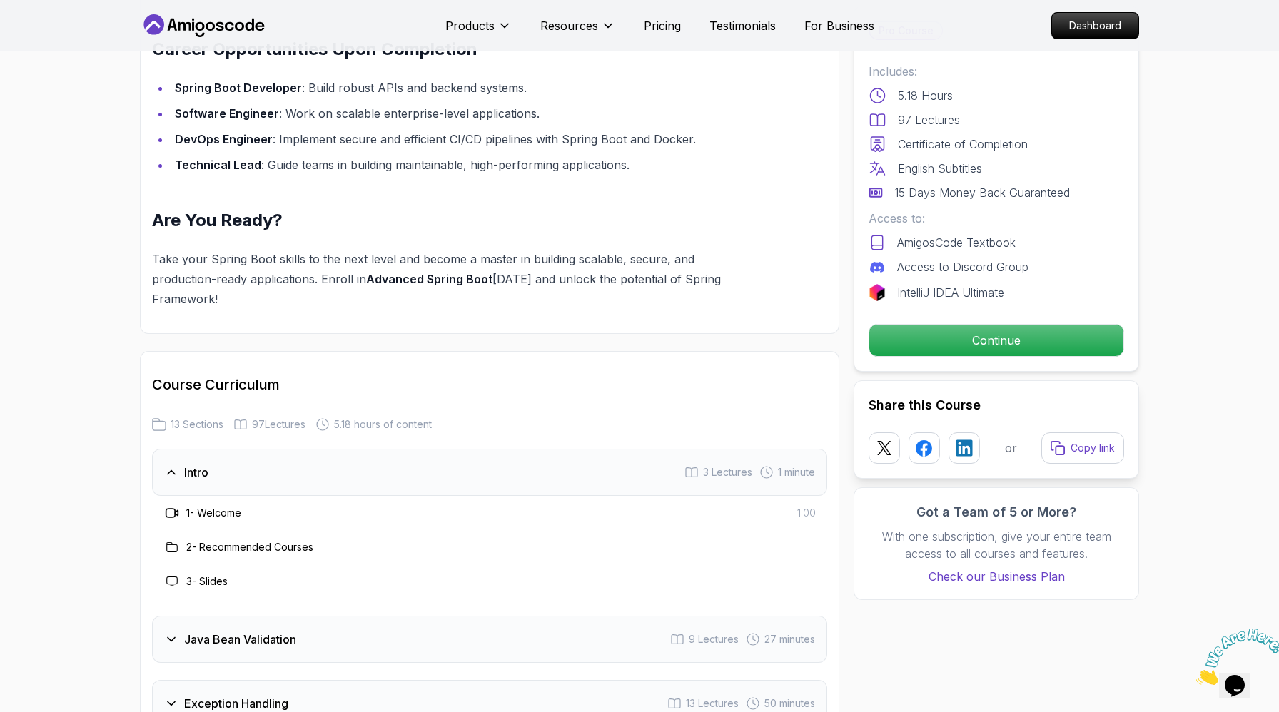
click at [1196, 675] on icon "Close" at bounding box center [1196, 681] width 0 height 12
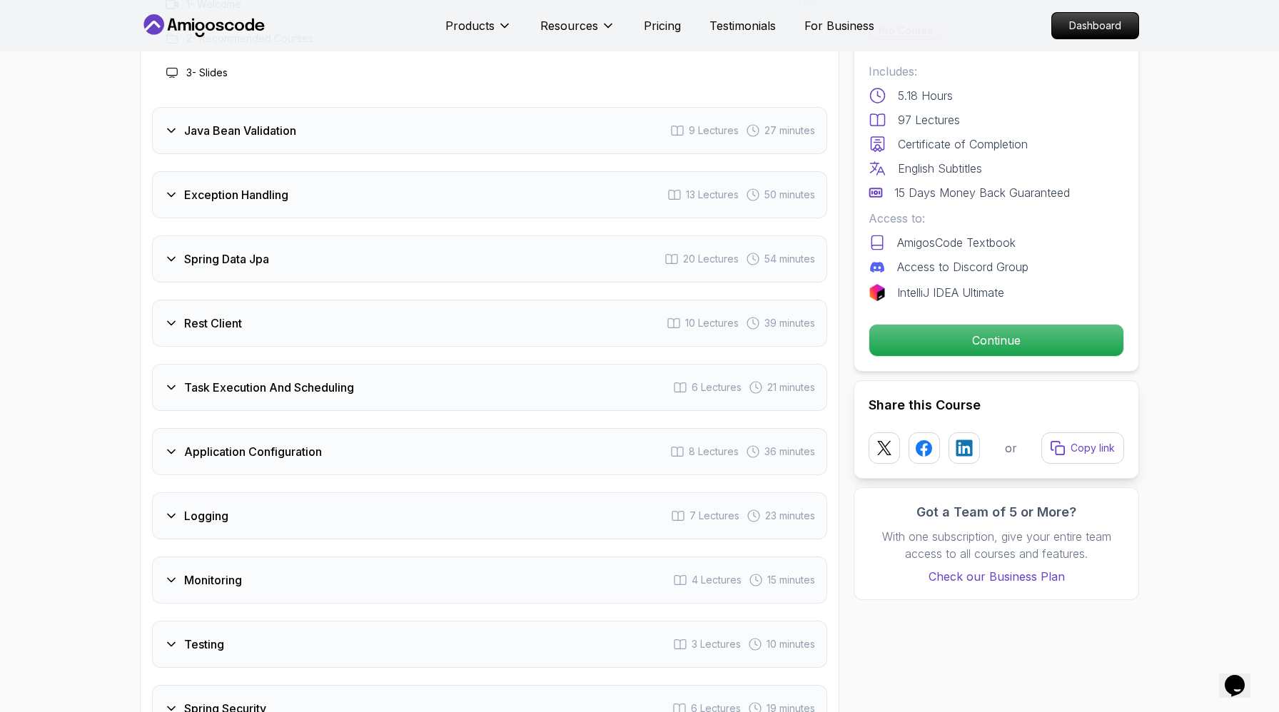
scroll to position [2081, 0]
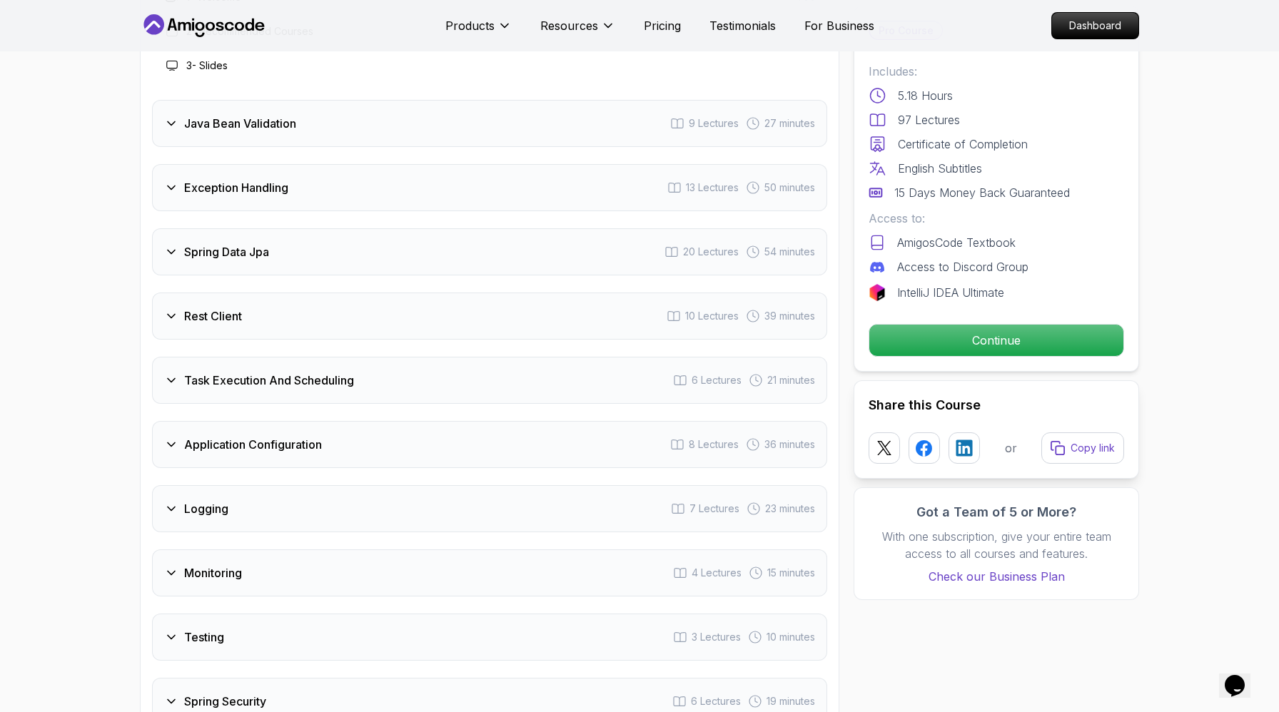
drag, startPoint x: 349, startPoint y: 191, endPoint x: 677, endPoint y: 226, distance: 330.1
drag, startPoint x: 330, startPoint y: 257, endPoint x: 522, endPoint y: 273, distance: 191.9
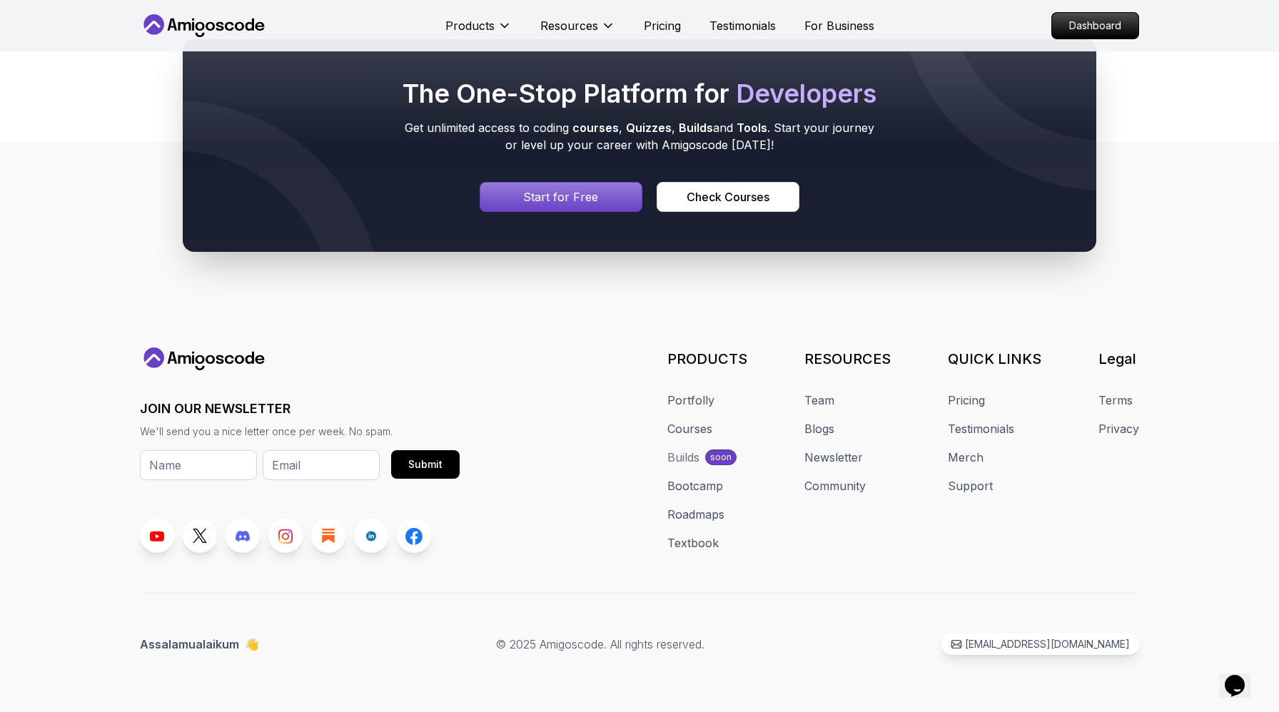
scroll to position [5719, 0]
drag, startPoint x: 512, startPoint y: 340, endPoint x: 1154, endPoint y: 4, distance: 725.4
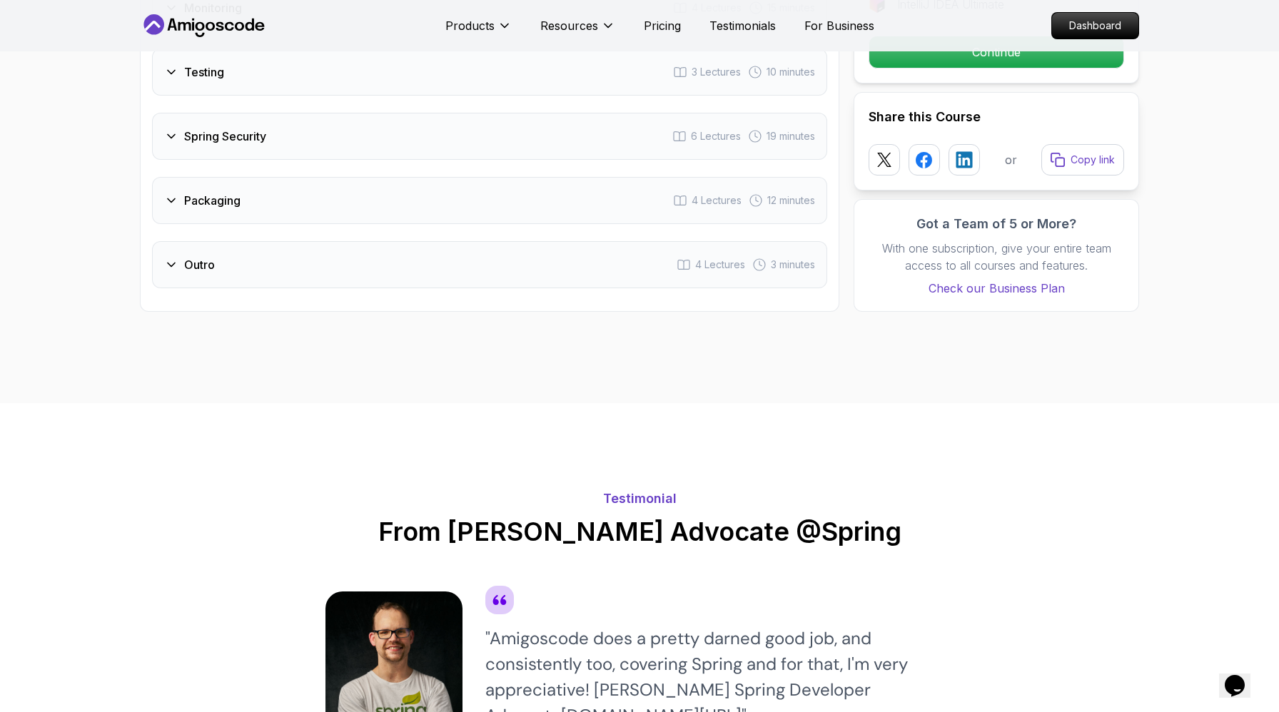
scroll to position [2641, 0]
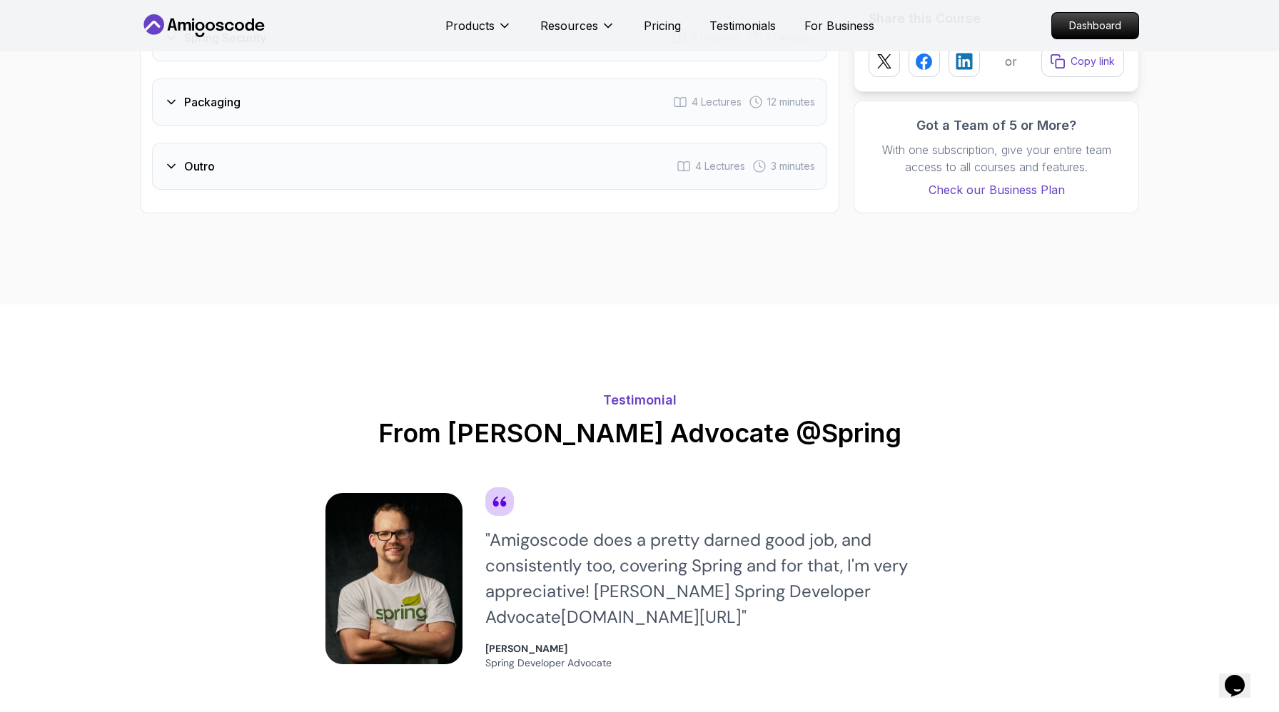
scroll to position [2658, 0]
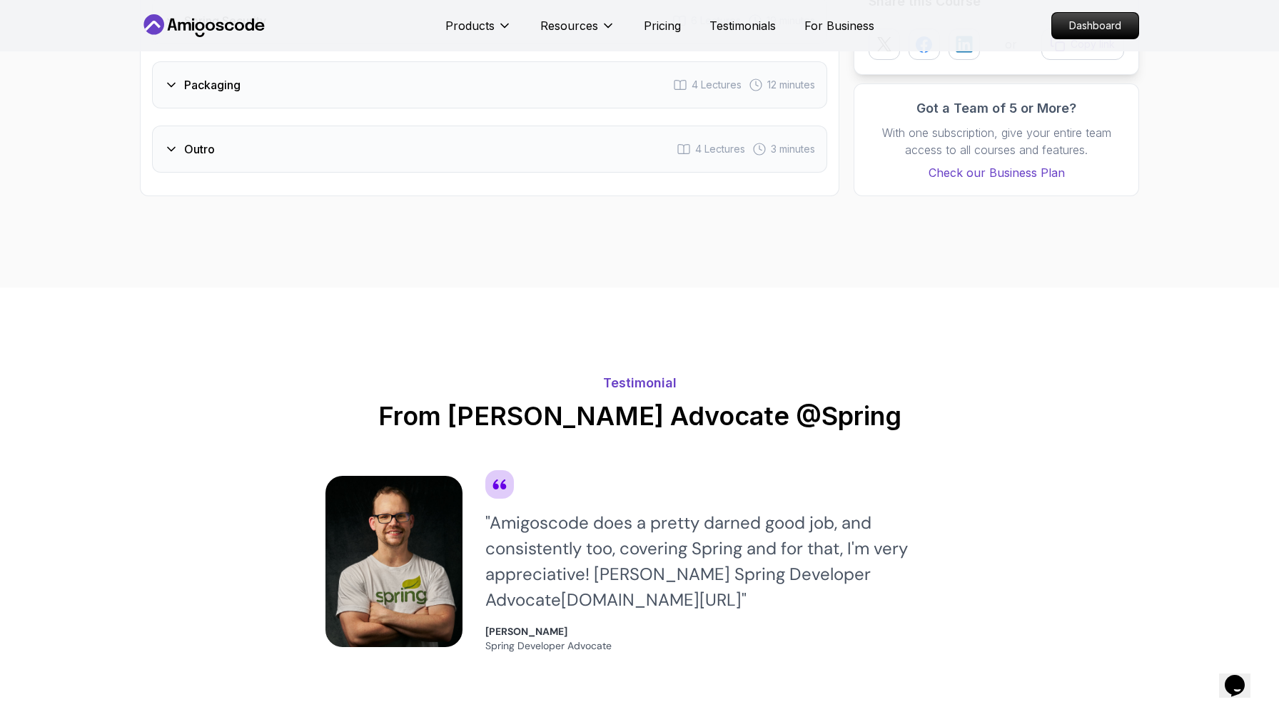
scroll to position [2696, 0]
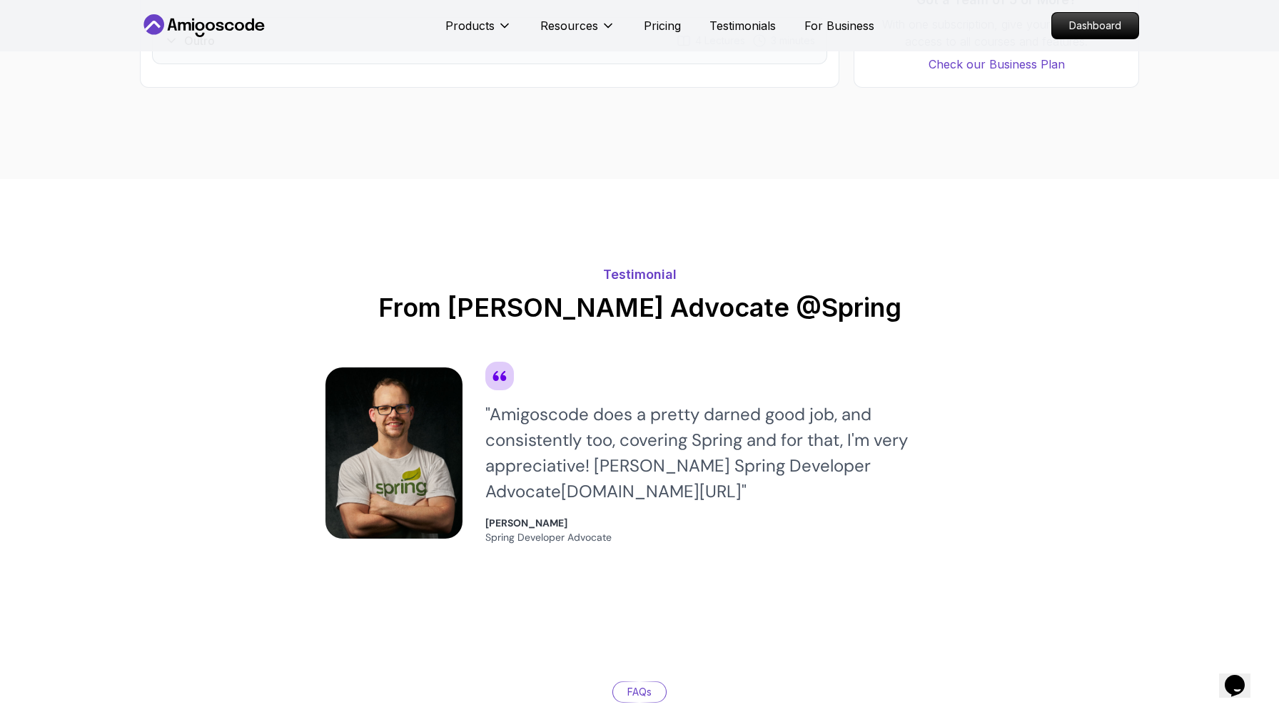
scroll to position [2780, 0]
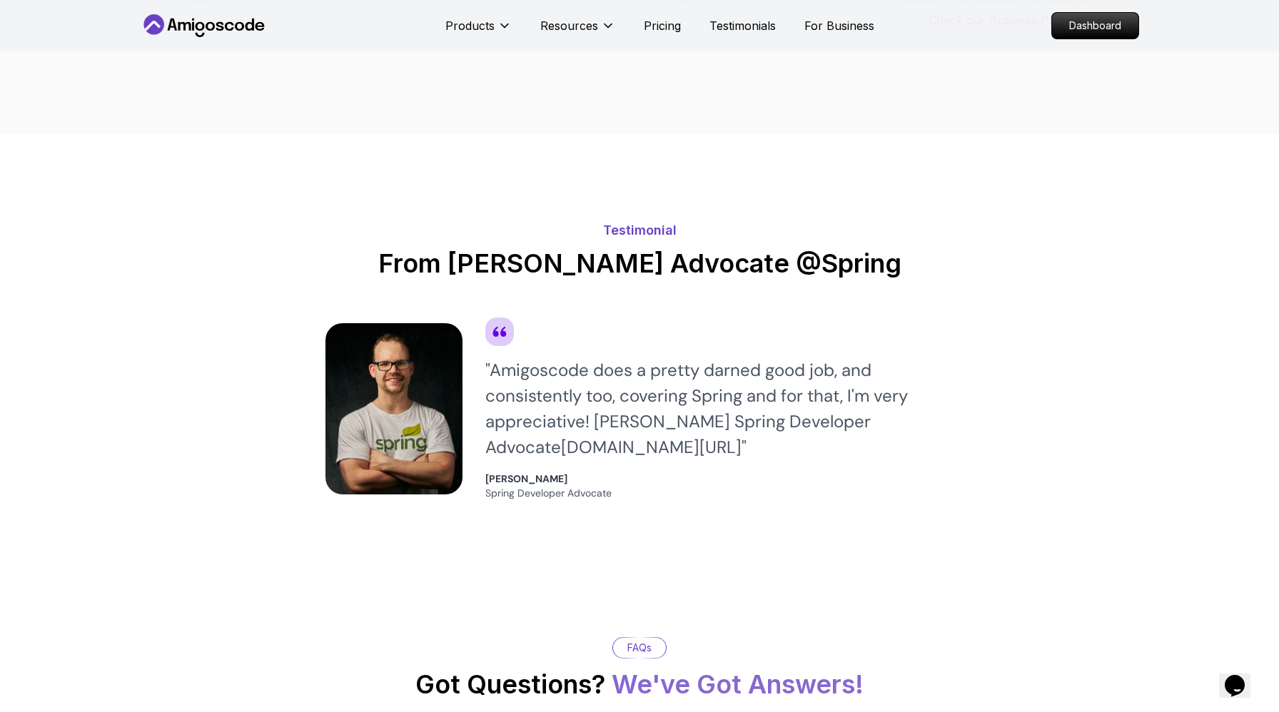
scroll to position [2832, 0]
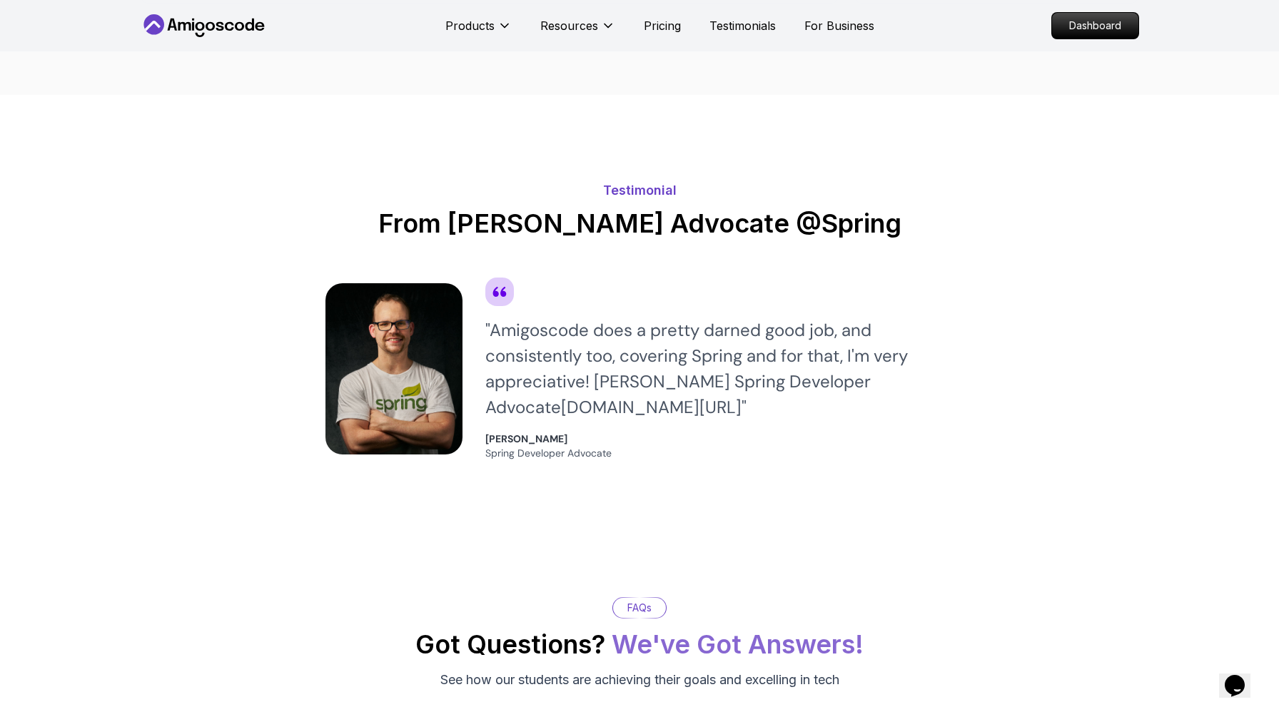
scroll to position [2852, 0]
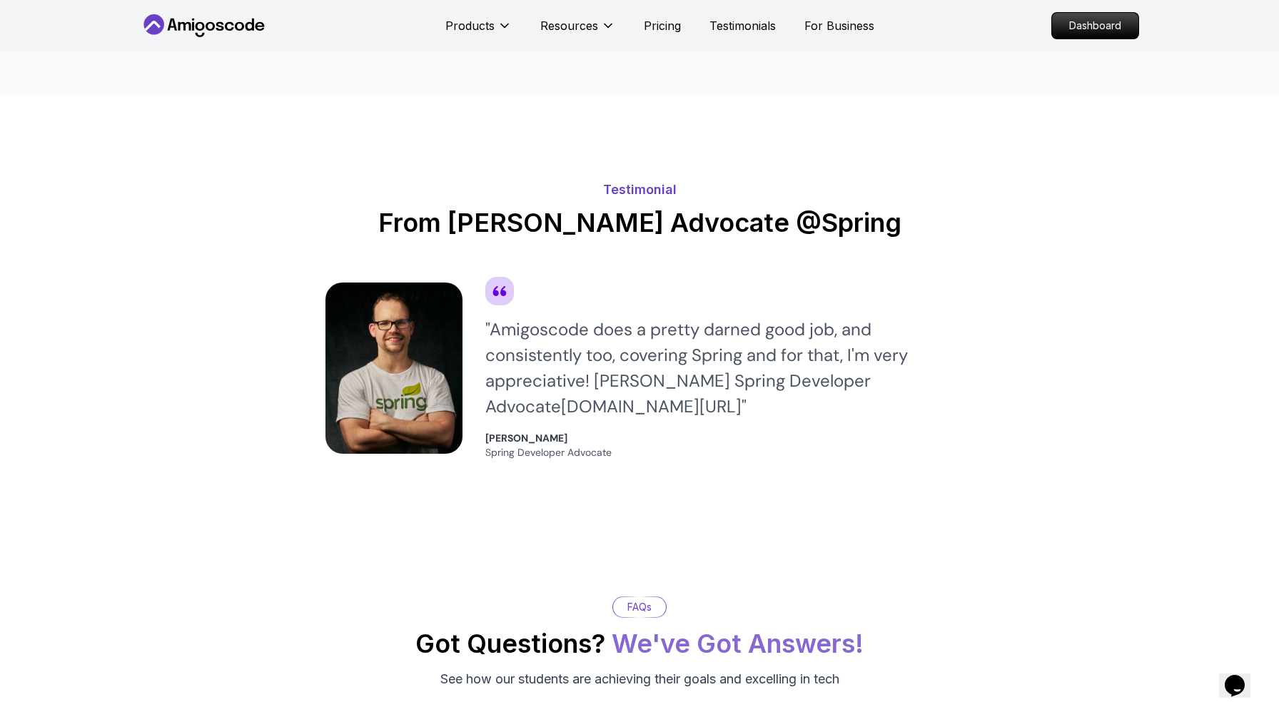
scroll to position [2875, 0]
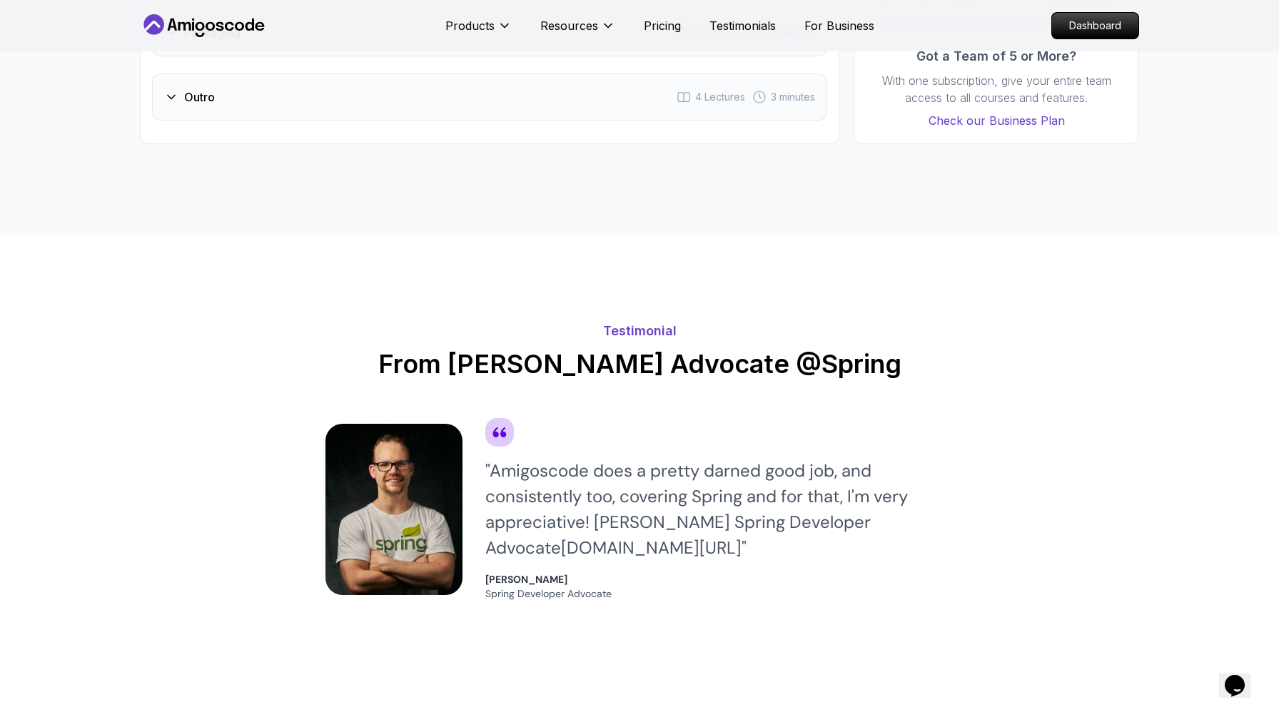
scroll to position [2988, 0]
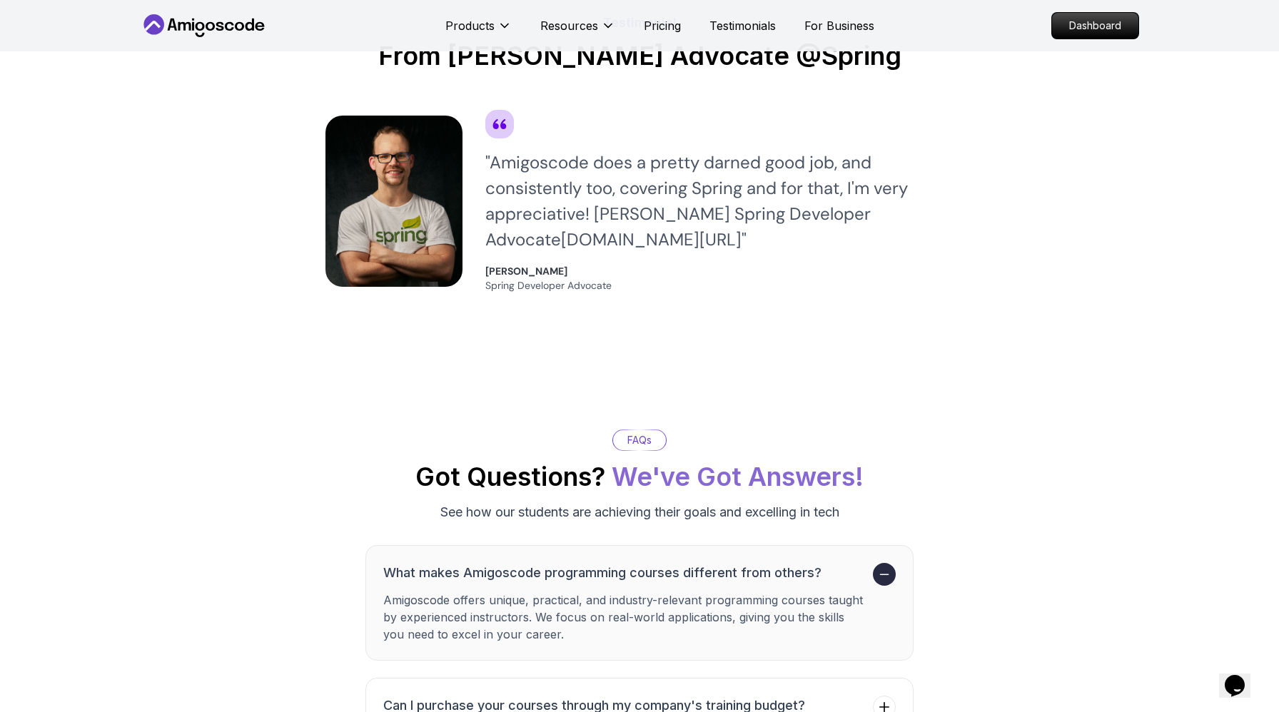
scroll to position [3023, 0]
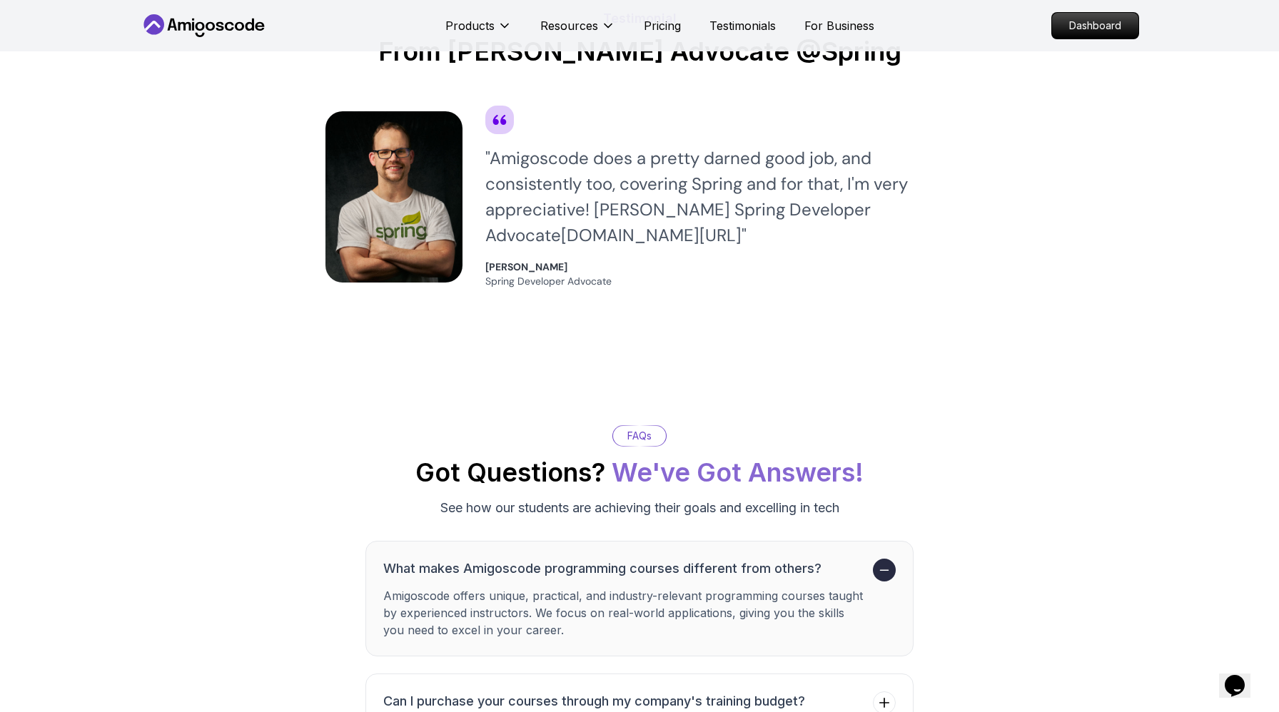
scroll to position [3077, 0]
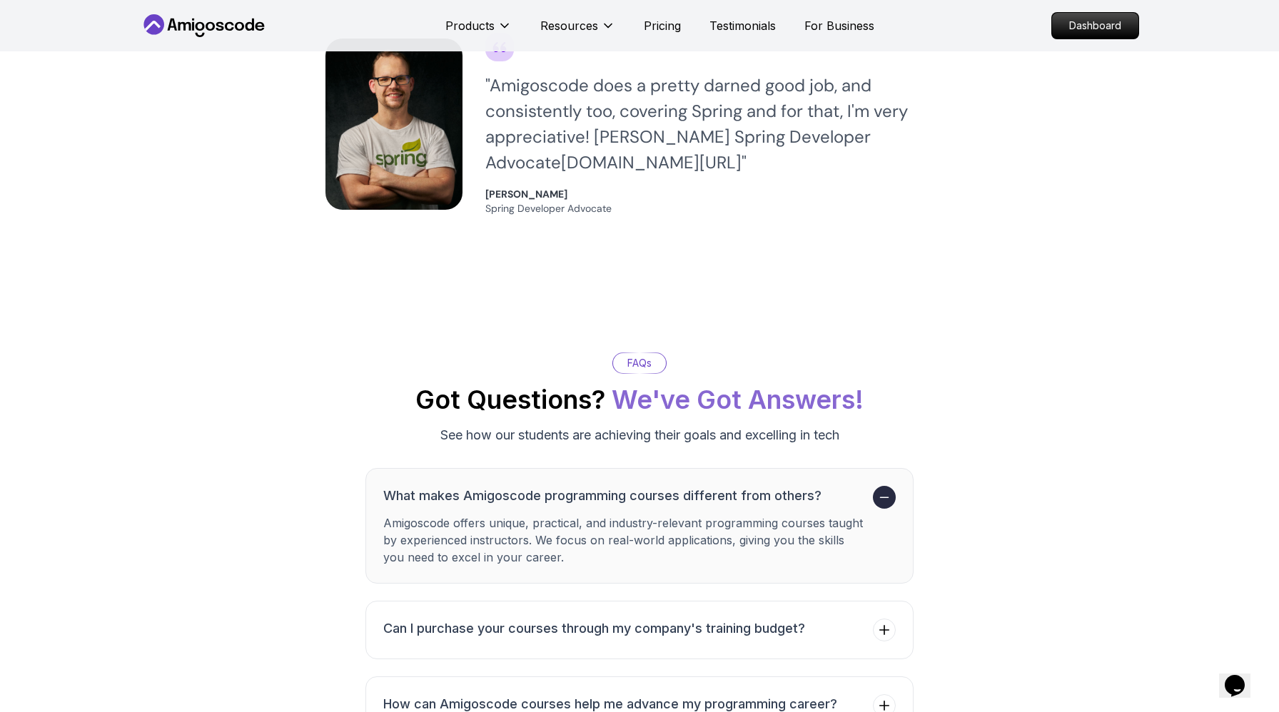
scroll to position [3116, 0]
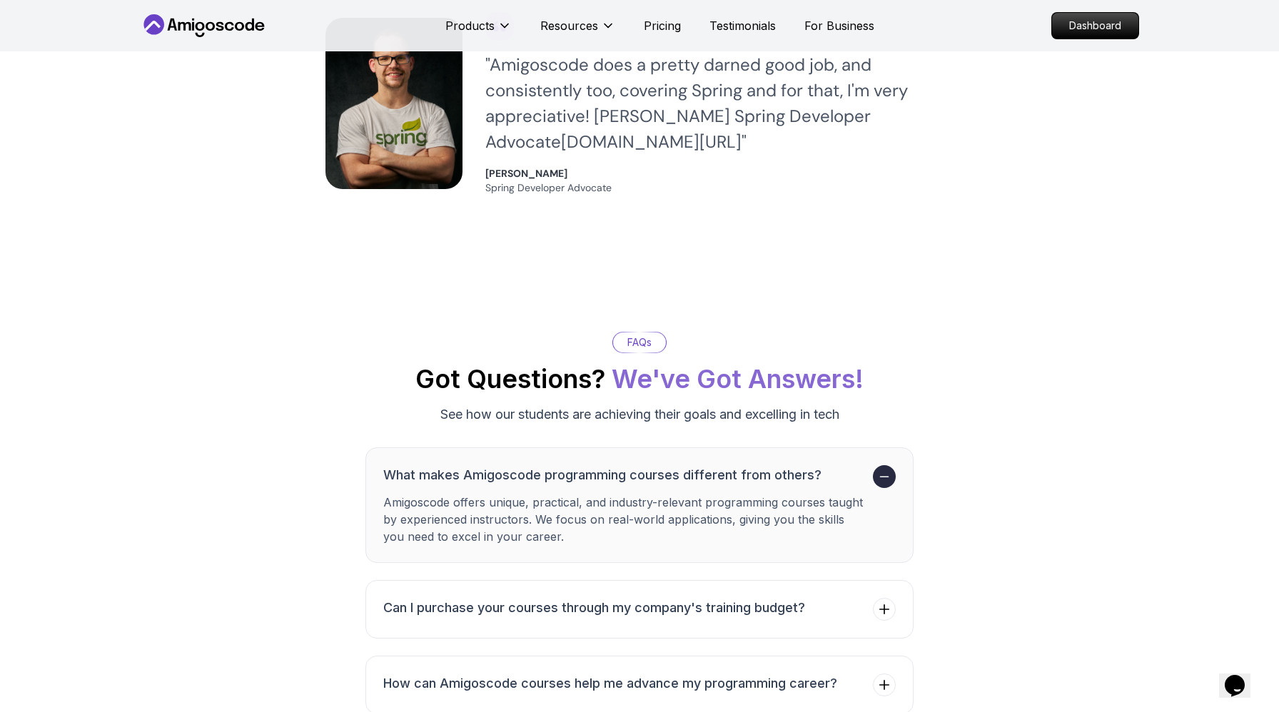
scroll to position [3151, 0]
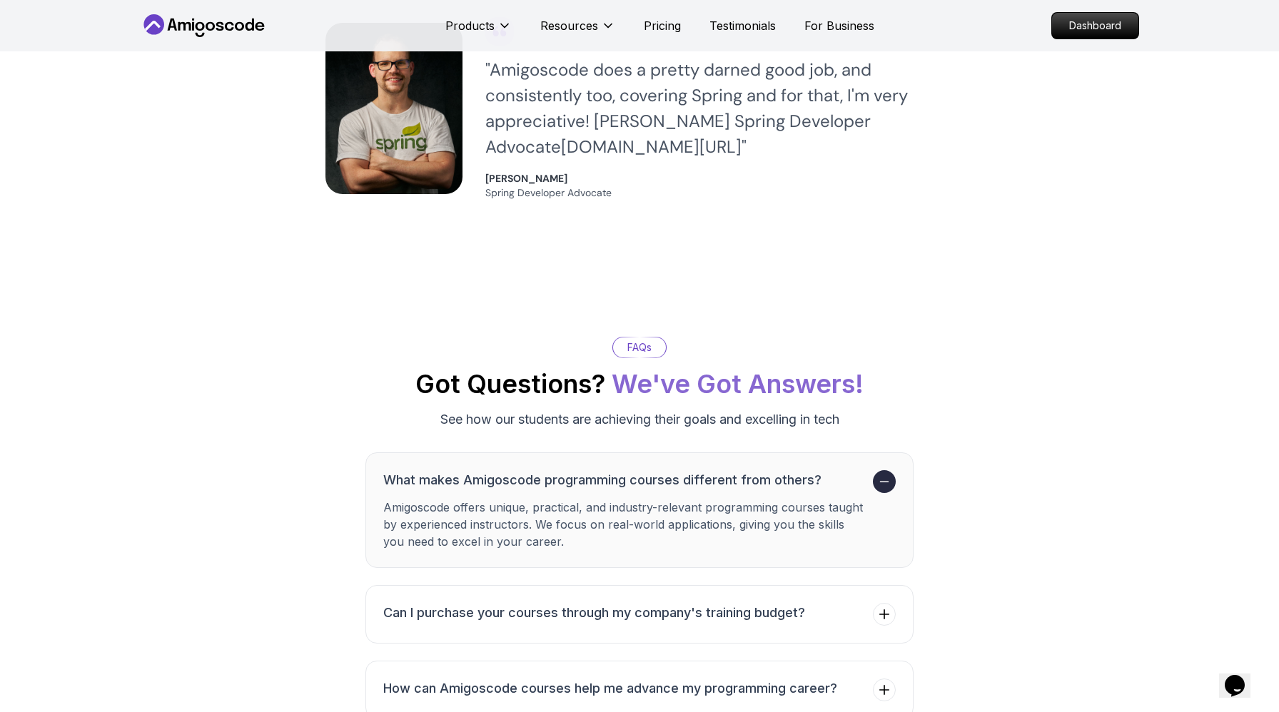
scroll to position [3278, 0]
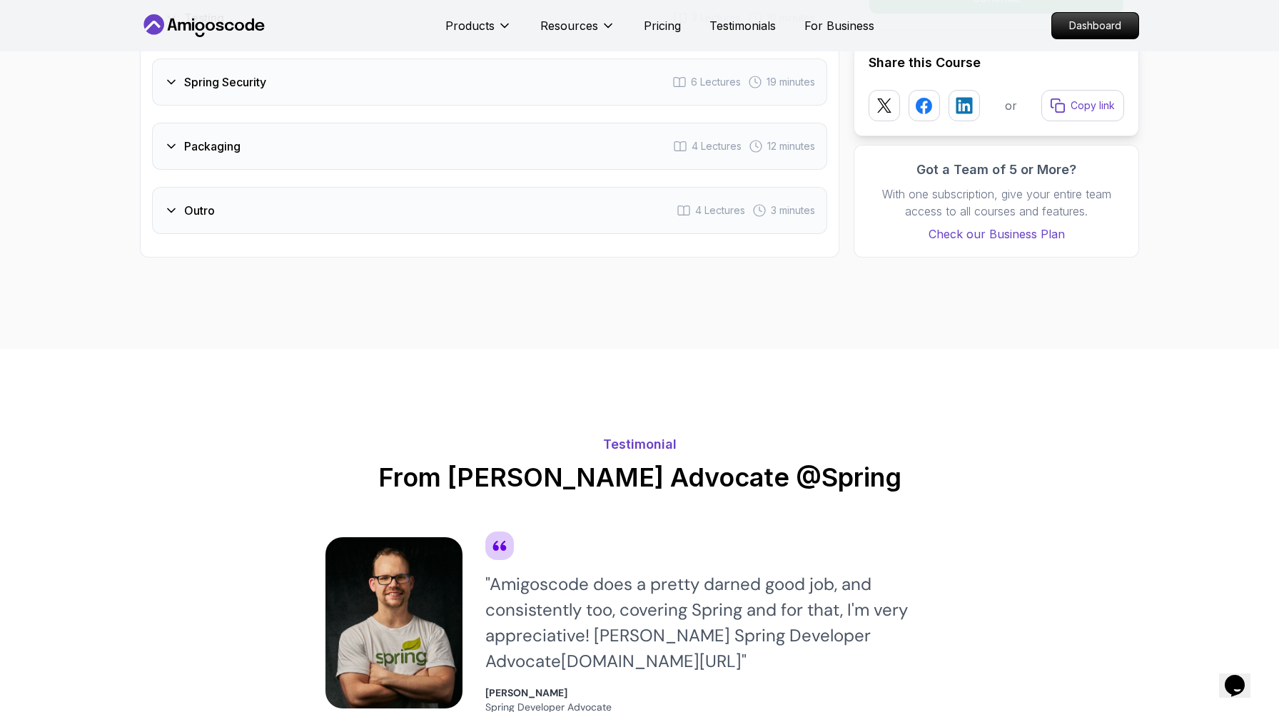
scroll to position [2612, 0]
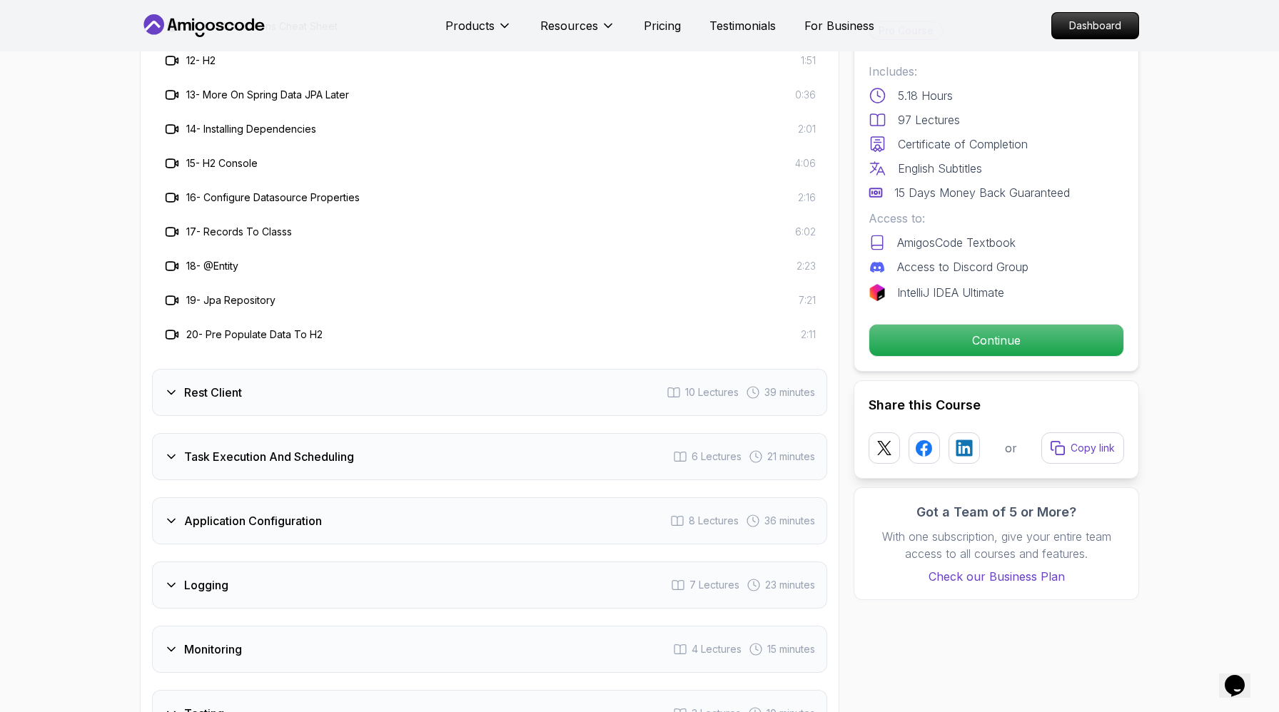
scroll to position [2608, 0]
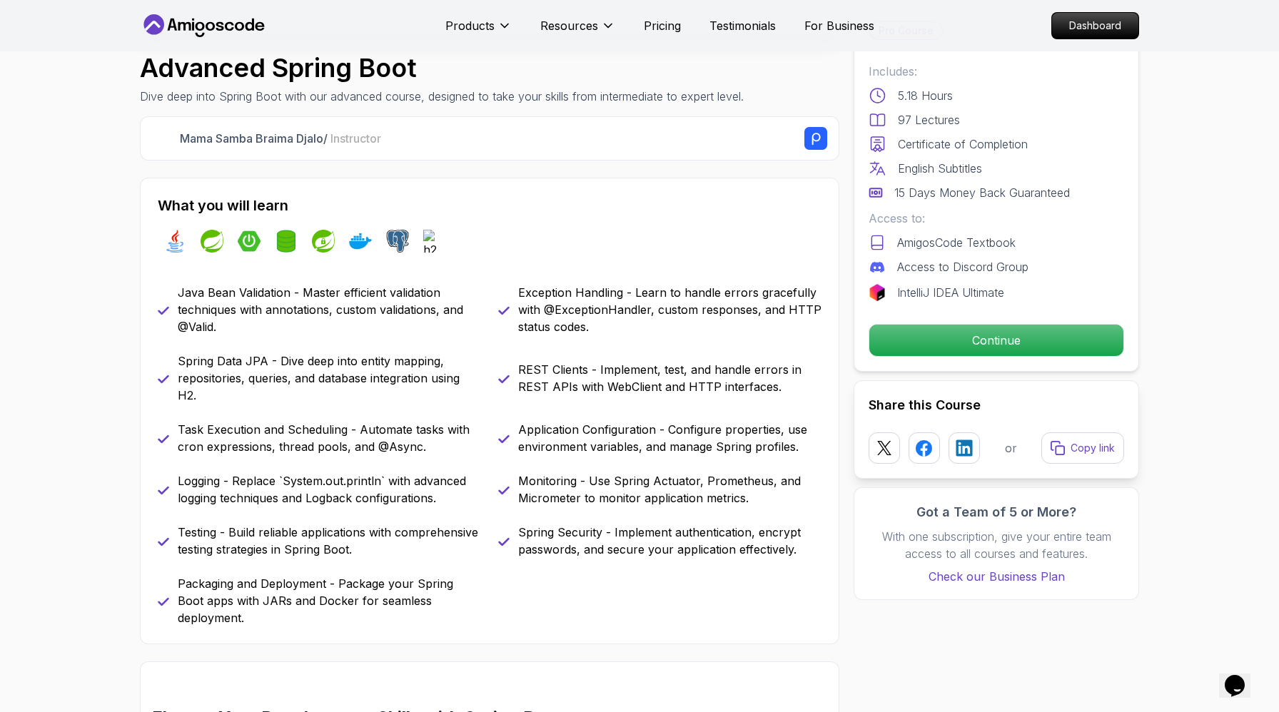
scroll to position [0, 0]
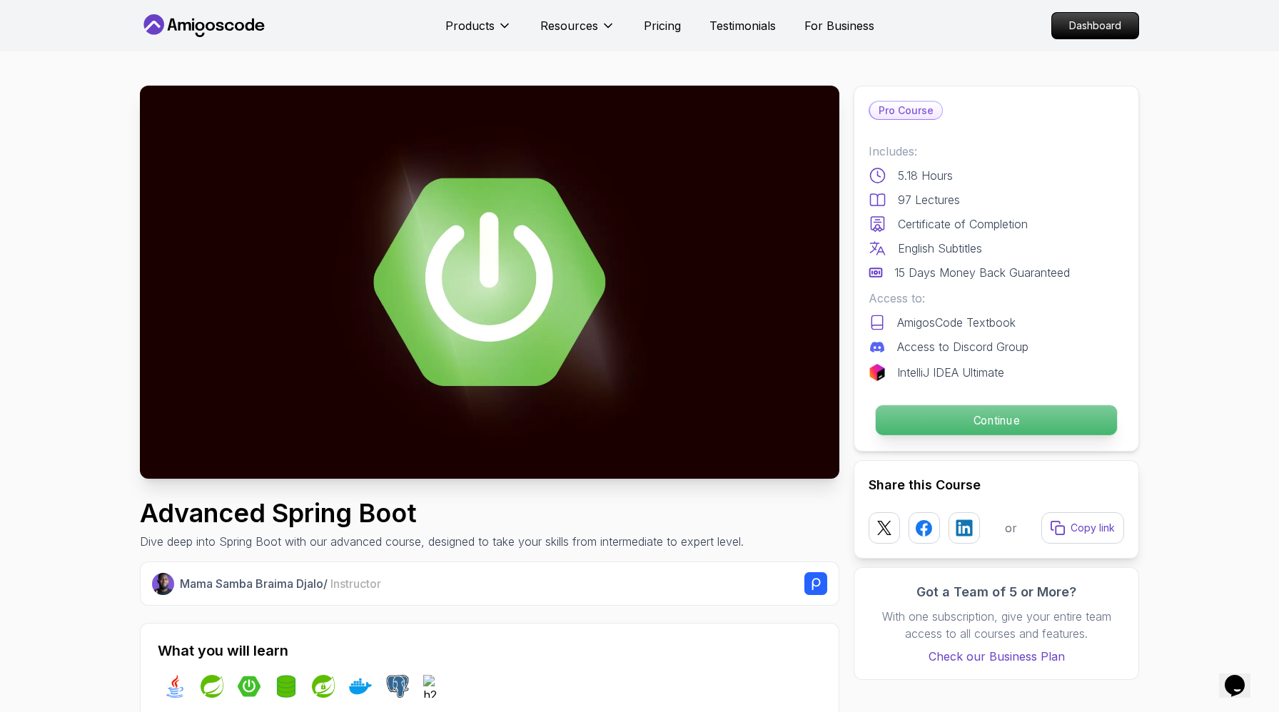
click at [970, 435] on p "Continue" at bounding box center [995, 420] width 241 height 30
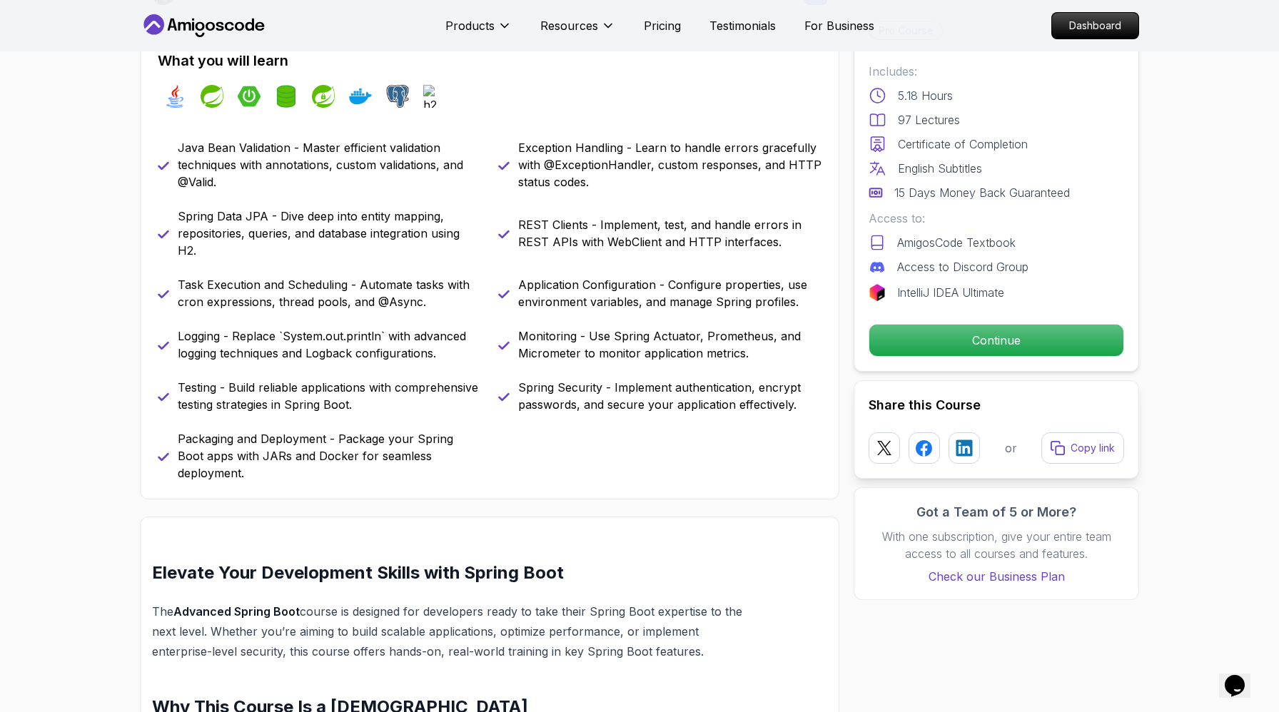
scroll to position [225, 0]
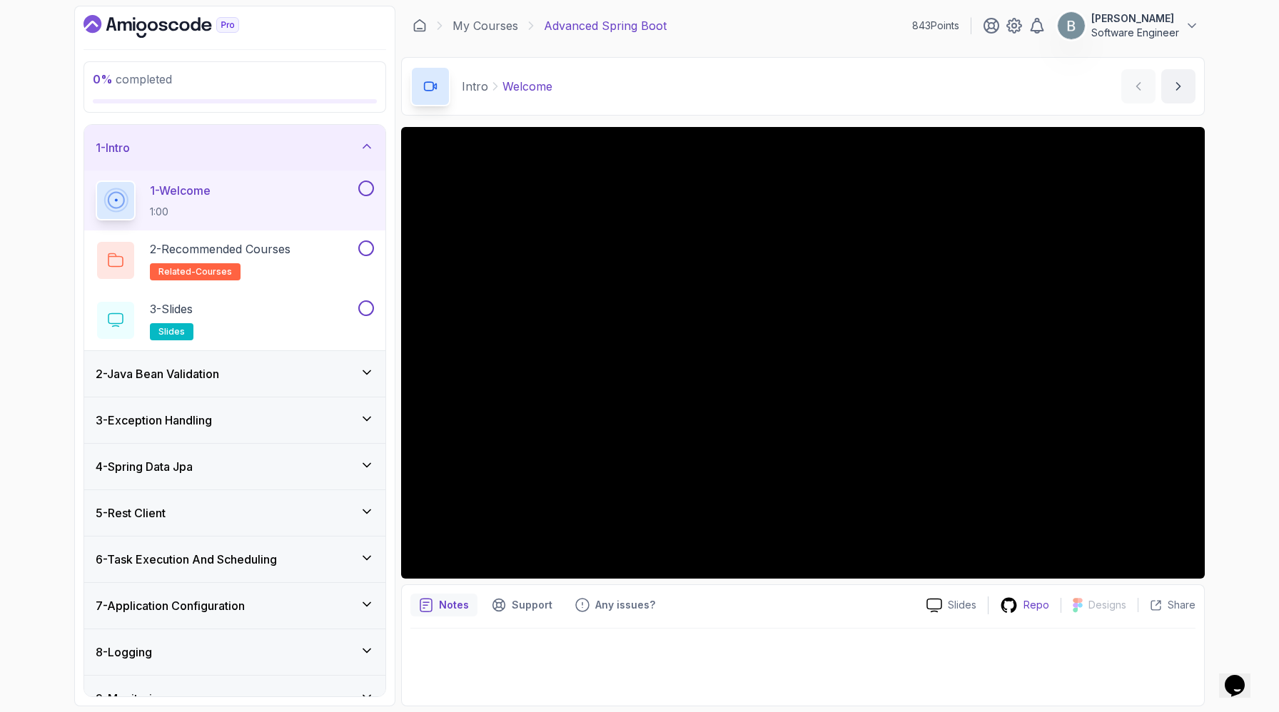
click at [1023, 612] on p "Repo" at bounding box center [1036, 605] width 26 height 14
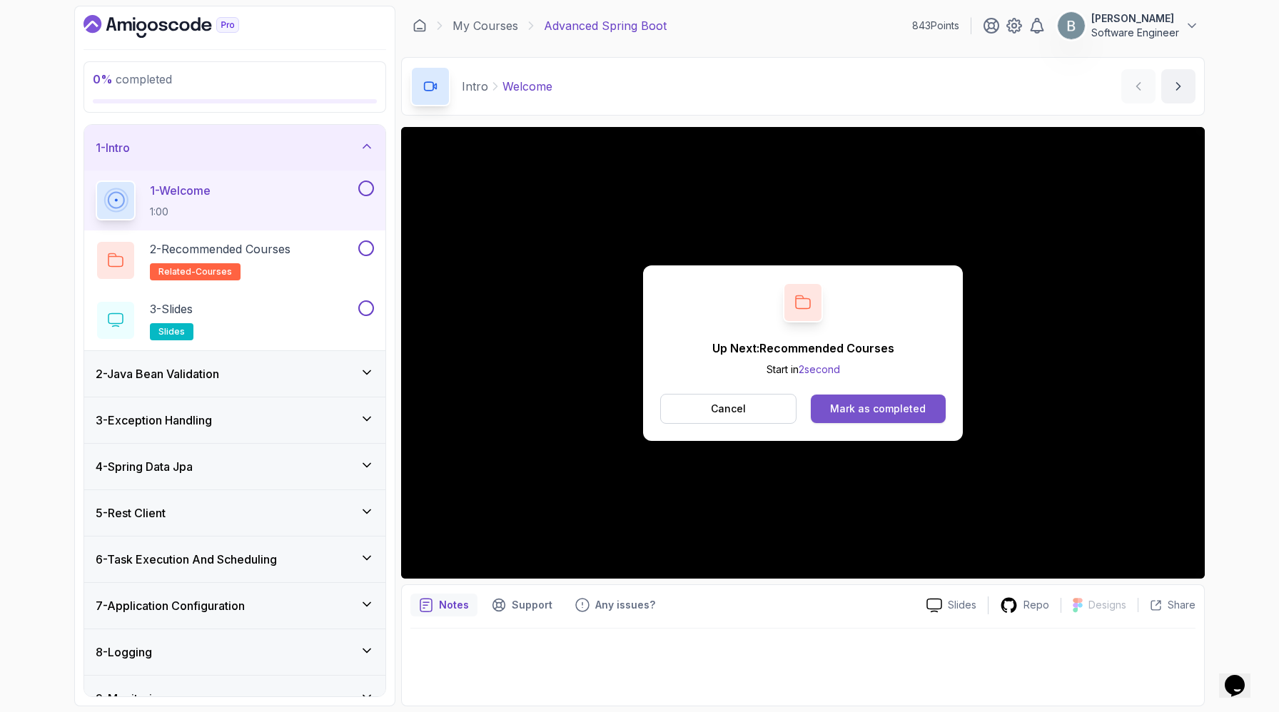
click at [883, 416] on div "Mark as completed" at bounding box center [878, 409] width 96 height 14
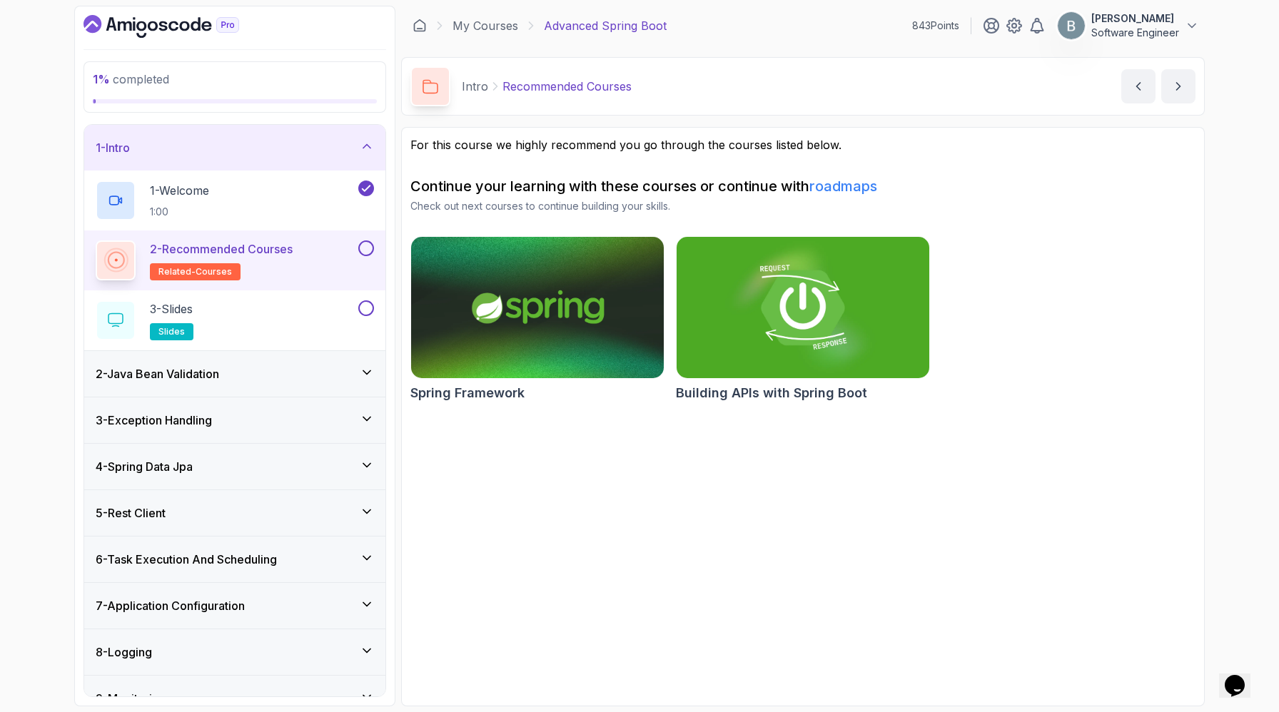
click at [362, 256] on button at bounding box center [366, 248] width 16 height 16
click at [287, 340] on div "3 - Slides slides" at bounding box center [226, 320] width 260 height 40
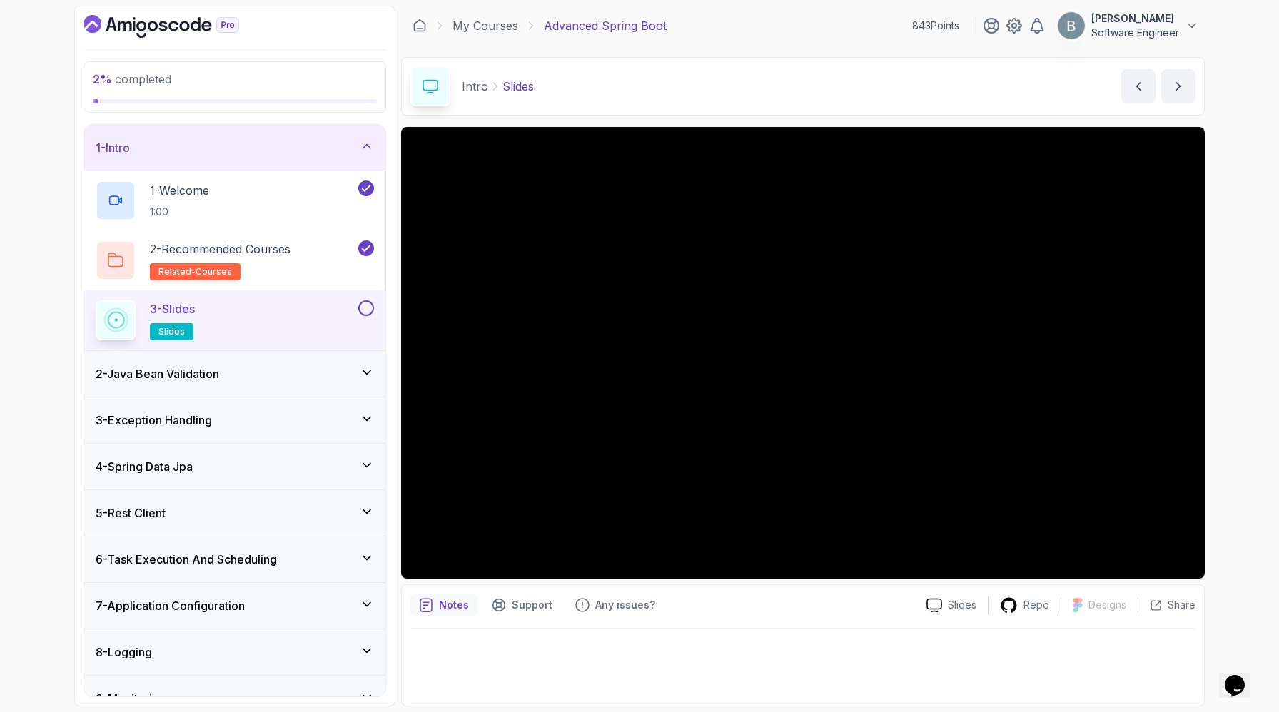
click at [364, 316] on button at bounding box center [366, 308] width 16 height 16
click at [358, 397] on div "2 - Java Bean Validation" at bounding box center [234, 374] width 301 height 46
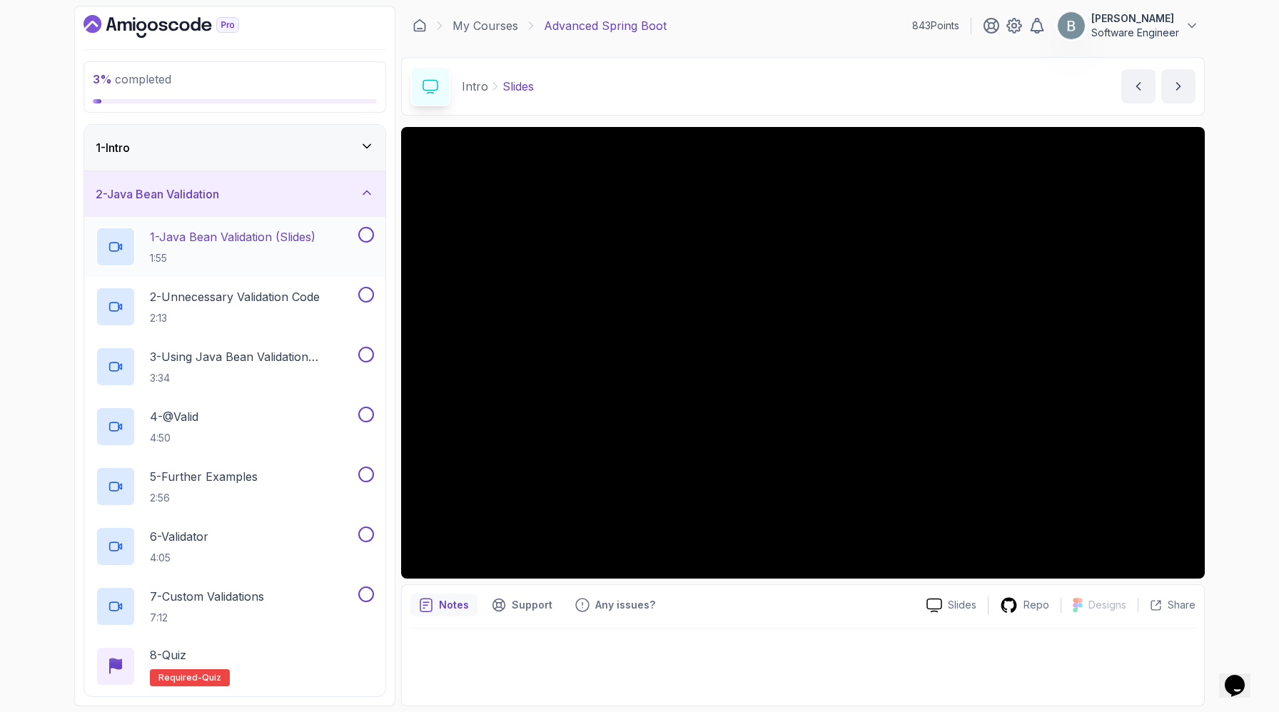
click at [310, 265] on p "1:55" at bounding box center [233, 258] width 166 height 14
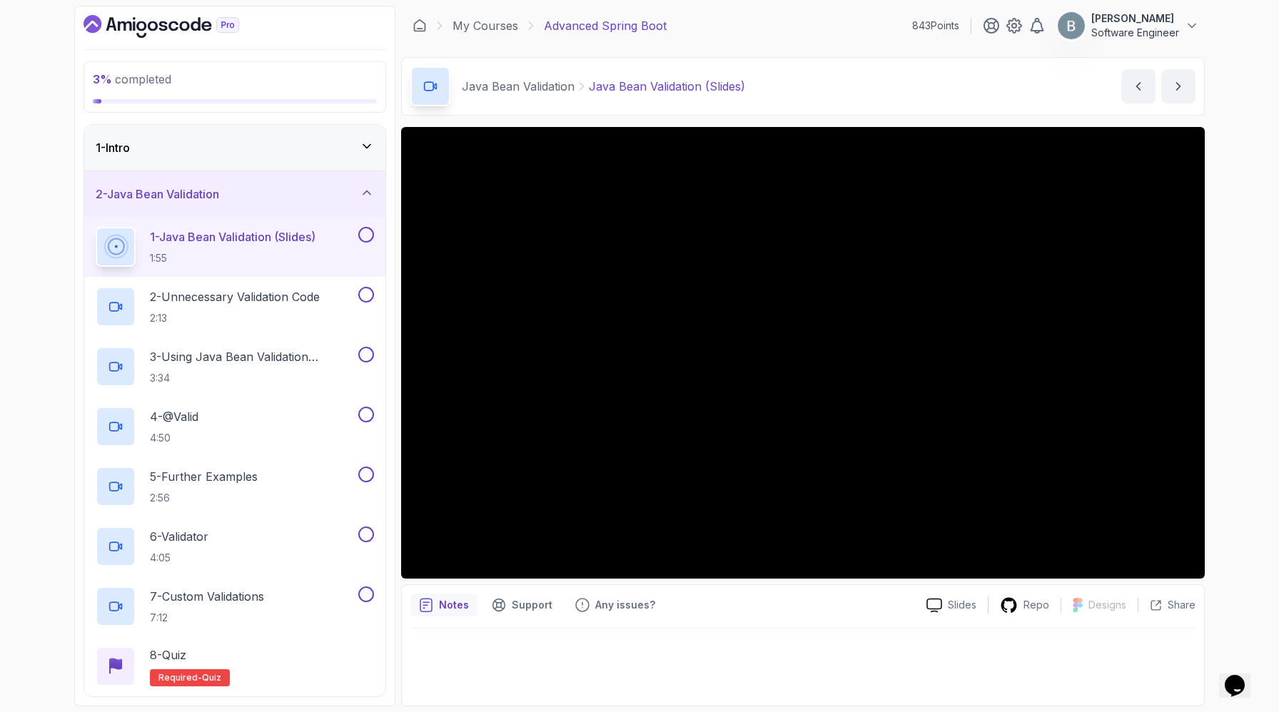
click at [283, 217] on div "2 - Java Bean Validation" at bounding box center [234, 194] width 301 height 46
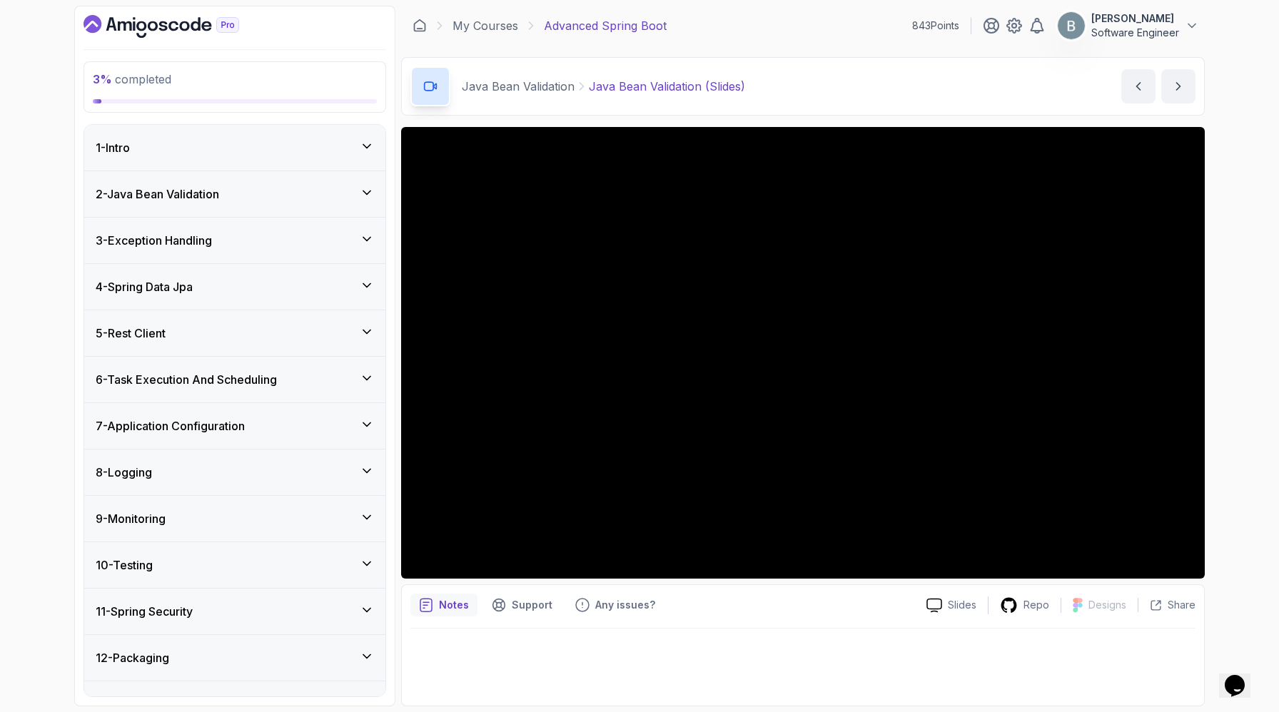
click at [288, 217] on div "2 - Java Bean Validation" at bounding box center [234, 194] width 301 height 46
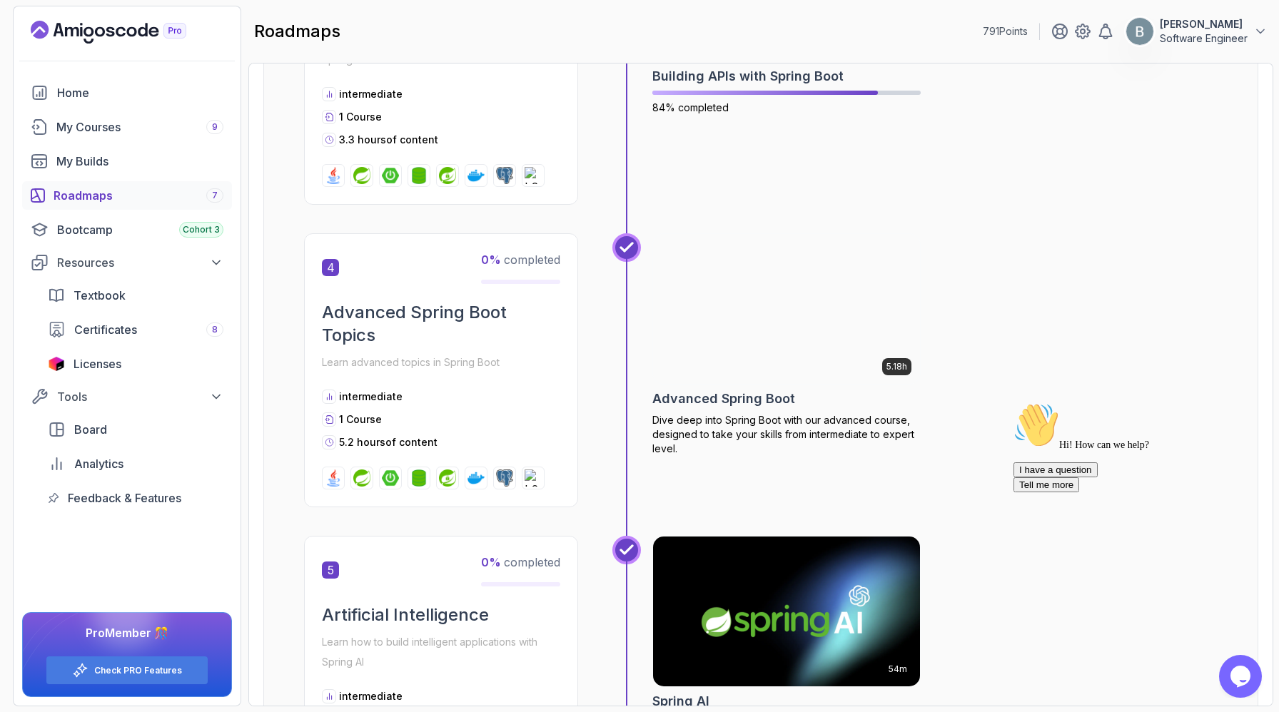
scroll to position [1082, 0]
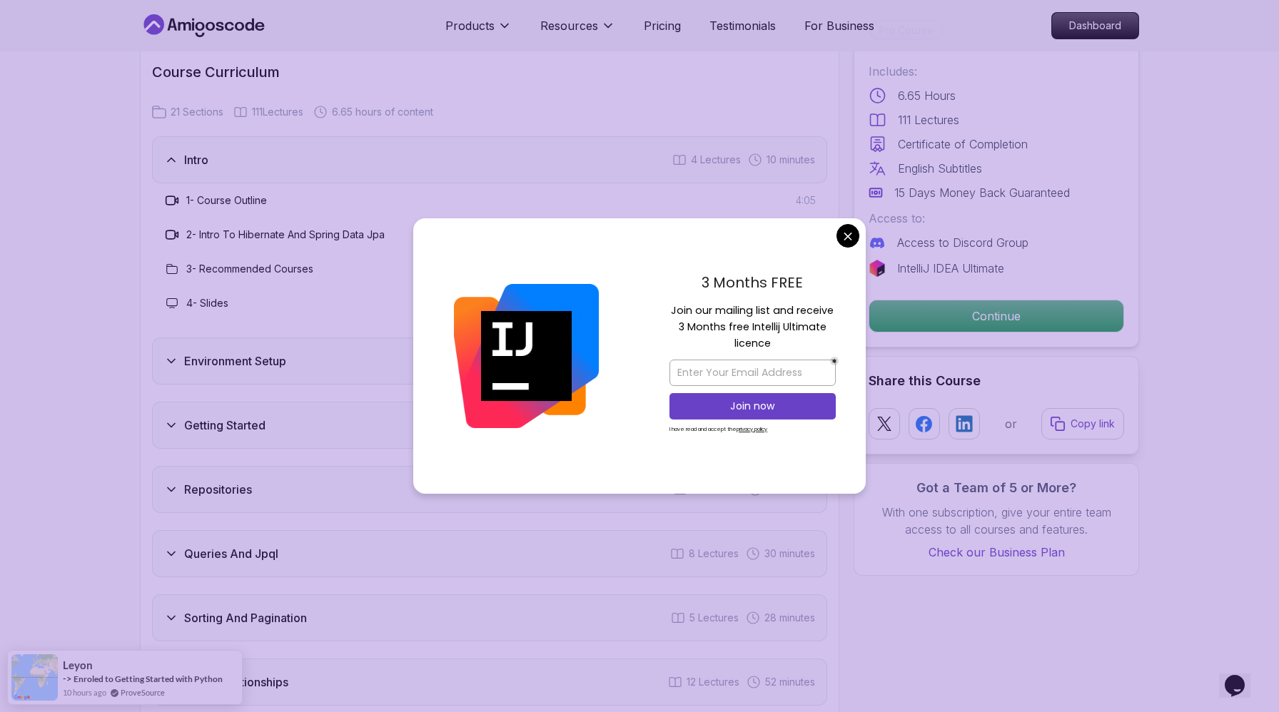
scroll to position [1734, 0]
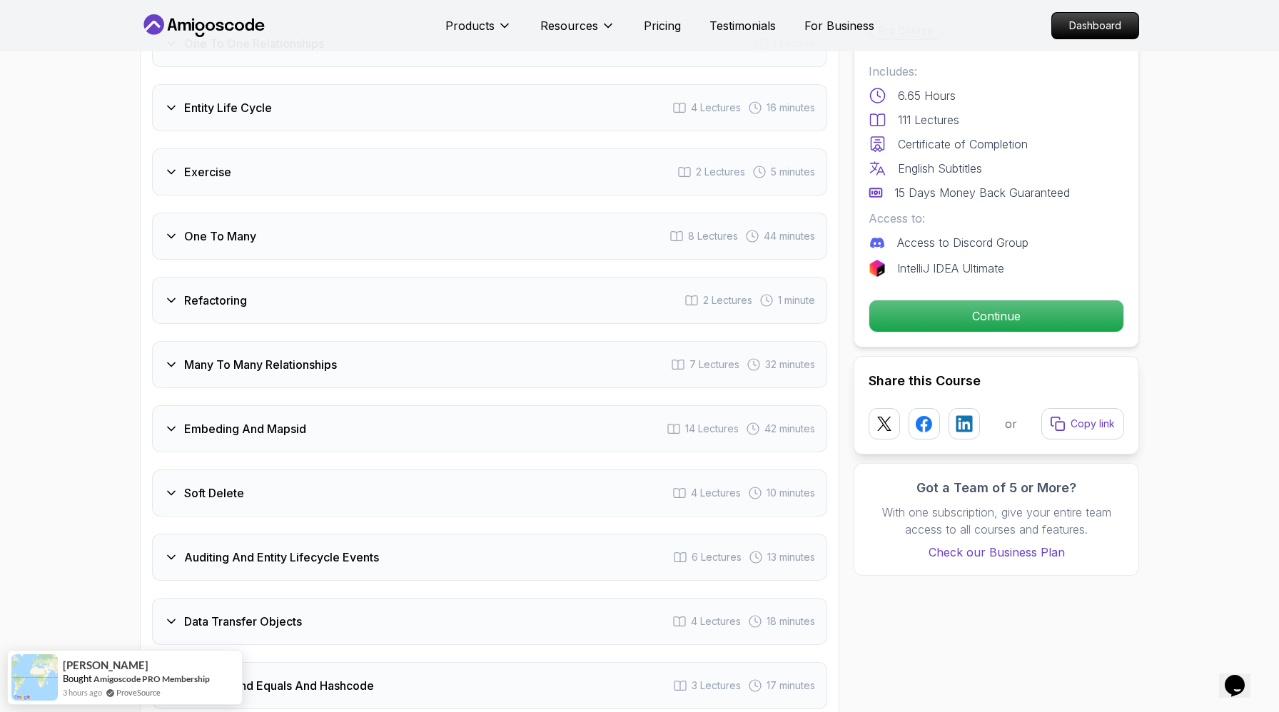
scroll to position [2415, 0]
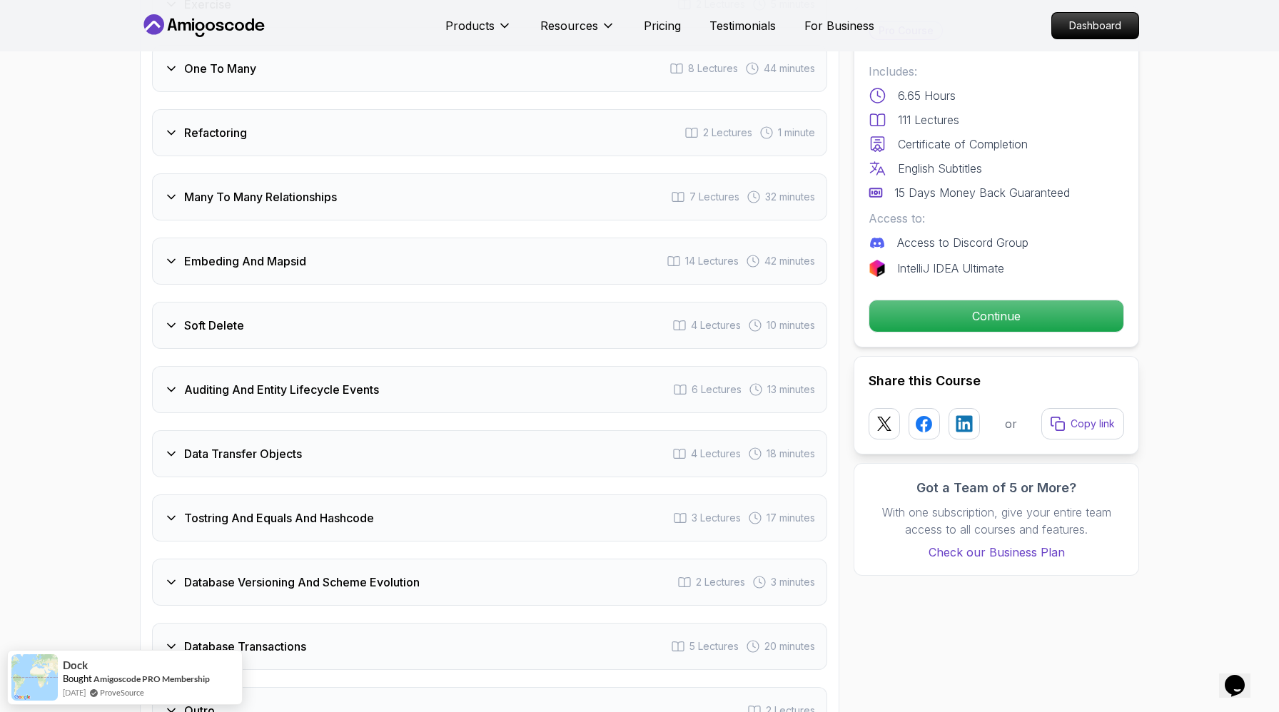
scroll to position [2754, 0]
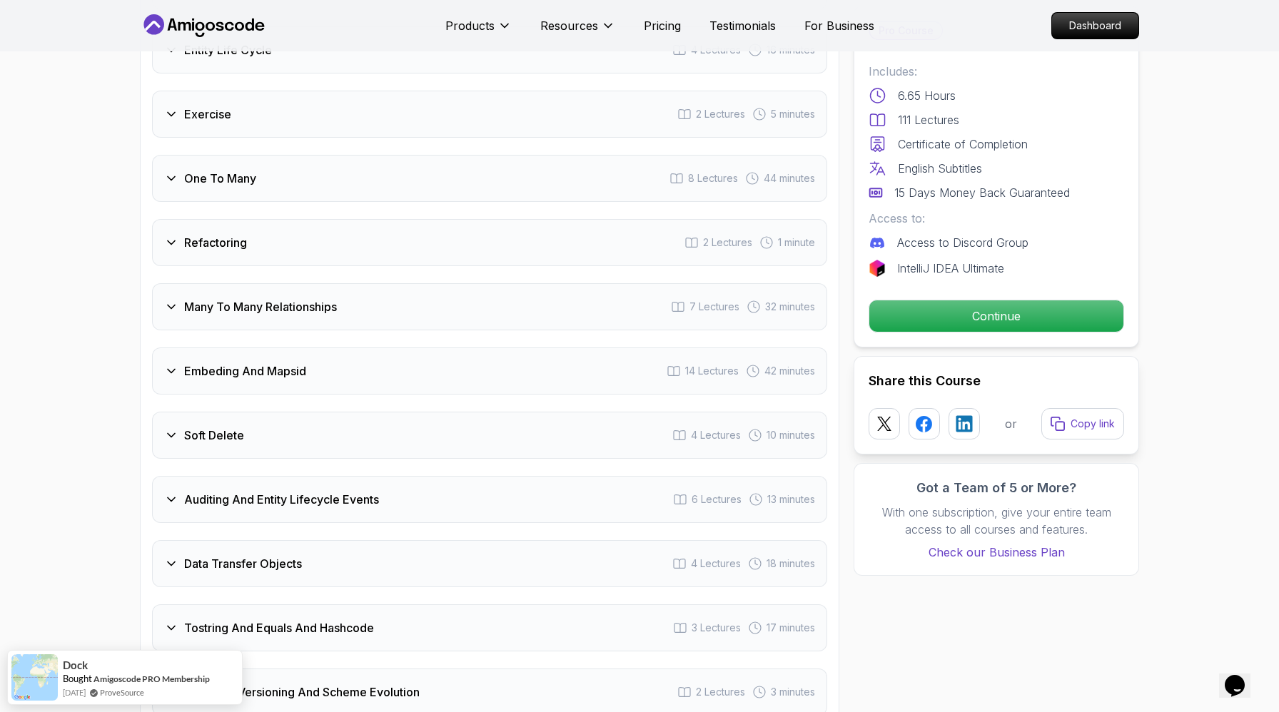
scroll to position [2506, 0]
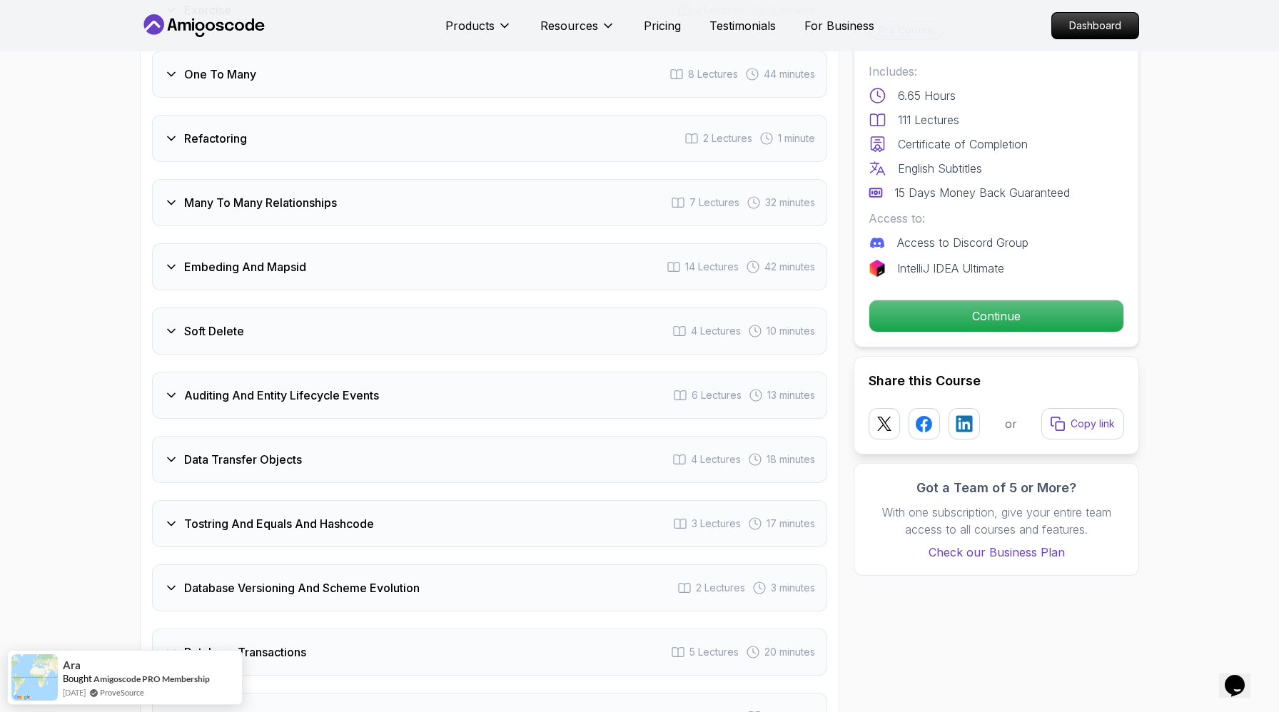
scroll to position [2706, 0]
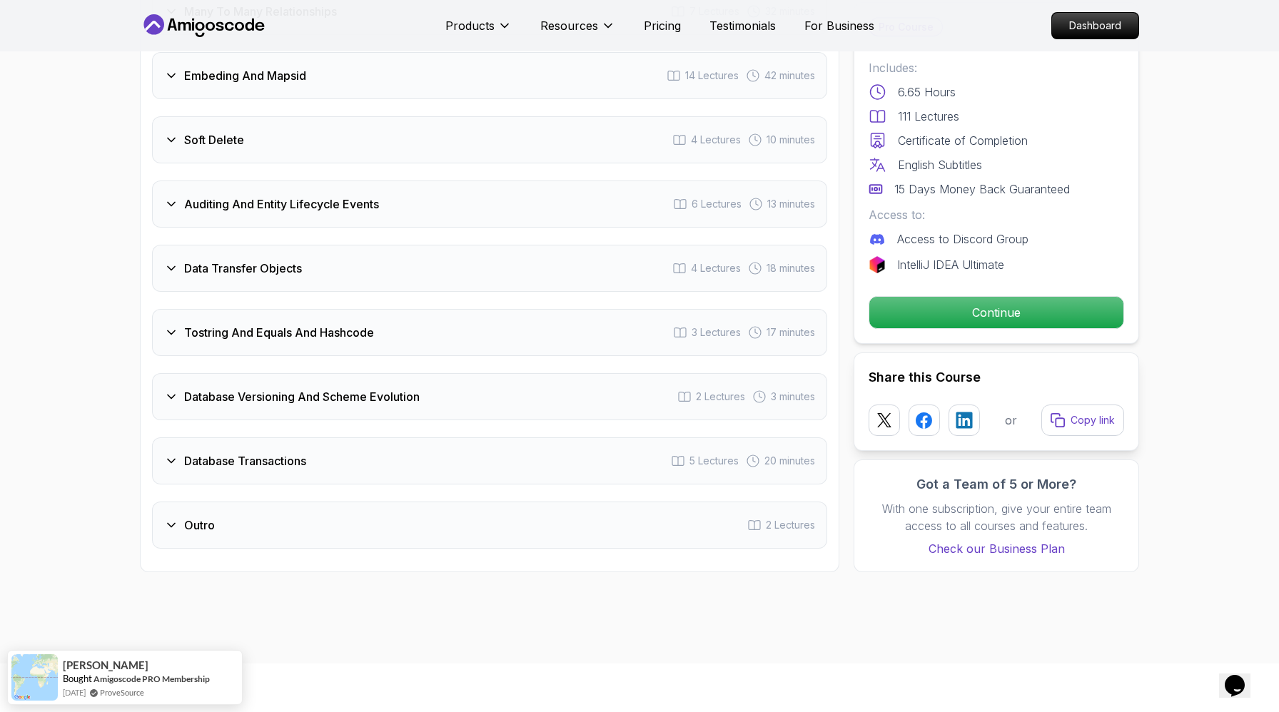
scroll to position [3041, 0]
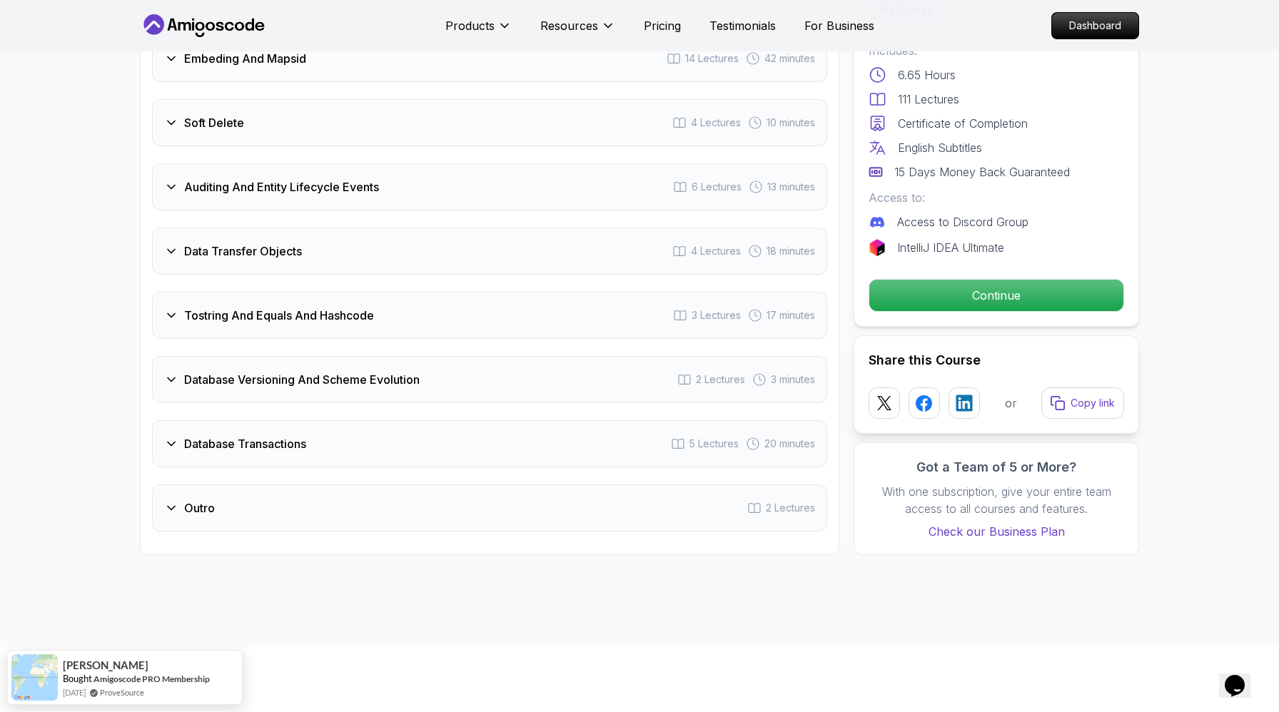
scroll to position [2657, 0]
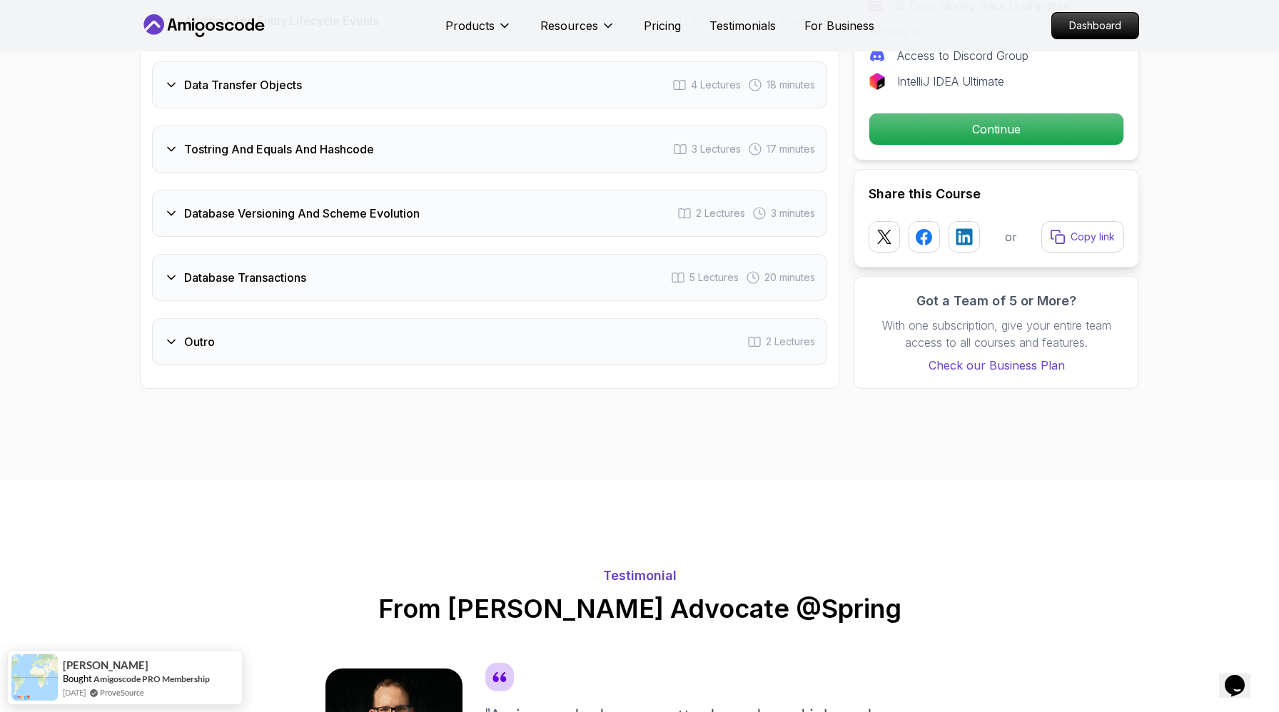
scroll to position [2942, 0]
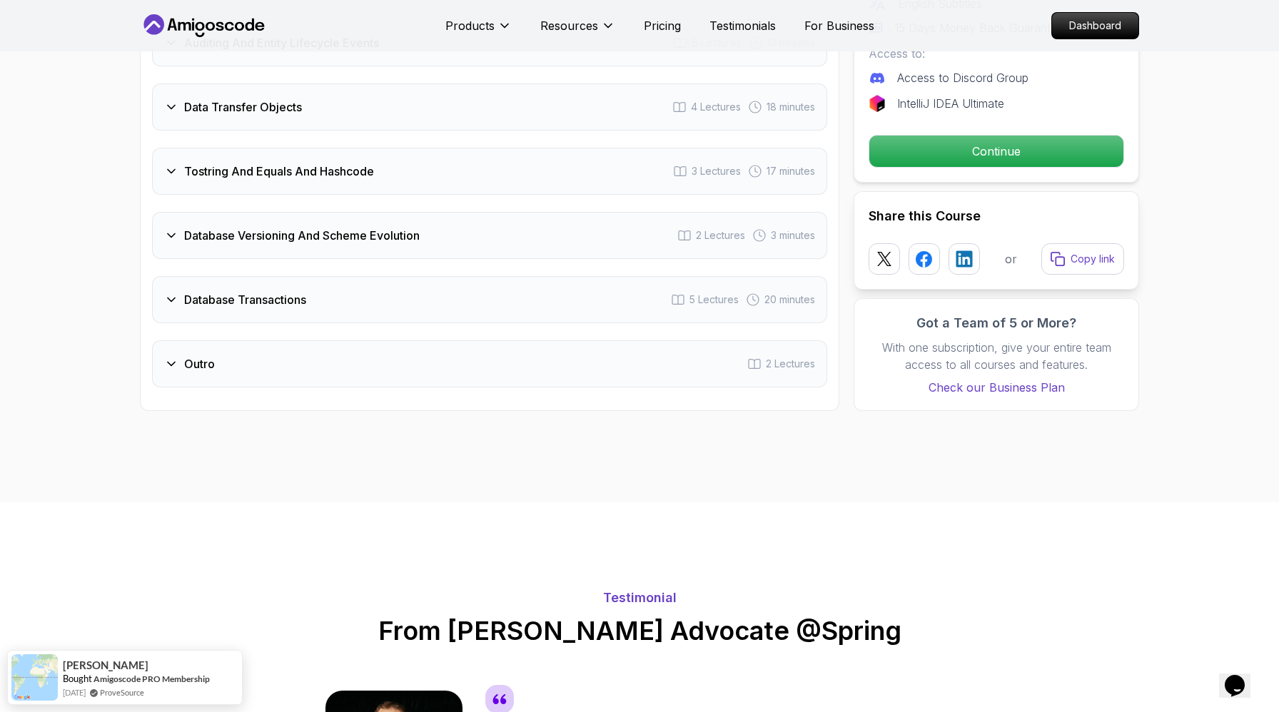
scroll to position [3057, 0]
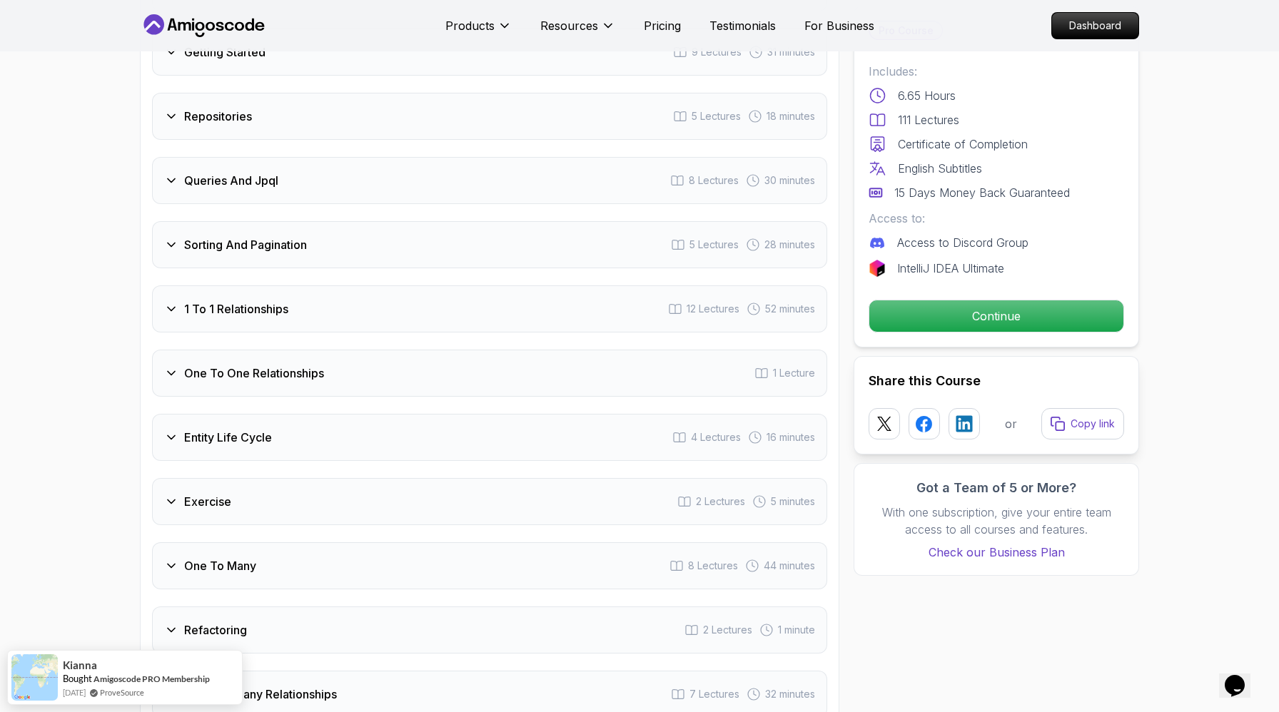
scroll to position [1398, 0]
